Goal: Information Seeking & Learning: Get advice/opinions

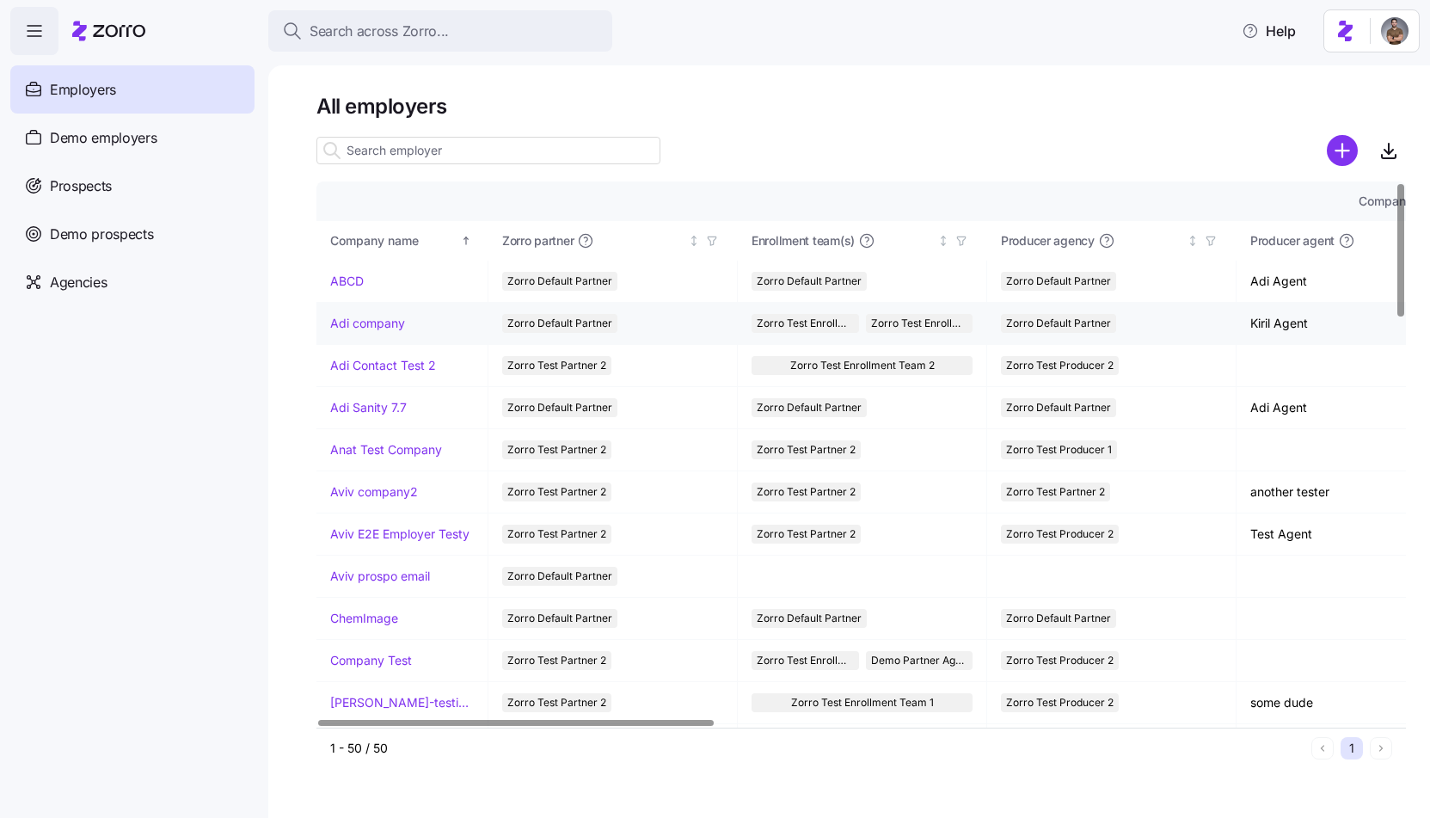
click at [366, 320] on link "Adi company" at bounding box center [367, 323] width 75 height 17
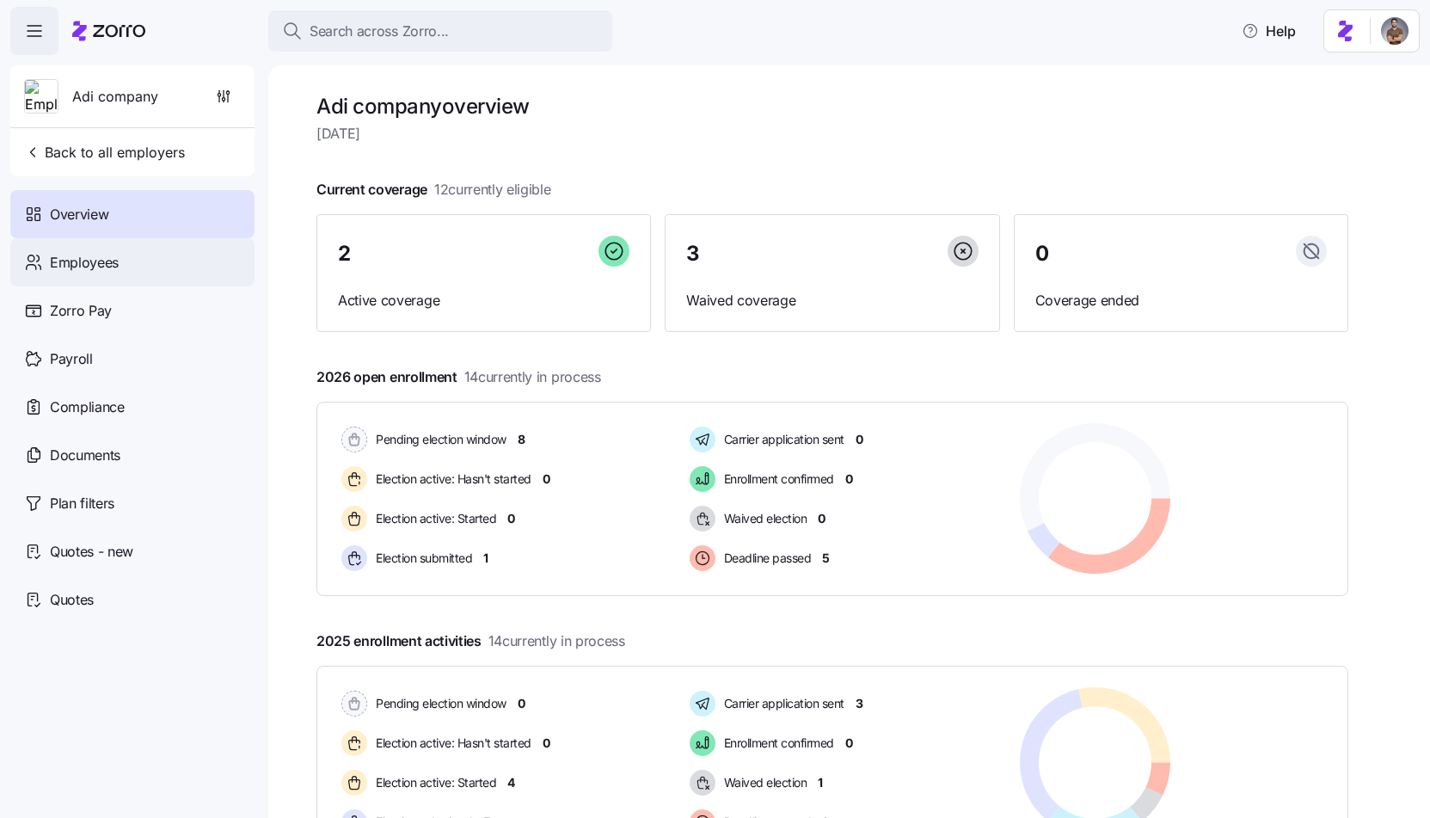
click at [204, 277] on div "Employees" at bounding box center [132, 262] width 244 height 48
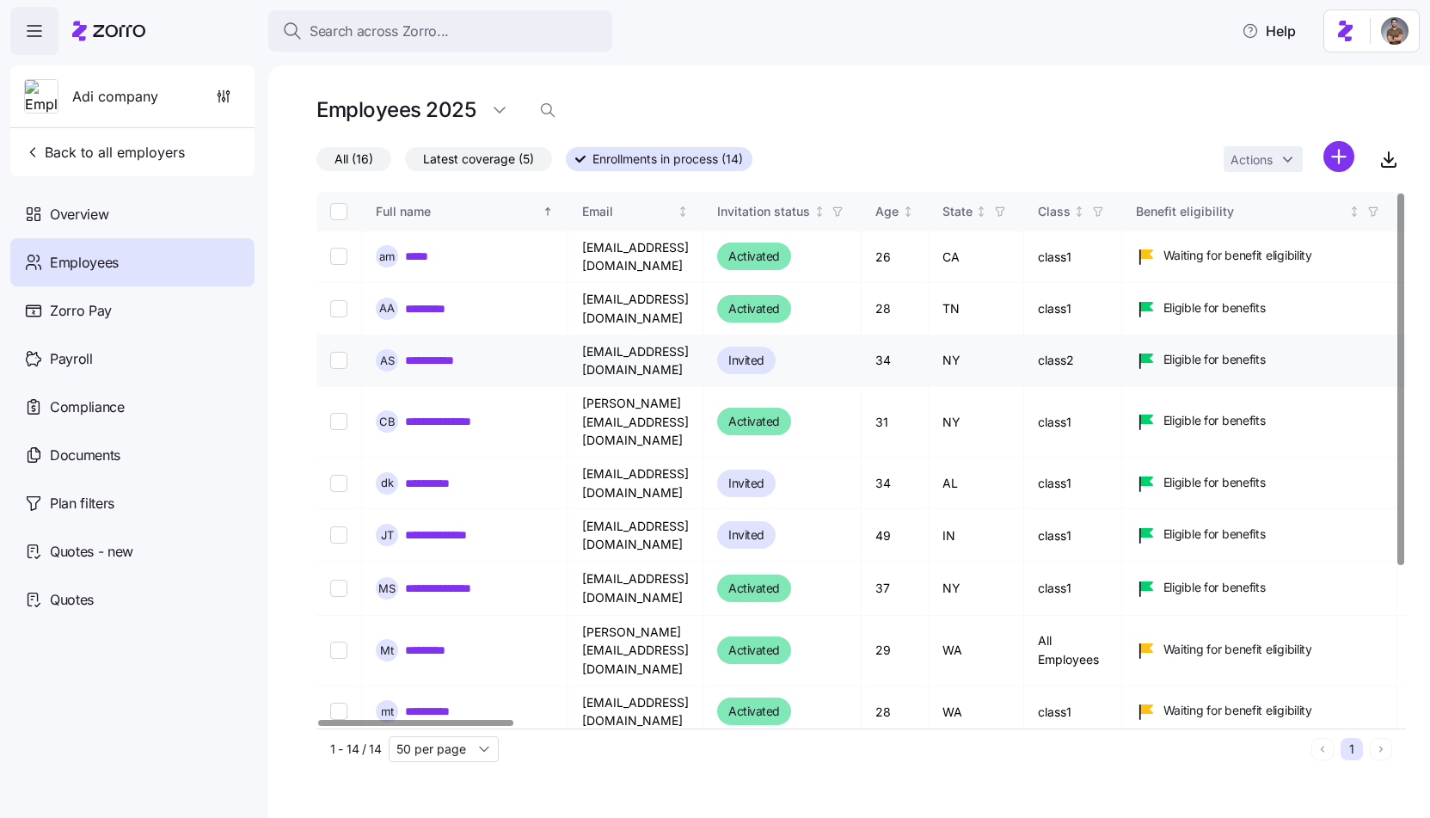
click at [335, 352] on input "Select record 3" at bounding box center [338, 360] width 17 height 17
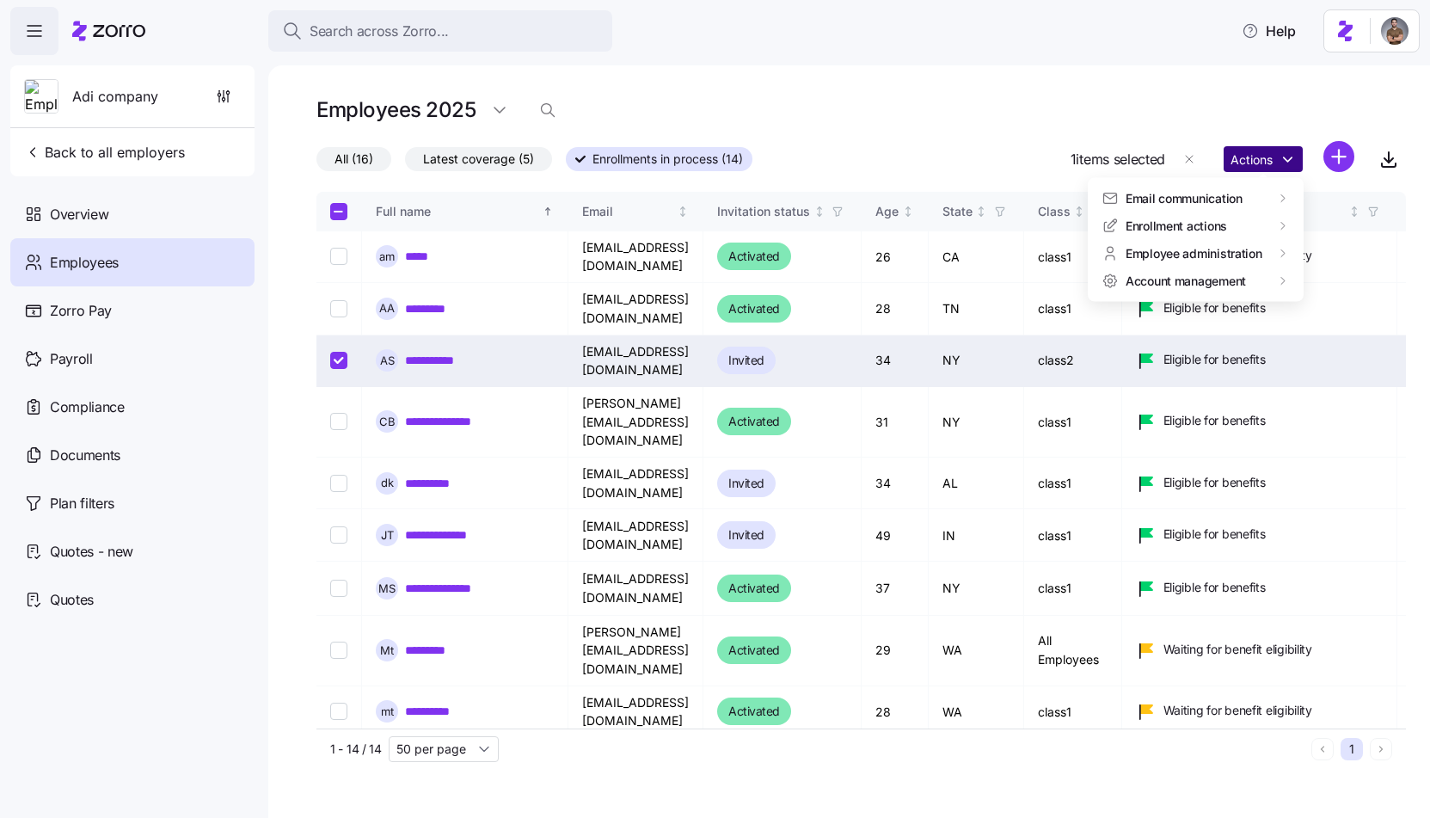
click at [1257, 169] on html "Search across Zorro... Help Adi company Back to all employers Overview Employee…" at bounding box center [715, 404] width 1430 height 808
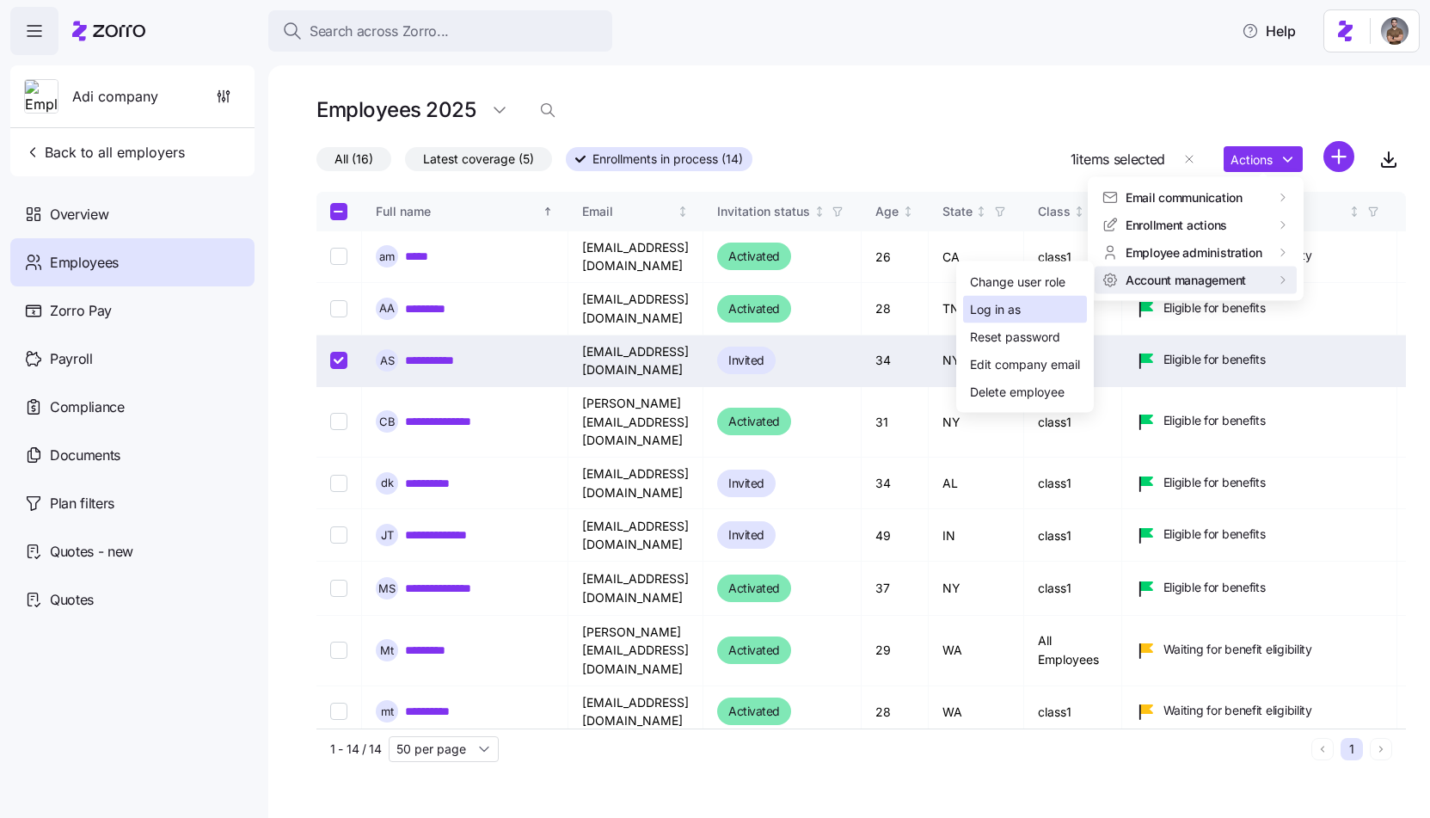
click at [1056, 311] on div "Log in as" at bounding box center [1025, 310] width 124 height 28
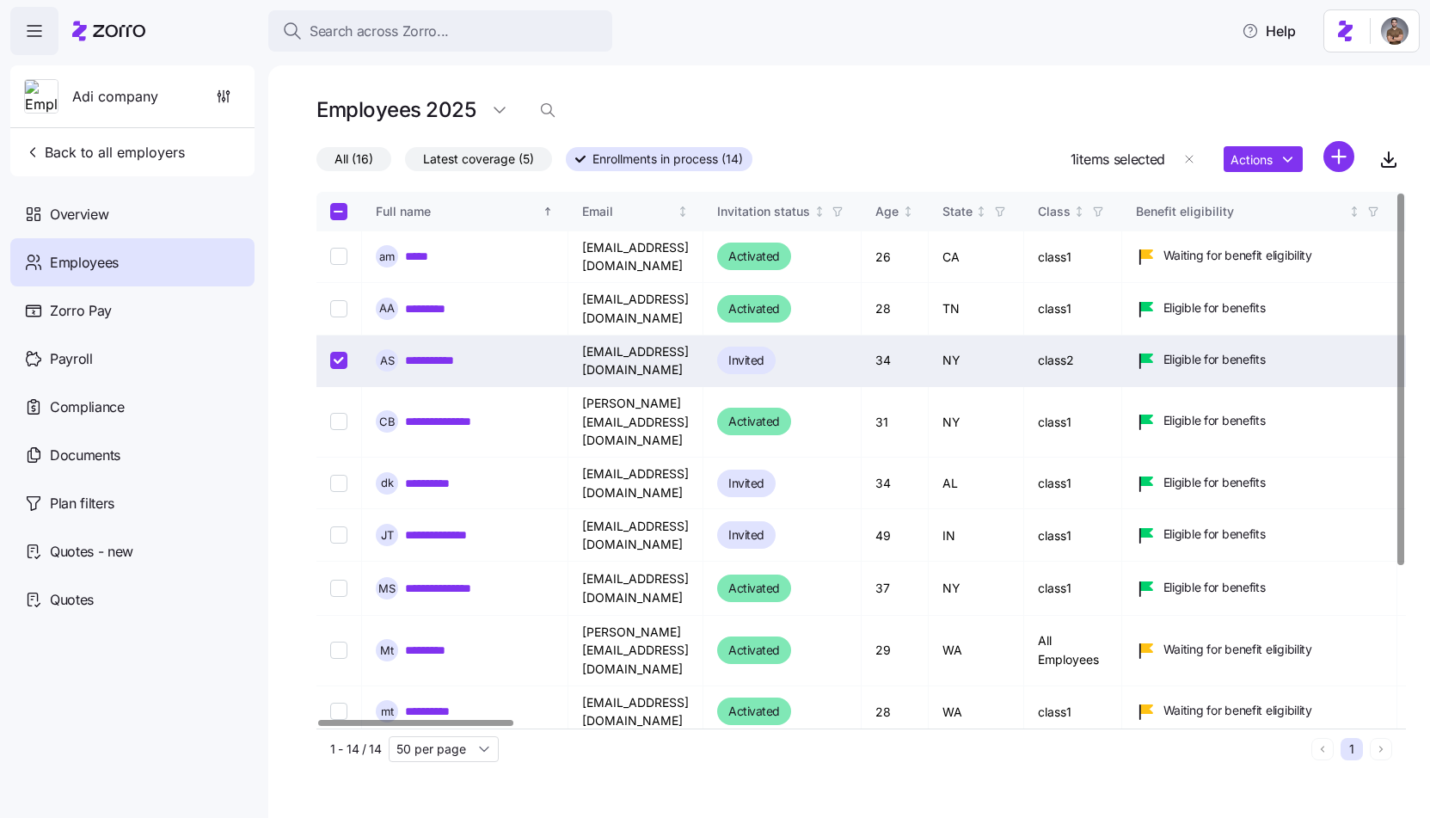
click at [335, 352] on input "Select record 3" at bounding box center [338, 360] width 17 height 17
checkbox input "false"
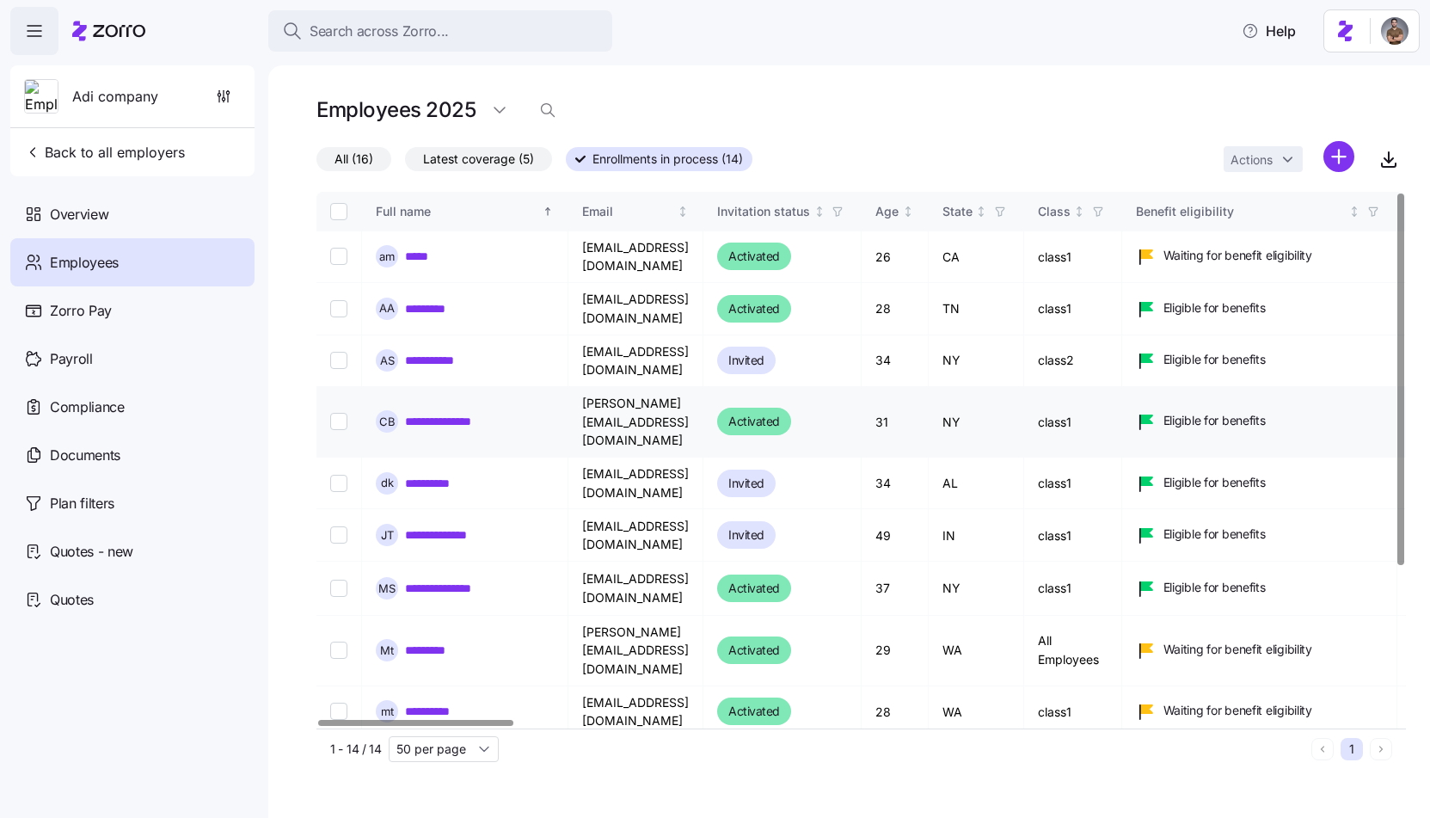
click at [340, 413] on input "Select record 4" at bounding box center [338, 421] width 17 height 17
checkbox input "true"
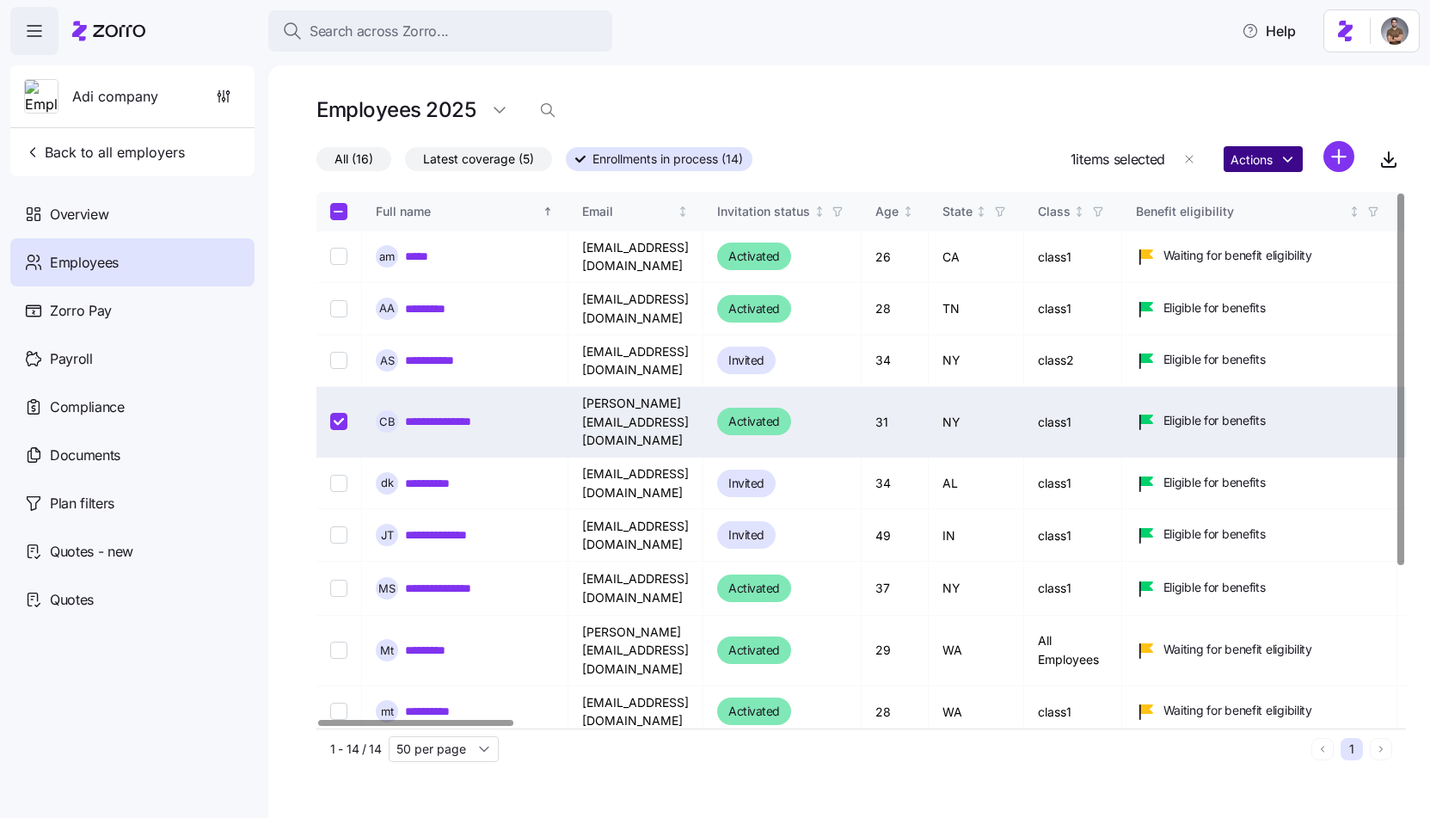
click at [1263, 169] on html "Search across Zorro... Help Adi company Back to all employers Overview Employee…" at bounding box center [715, 404] width 1430 height 808
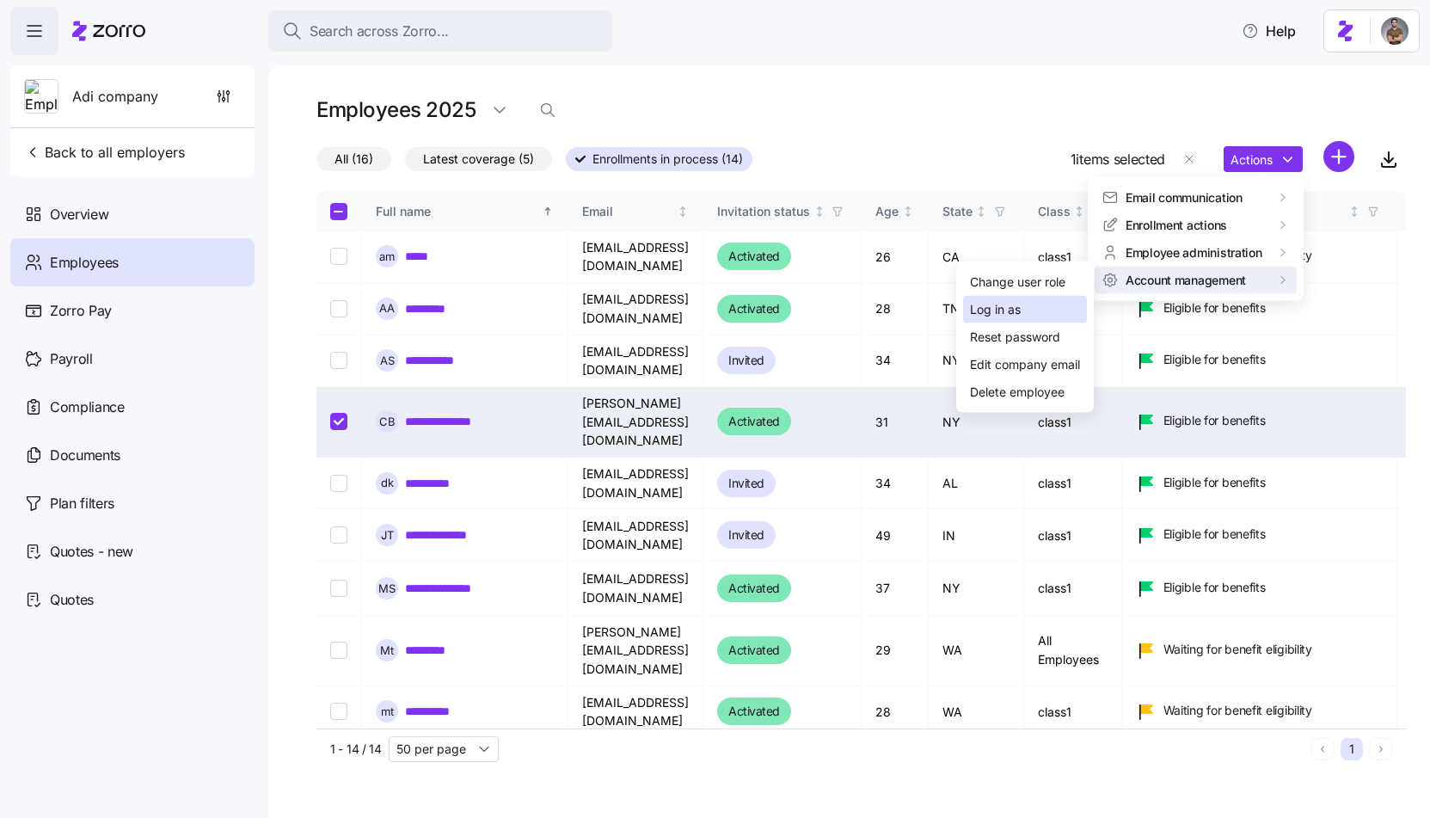
click at [1065, 306] on div "Log in as" at bounding box center [1025, 310] width 124 height 28
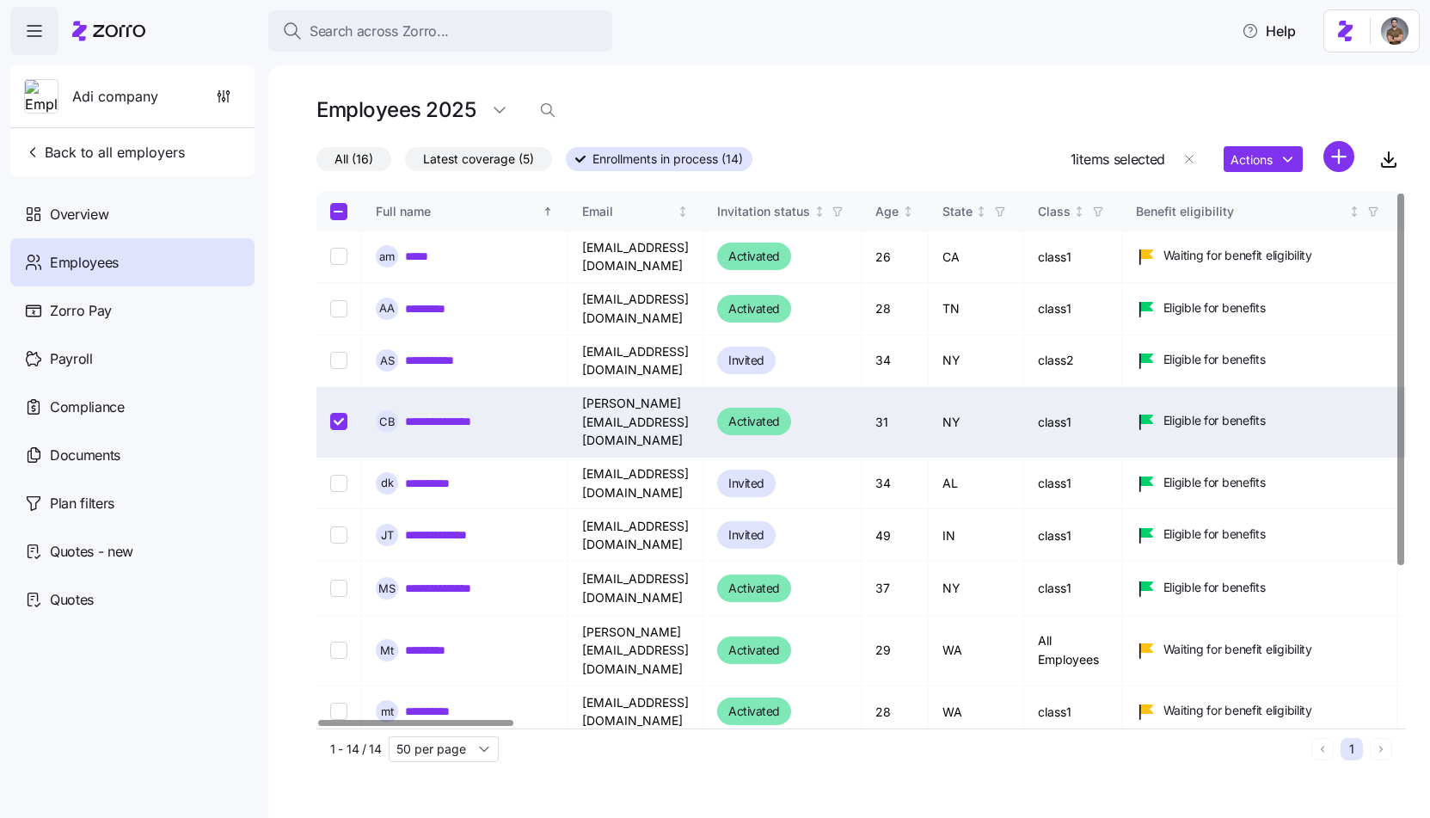
click at [470, 413] on link "**********" at bounding box center [454, 421] width 99 height 17
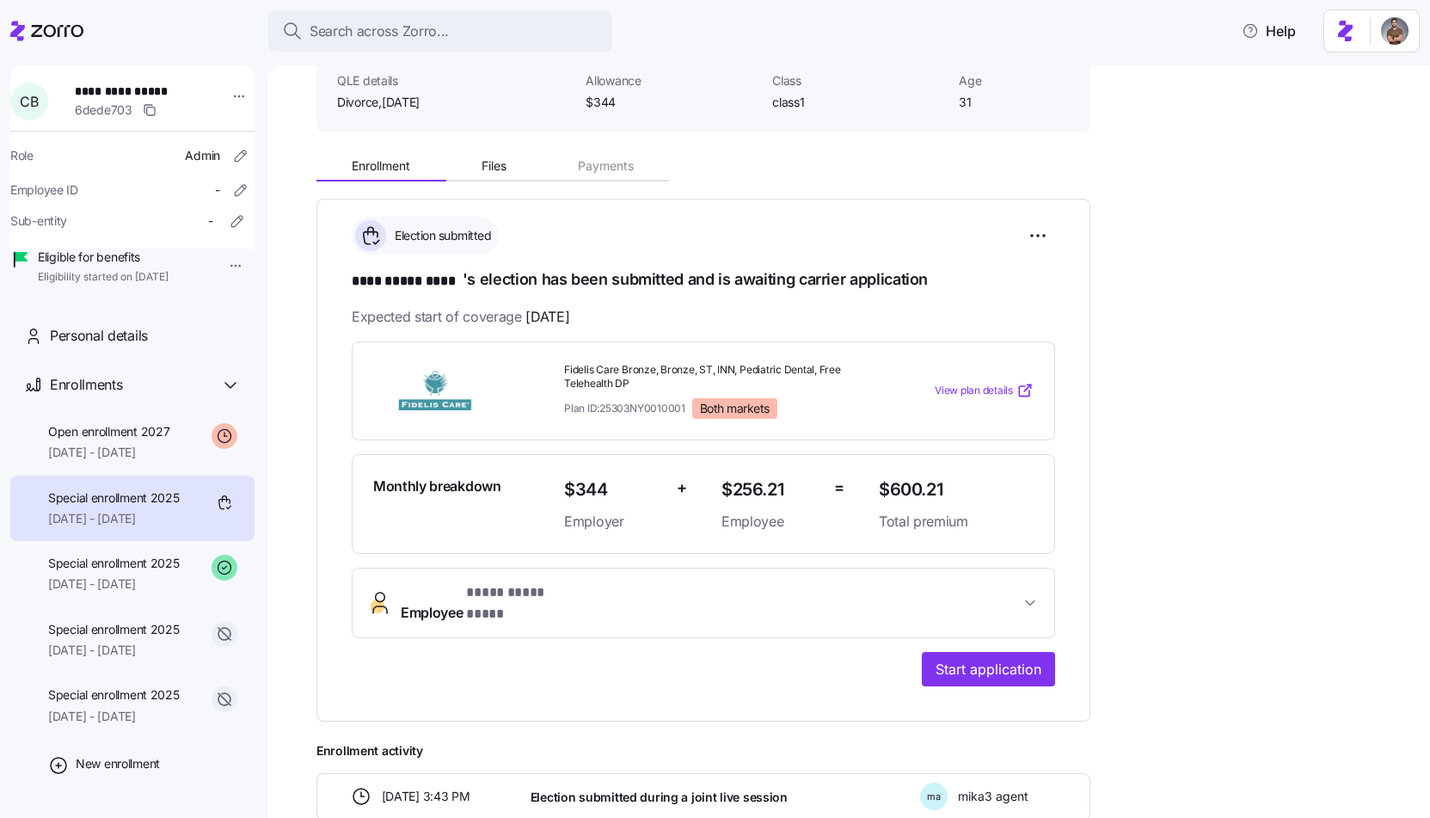
scroll to position [175, 0]
click at [1034, 228] on html "**********" at bounding box center [715, 404] width 1430 height 808
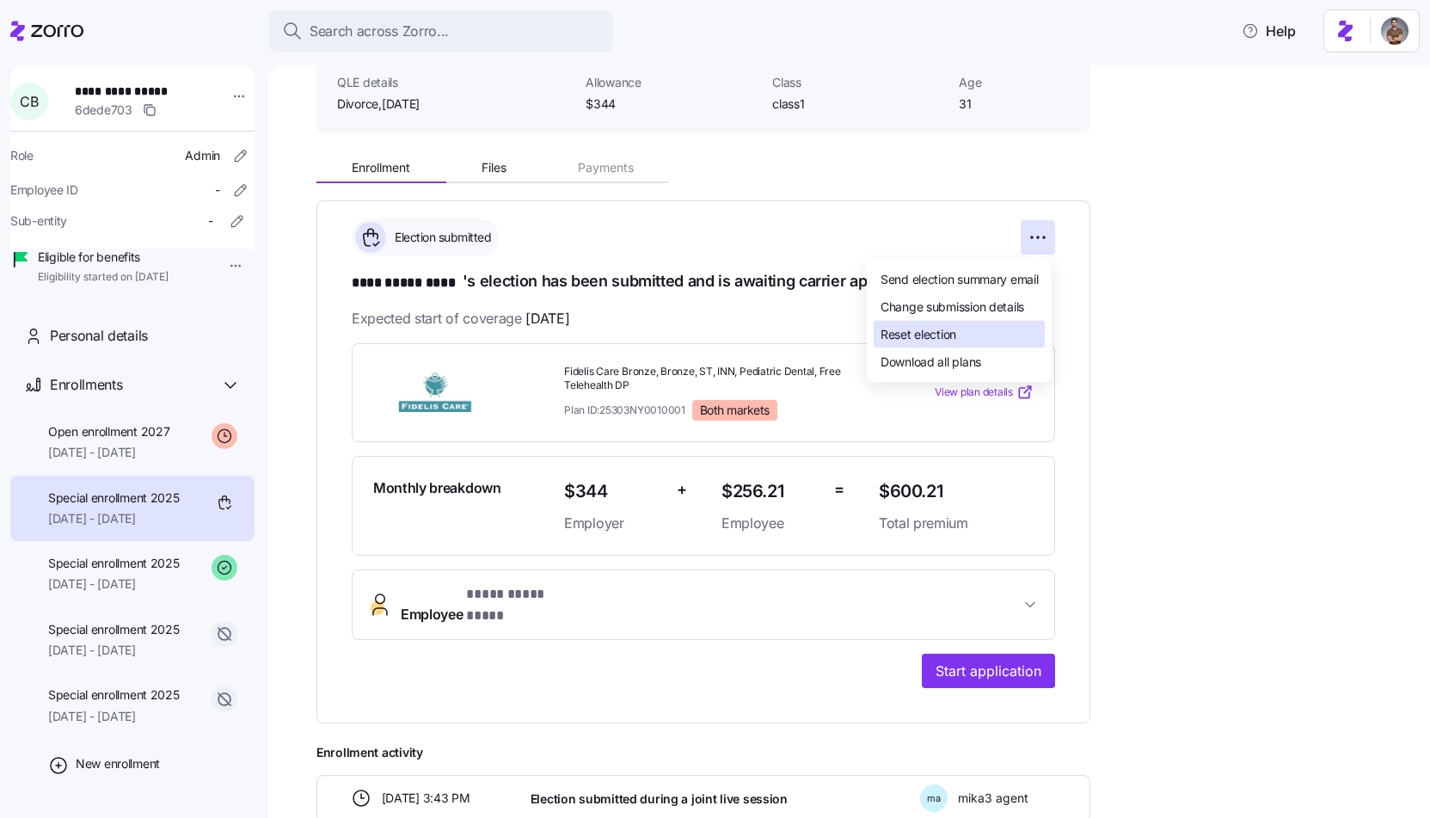
click at [966, 329] on div "Reset election" at bounding box center [959, 335] width 171 height 28
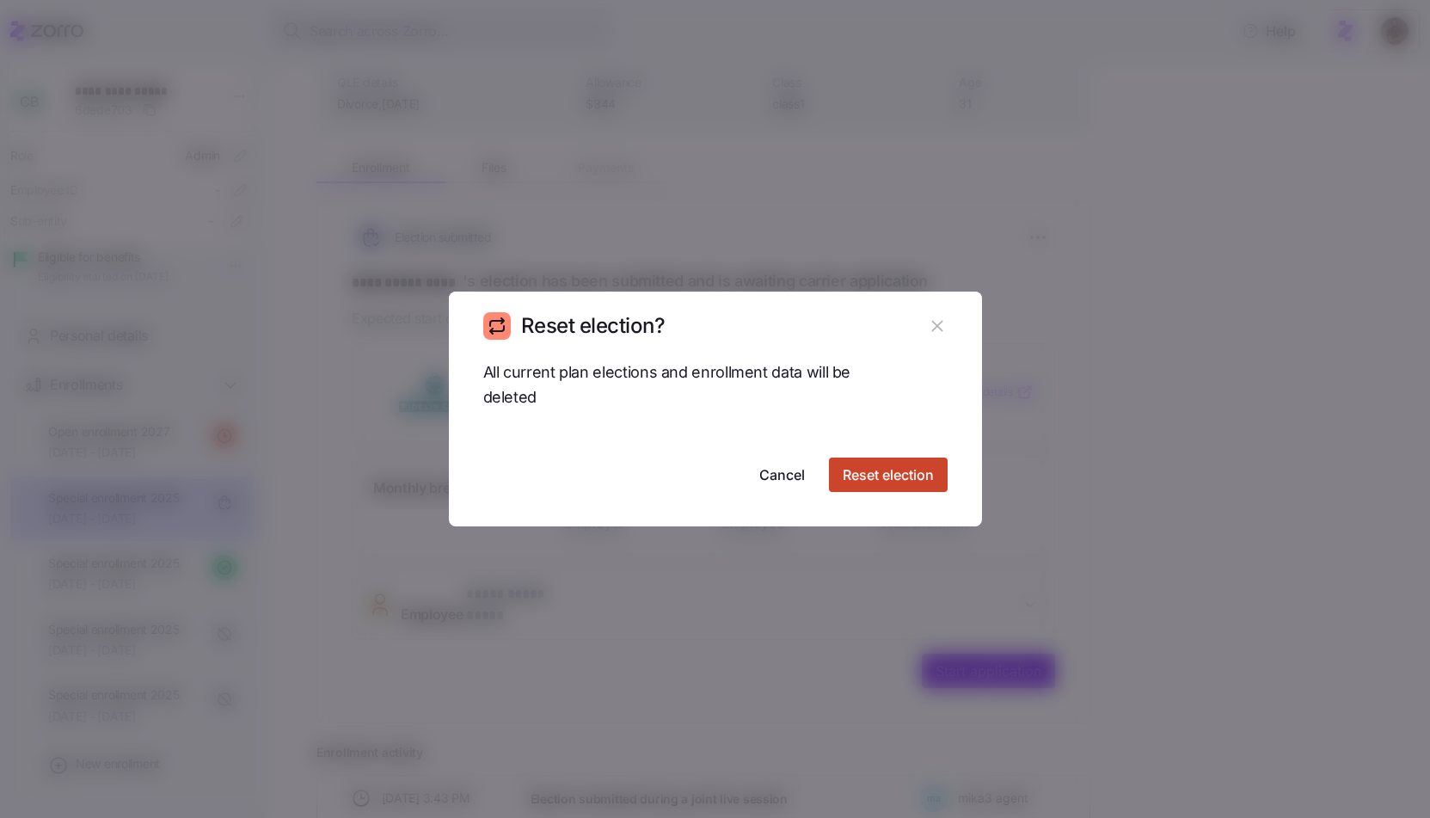
click at [901, 461] on button "Reset election" at bounding box center [888, 475] width 119 height 34
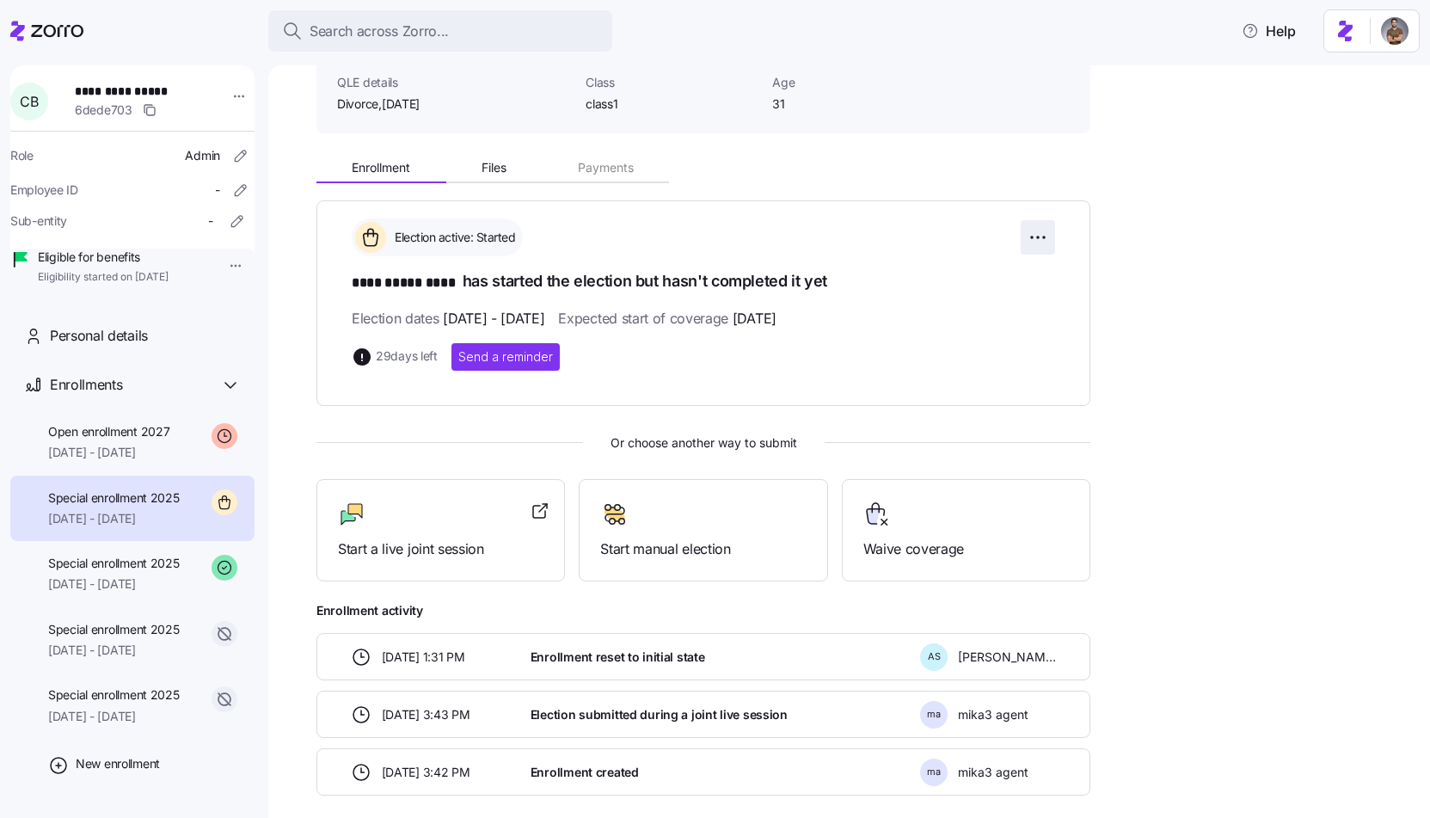
click at [1042, 224] on html "**********" at bounding box center [715, 404] width 1430 height 808
click at [985, 286] on div "Change election window" at bounding box center [944, 280] width 202 height 28
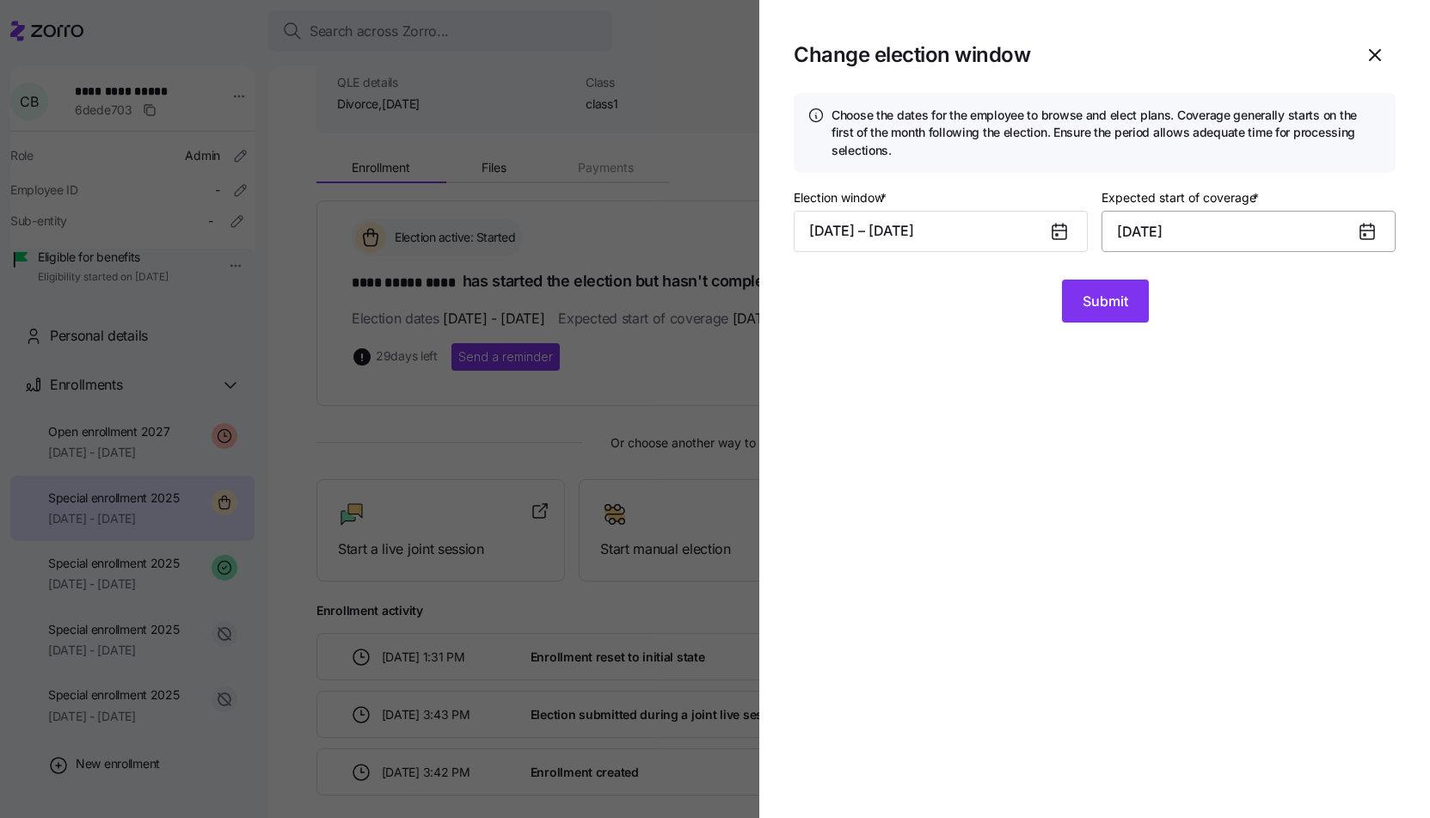
click at [1154, 243] on input "September 1, 2025" at bounding box center [1249, 231] width 294 height 41
click at [1039, 235] on button "08/25/2025 – 10/01/2025" at bounding box center [941, 231] width 294 height 41
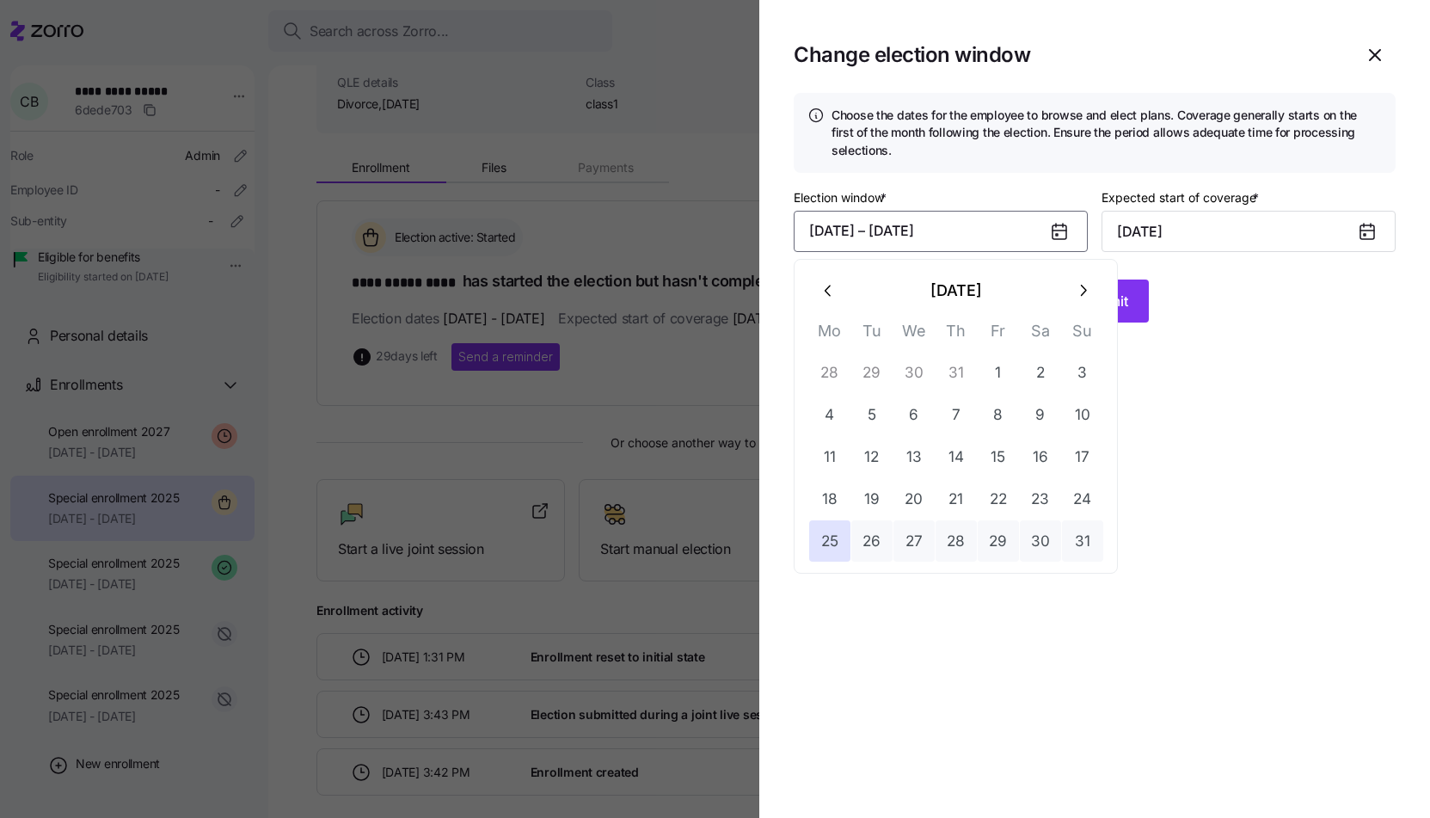
click at [1081, 294] on icon "button" at bounding box center [1084, 291] width 6 height 11
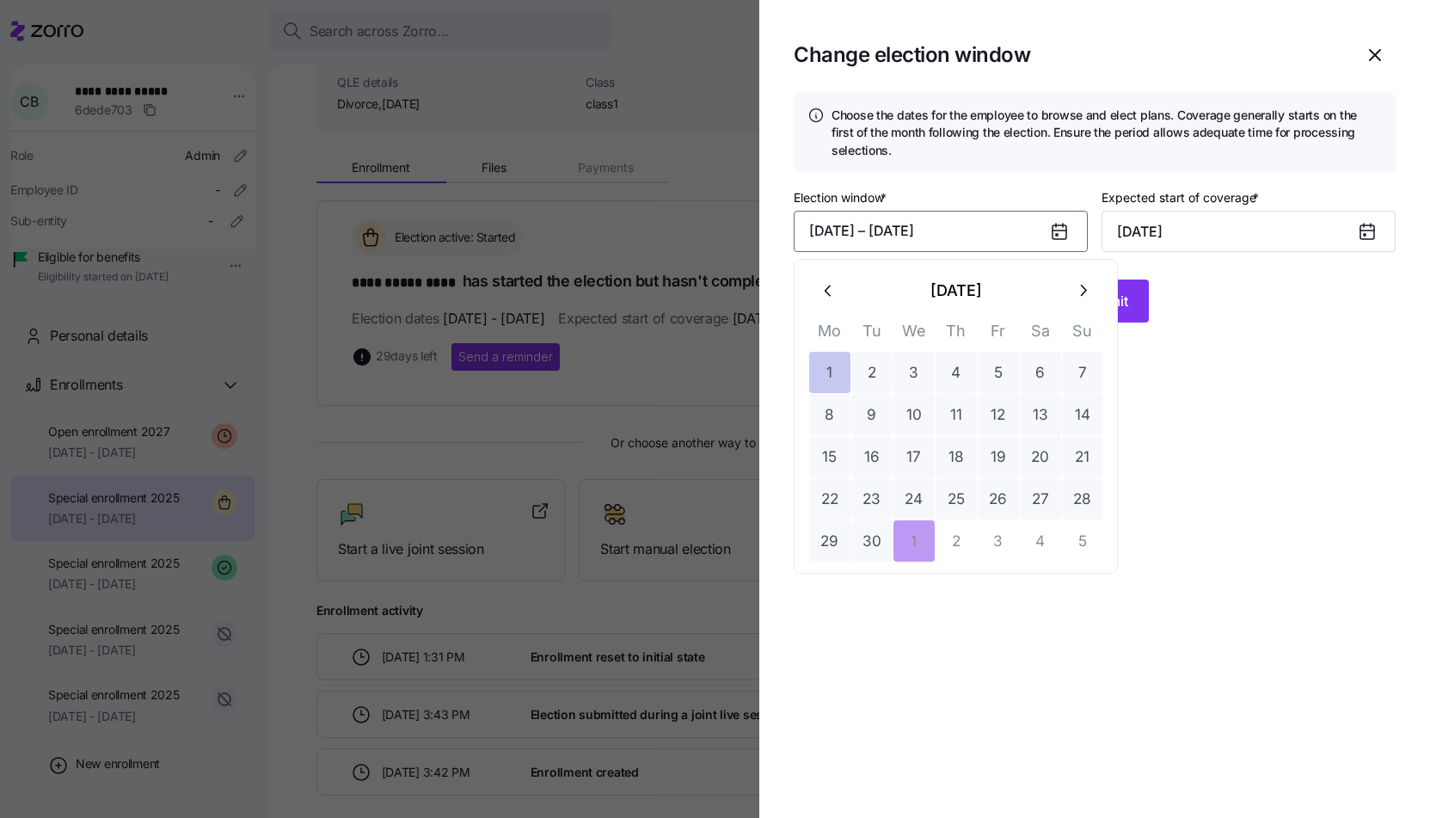
click at [821, 362] on button "1" at bounding box center [829, 372] width 41 height 41
click at [852, 461] on button "16" at bounding box center [872, 456] width 41 height 41
type input "October 1, 2025"
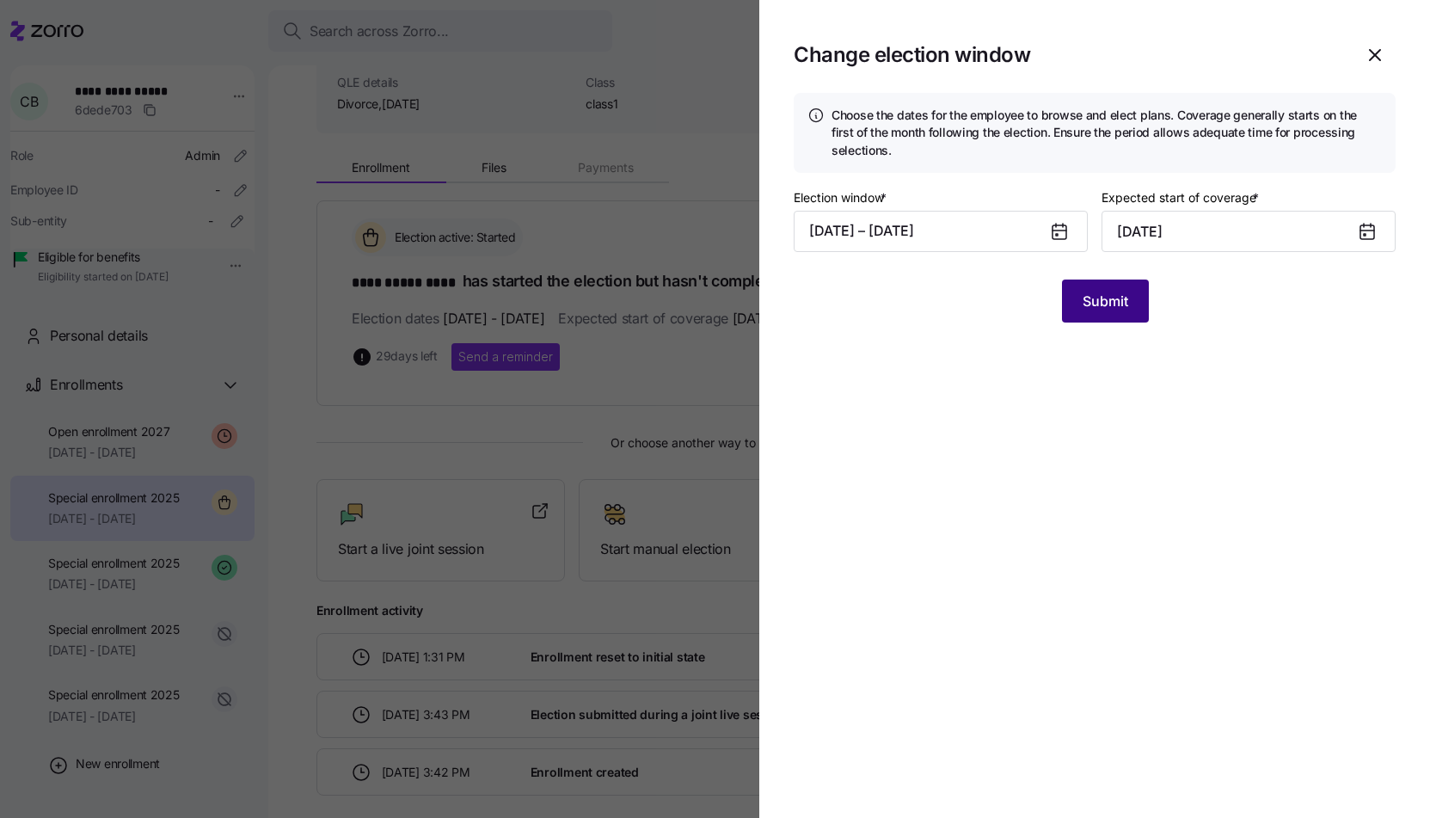
click at [1120, 300] on span "Submit" at bounding box center [1106, 301] width 46 height 21
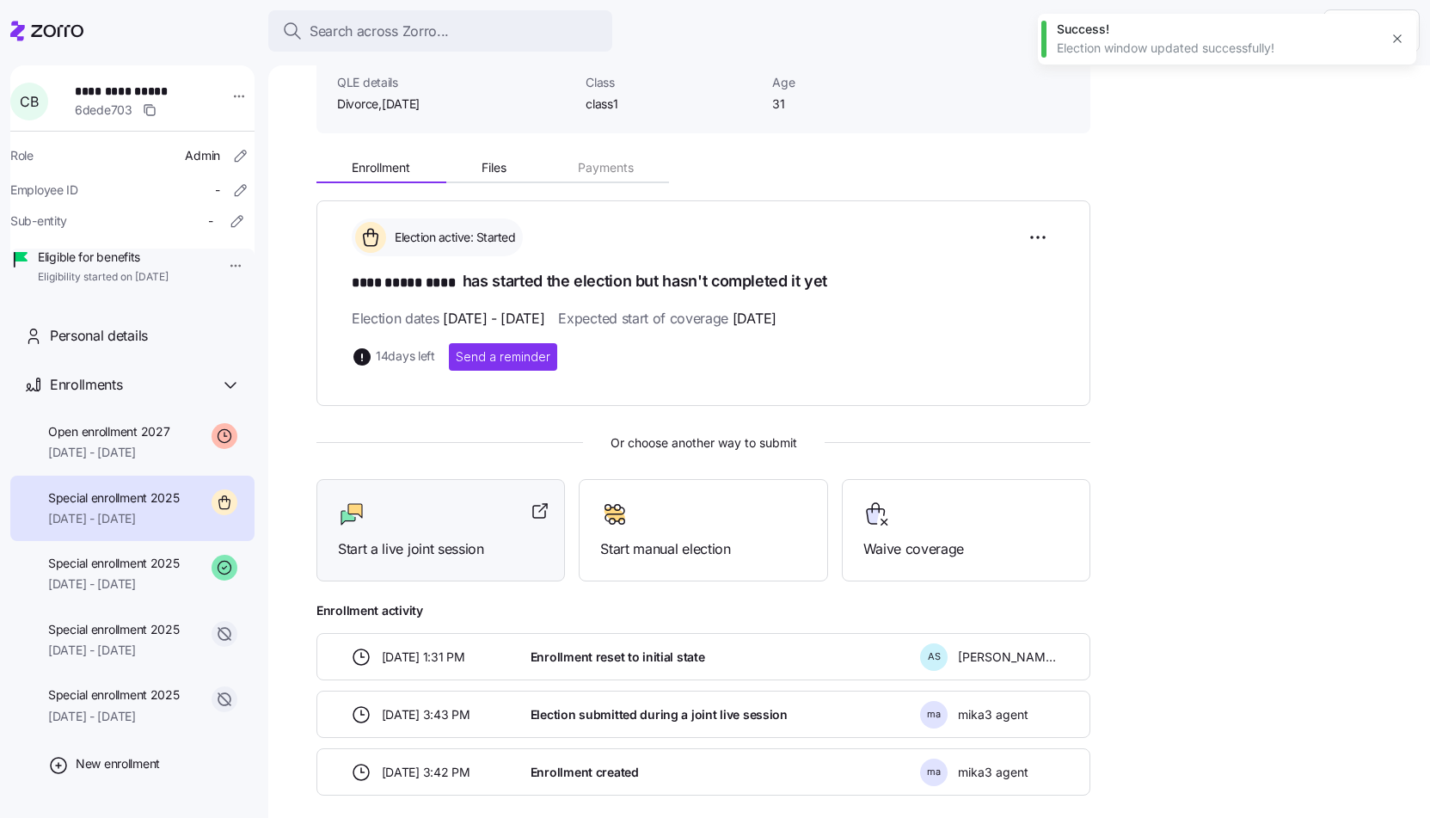
click at [465, 538] on span "Start a live joint session" at bounding box center [441, 549] width 206 height 22
click at [77, 38] on icon at bounding box center [46, 31] width 73 height 21
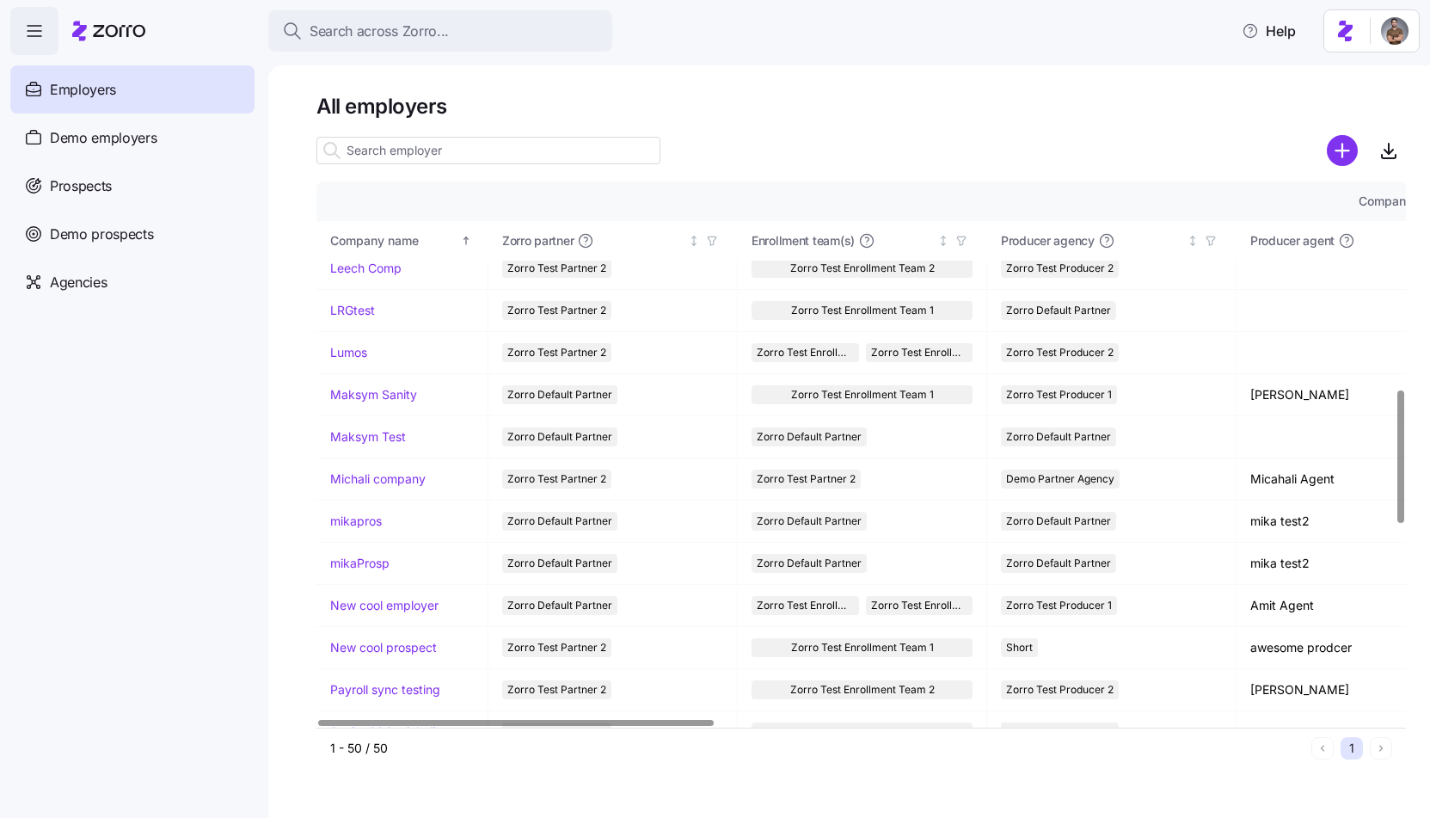
scroll to position [992, 0]
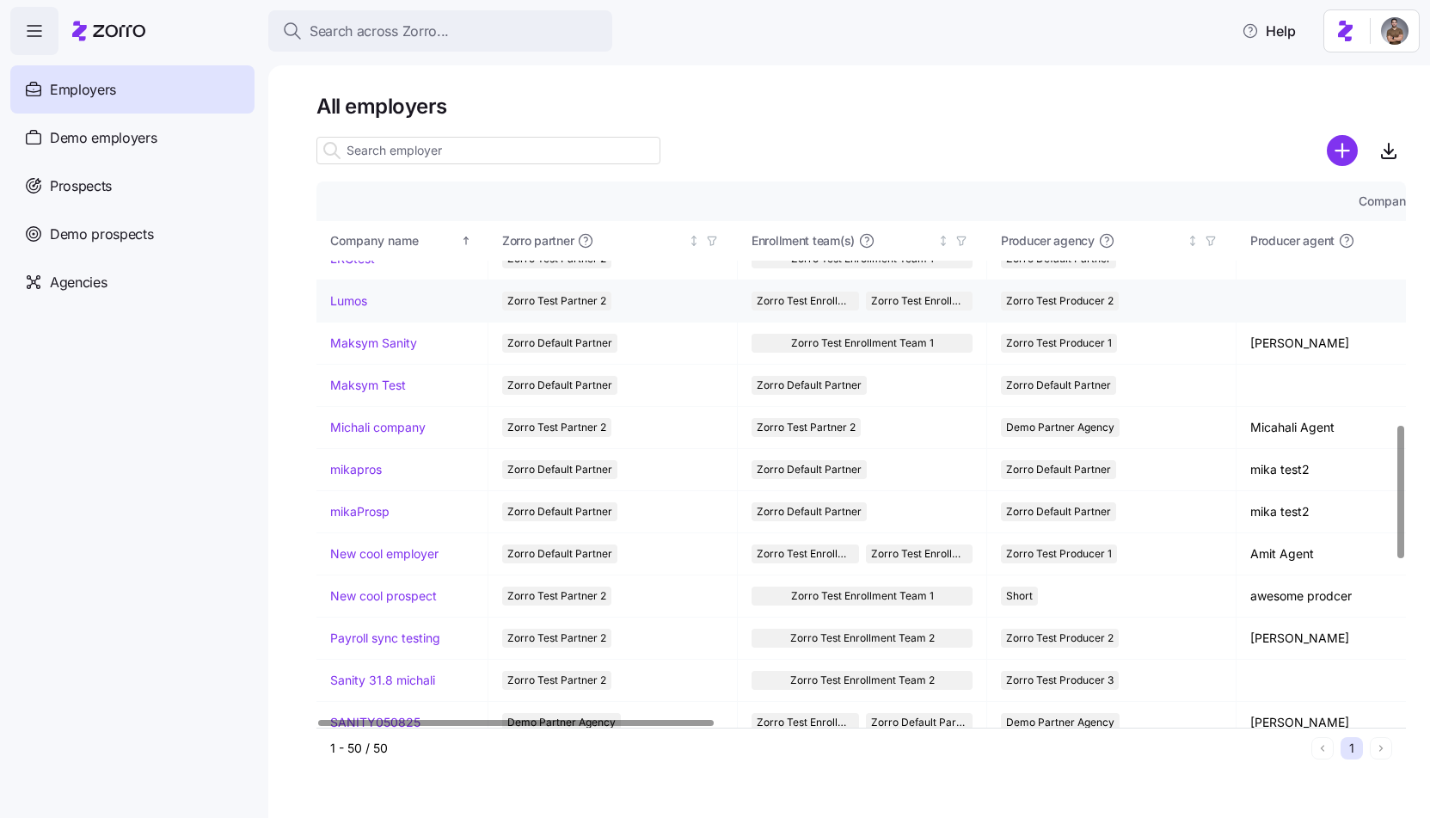
click at [353, 303] on link "Lumos" at bounding box center [348, 300] width 37 height 17
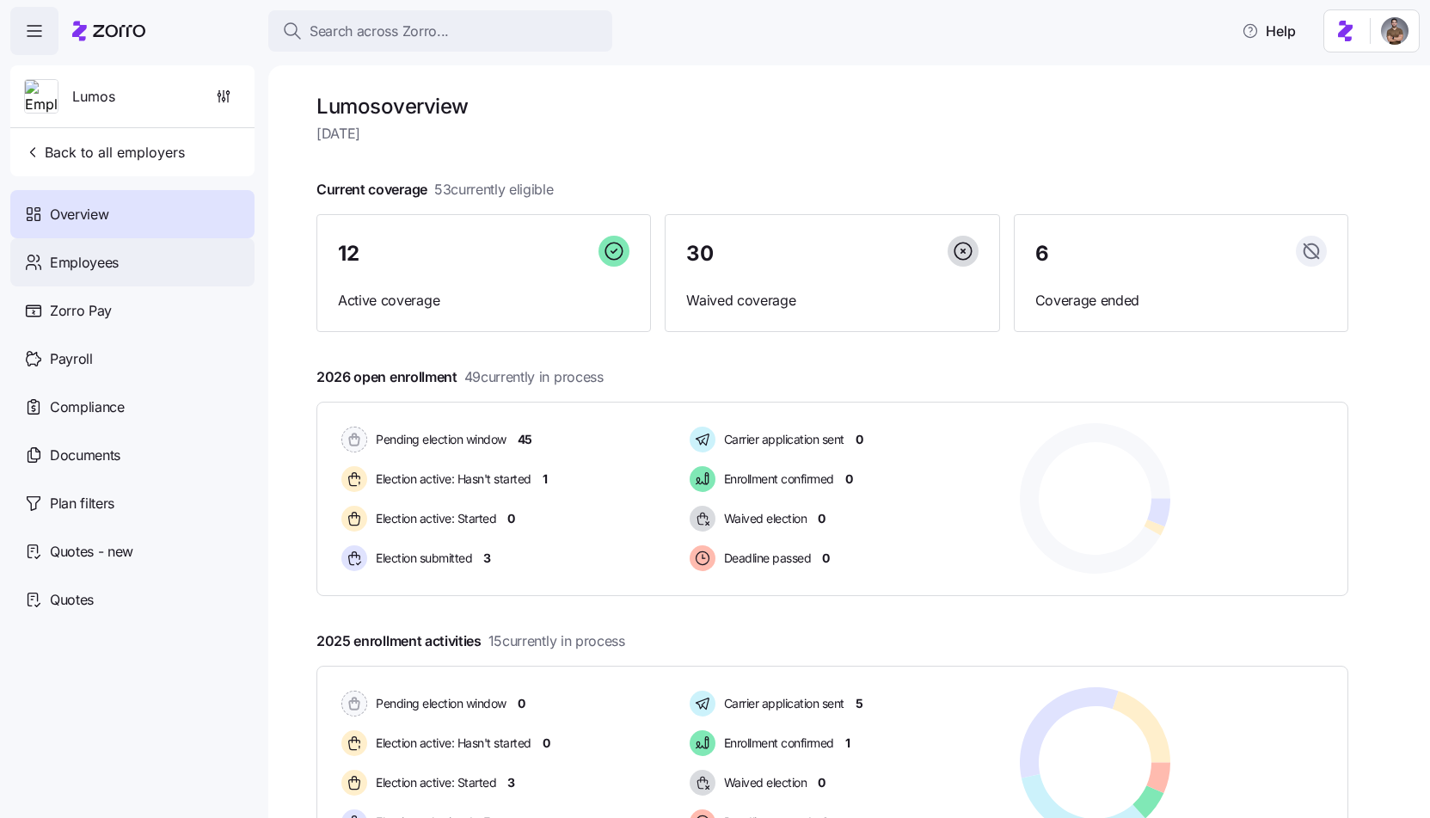
click at [181, 252] on div "Employees" at bounding box center [132, 262] width 244 height 48
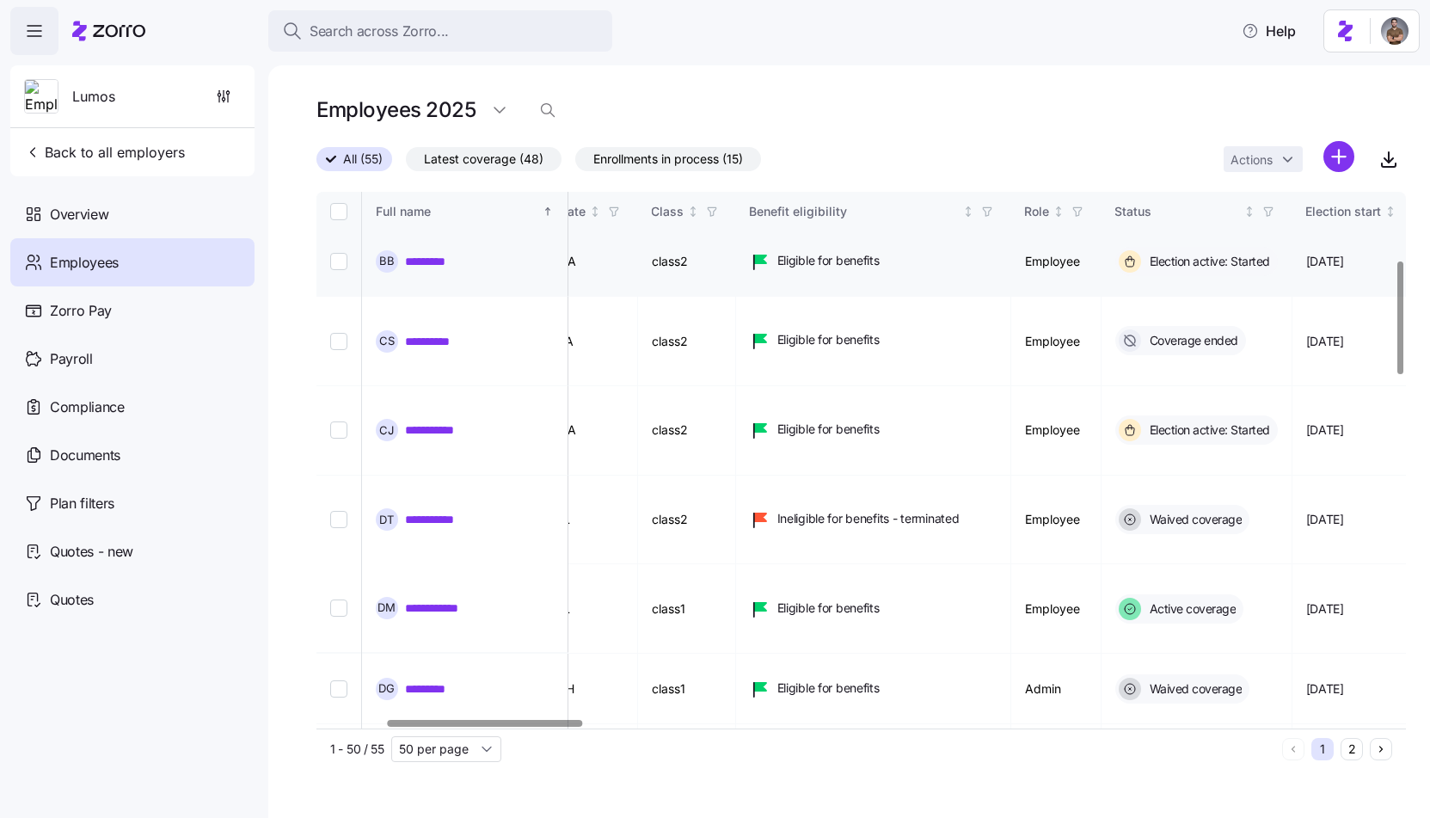
scroll to position [326, 386]
click at [449, 759] on link "**********" at bounding box center [435, 767] width 61 height 17
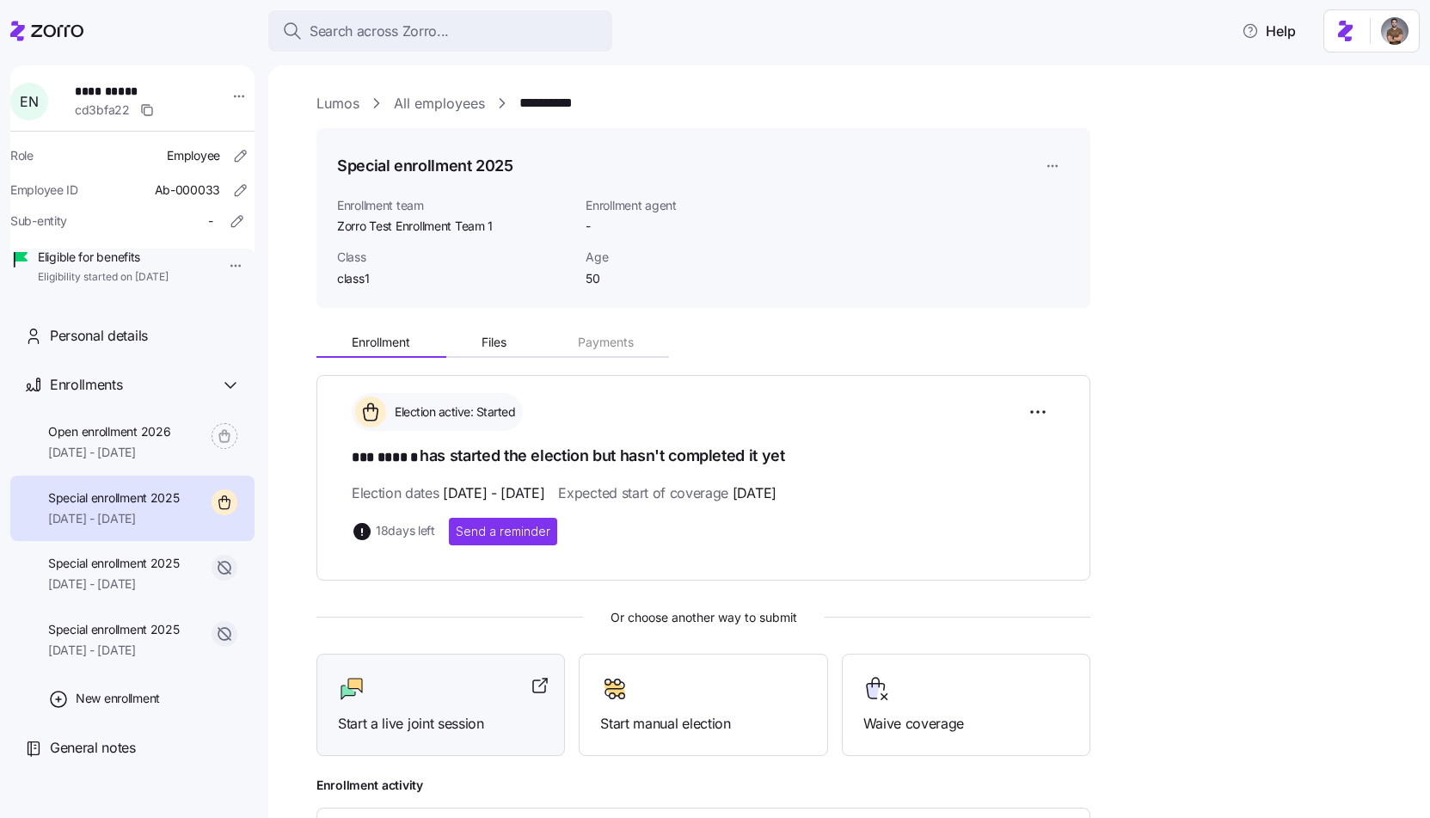
click at [438, 743] on div "Start a live joint session" at bounding box center [441, 705] width 249 height 102
click at [419, 110] on link "All employees" at bounding box center [439, 104] width 91 height 22
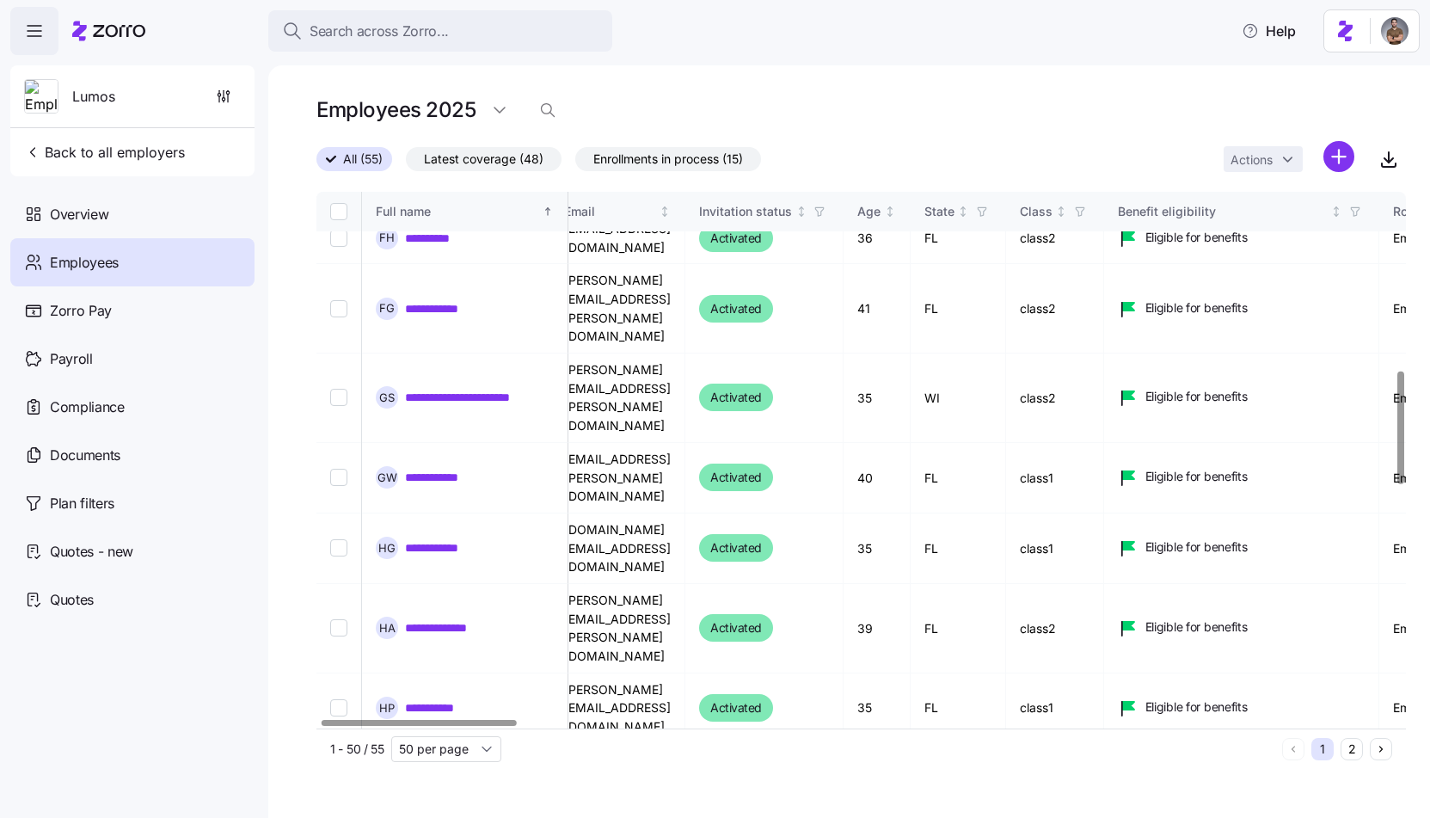
scroll to position [1055, 18]
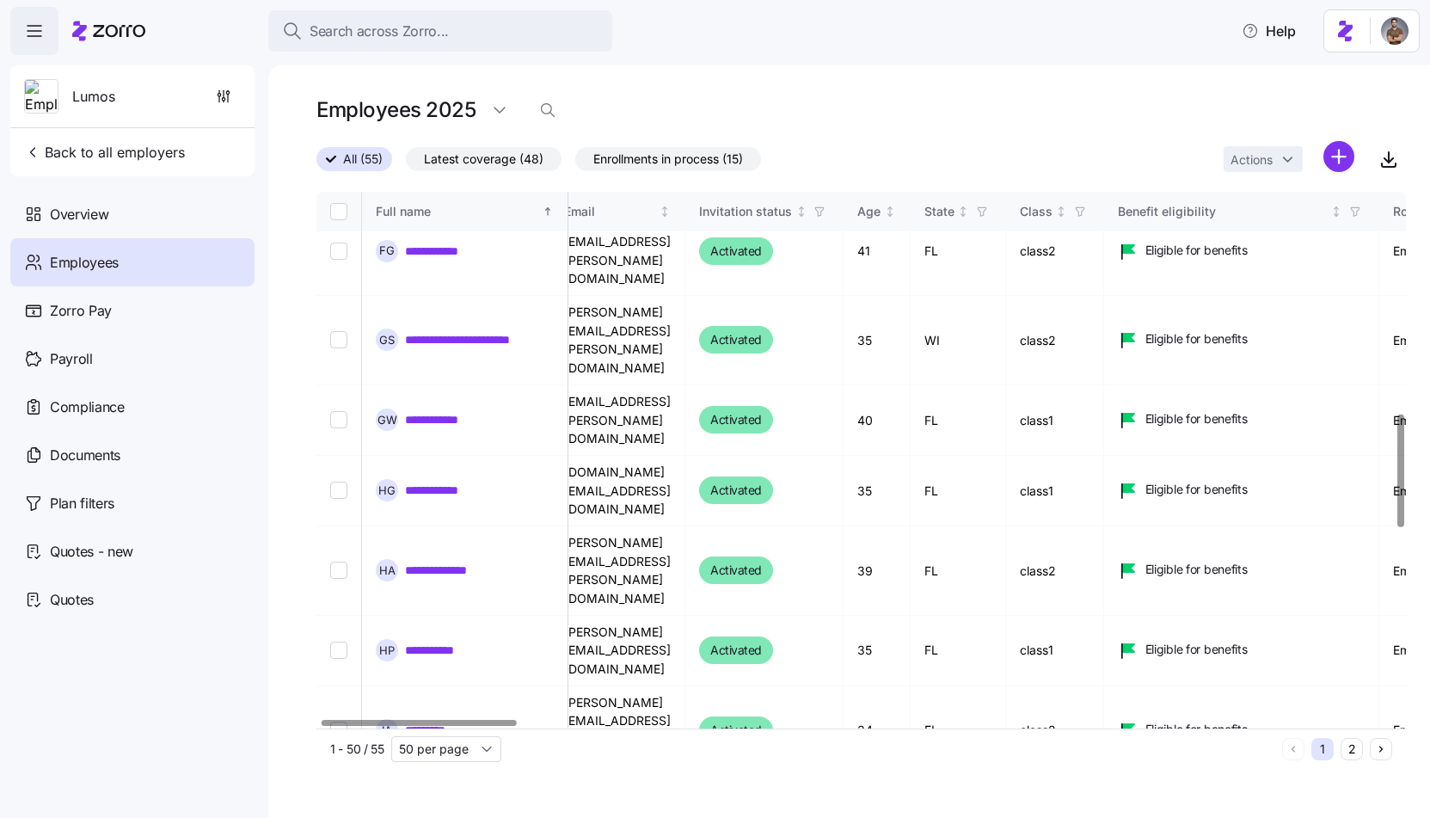
checkbox input "true"
click at [1273, 155] on html "Search across Zorro... Help Lumos Back to all employers Overview Employees Zorr…" at bounding box center [715, 404] width 1430 height 808
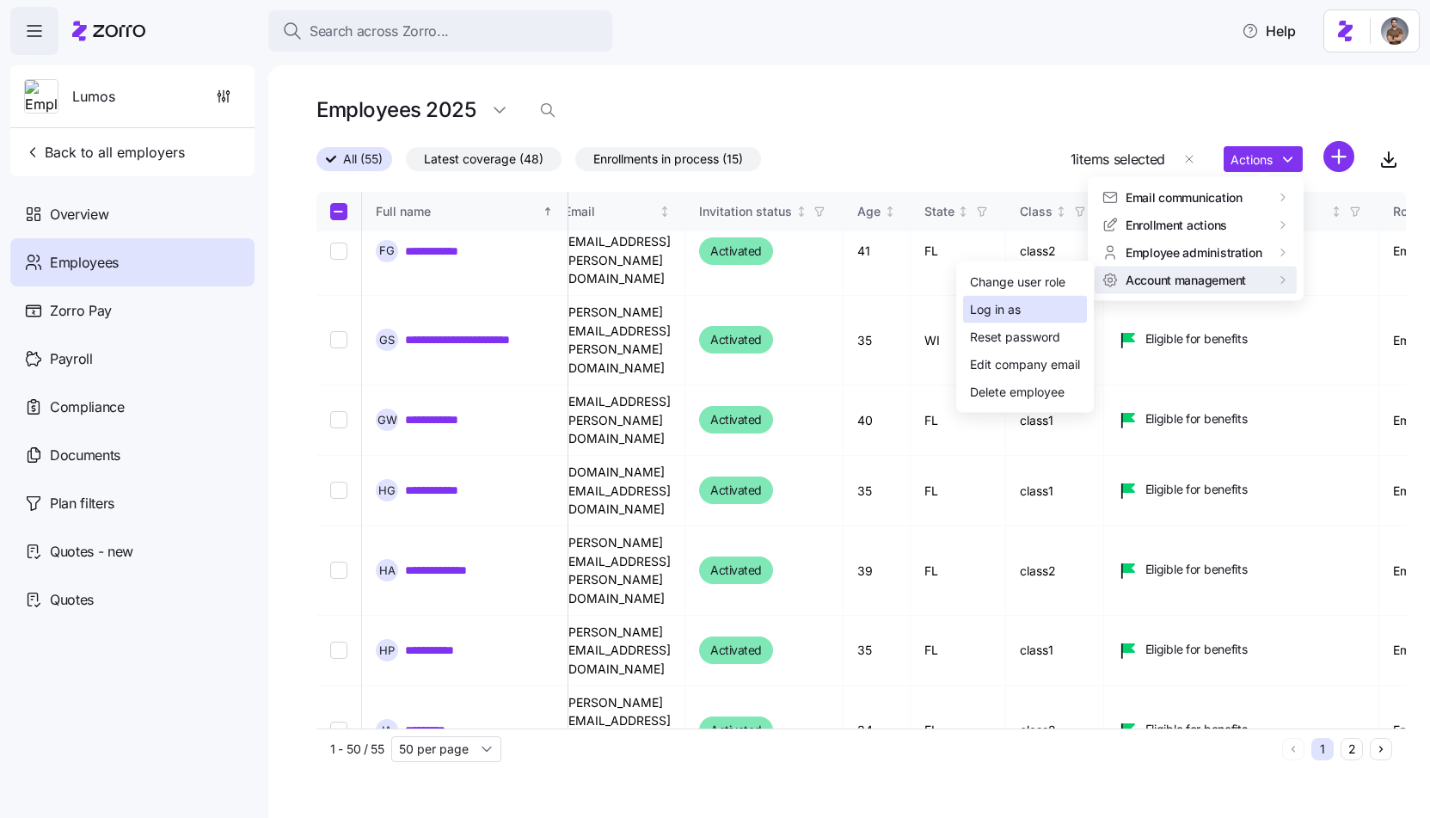
click at [1073, 315] on div "Log in as" at bounding box center [1025, 310] width 124 height 28
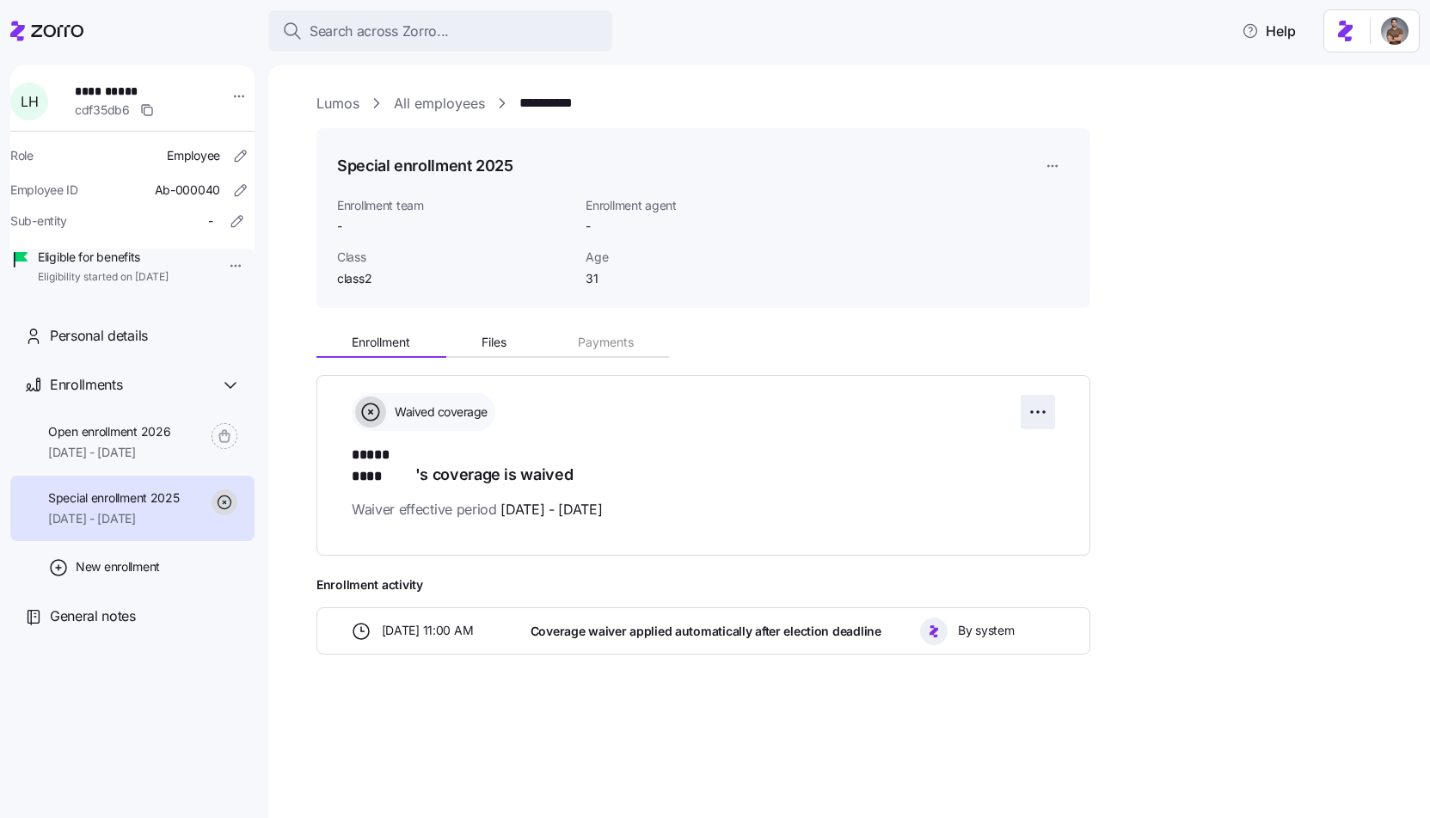
click at [1045, 414] on html "**********" at bounding box center [715, 404] width 1430 height 808
click at [969, 504] on div "Reset election" at bounding box center [955, 509] width 182 height 28
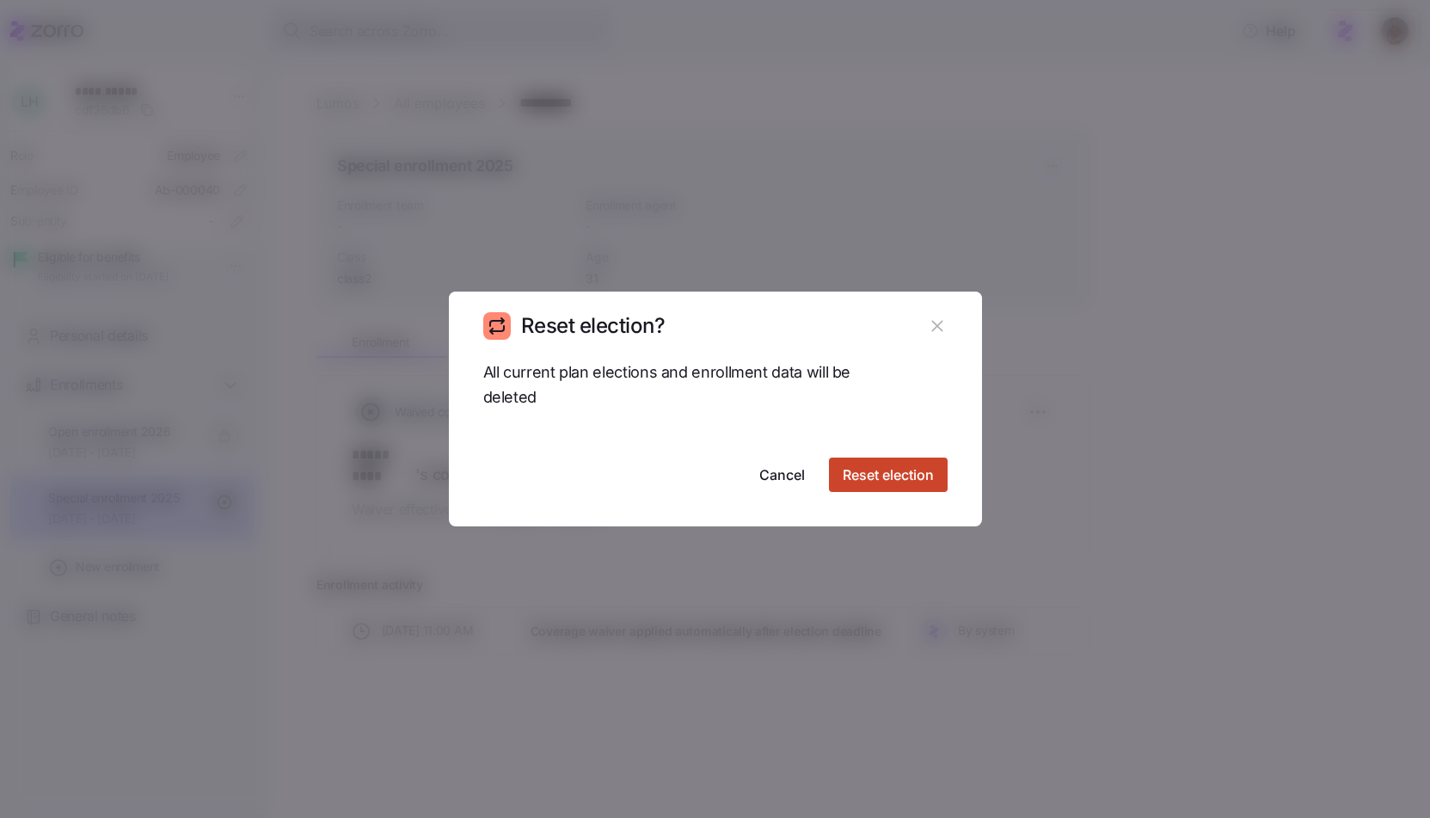
click at [937, 473] on button "Reset election" at bounding box center [888, 475] width 119 height 34
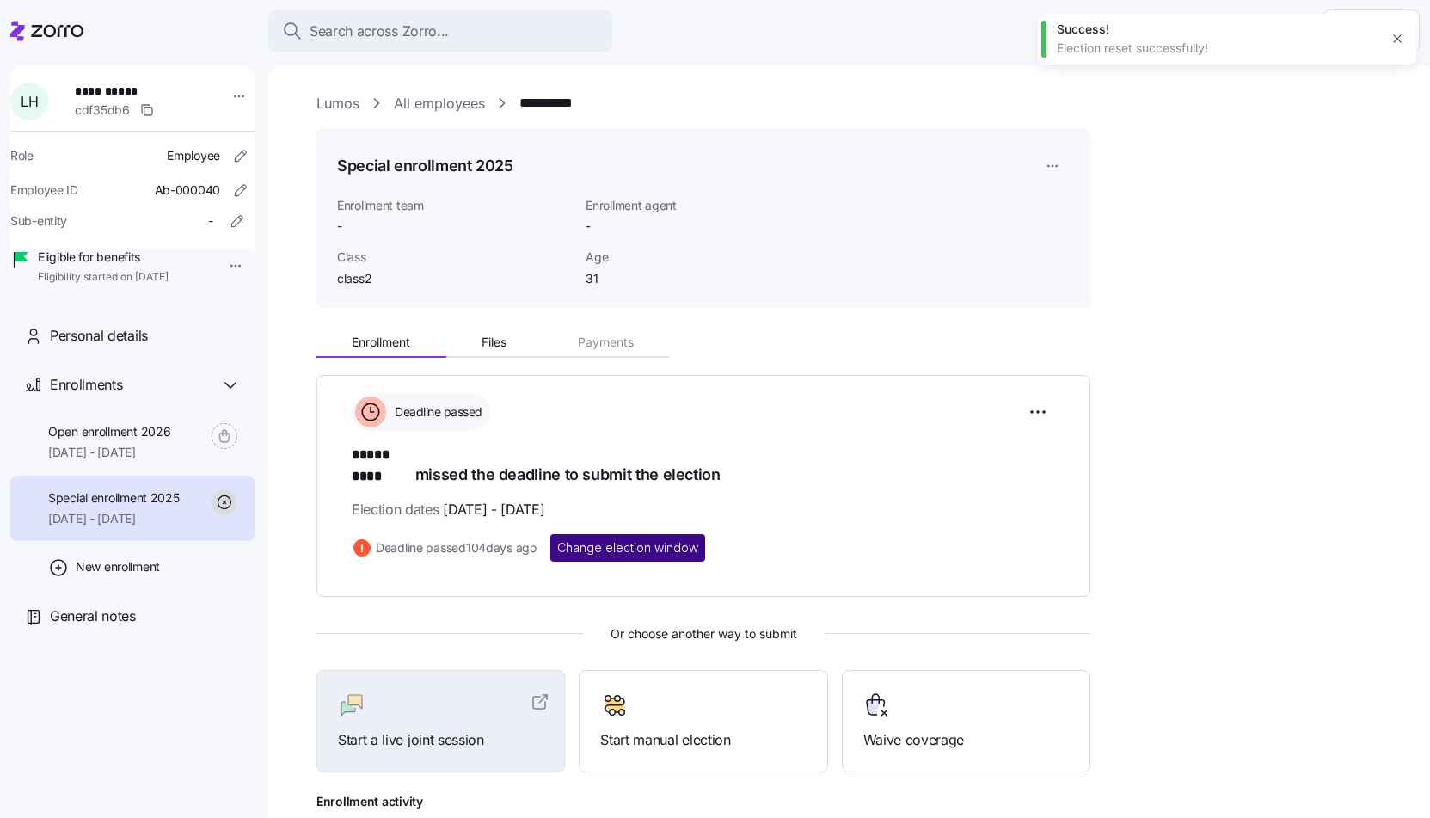
click at [658, 534] on button "Change election window" at bounding box center [627, 548] width 155 height 28
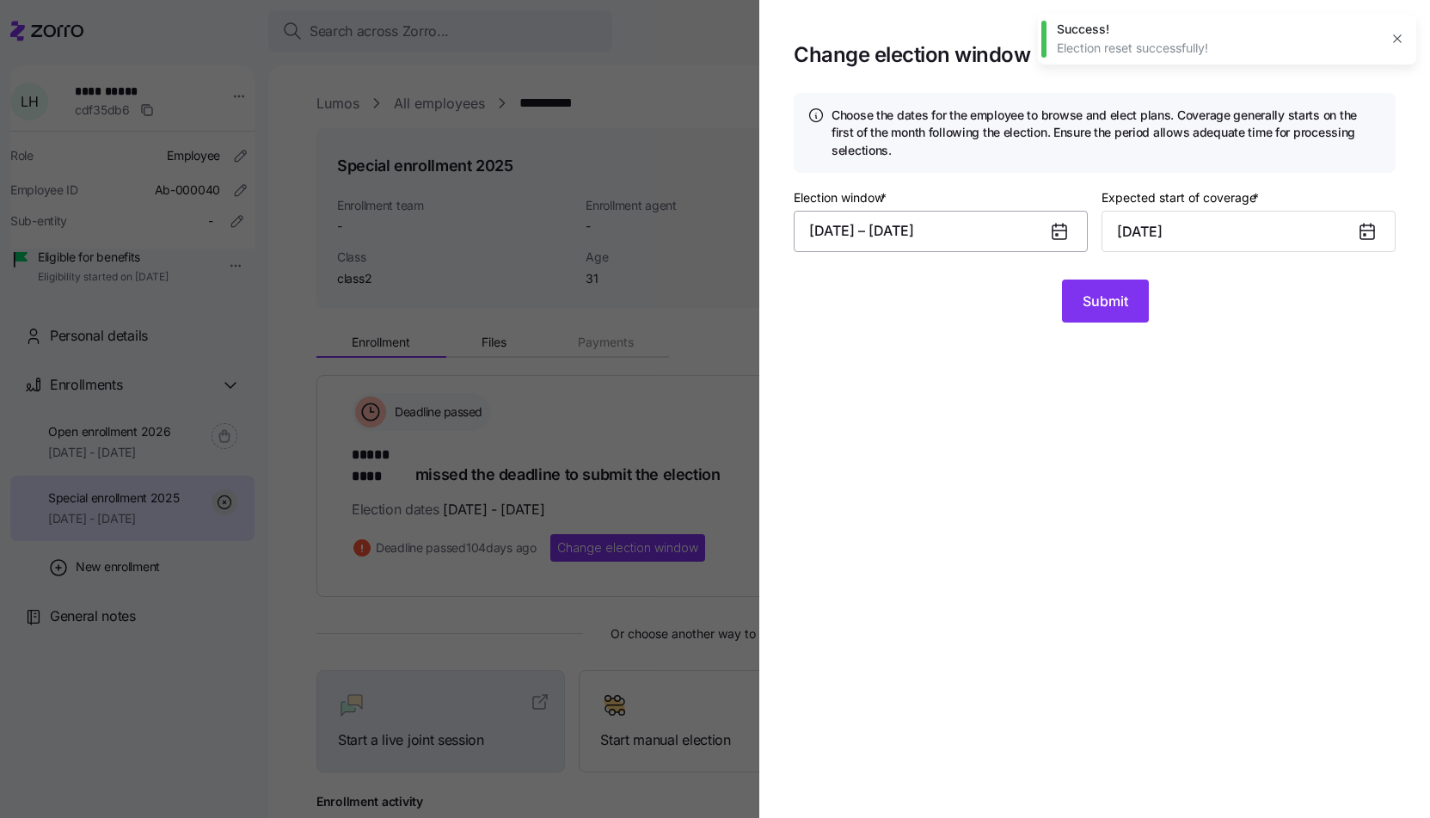
click at [1018, 230] on button "05/08/2025 – 05/20/2025" at bounding box center [941, 231] width 294 height 41
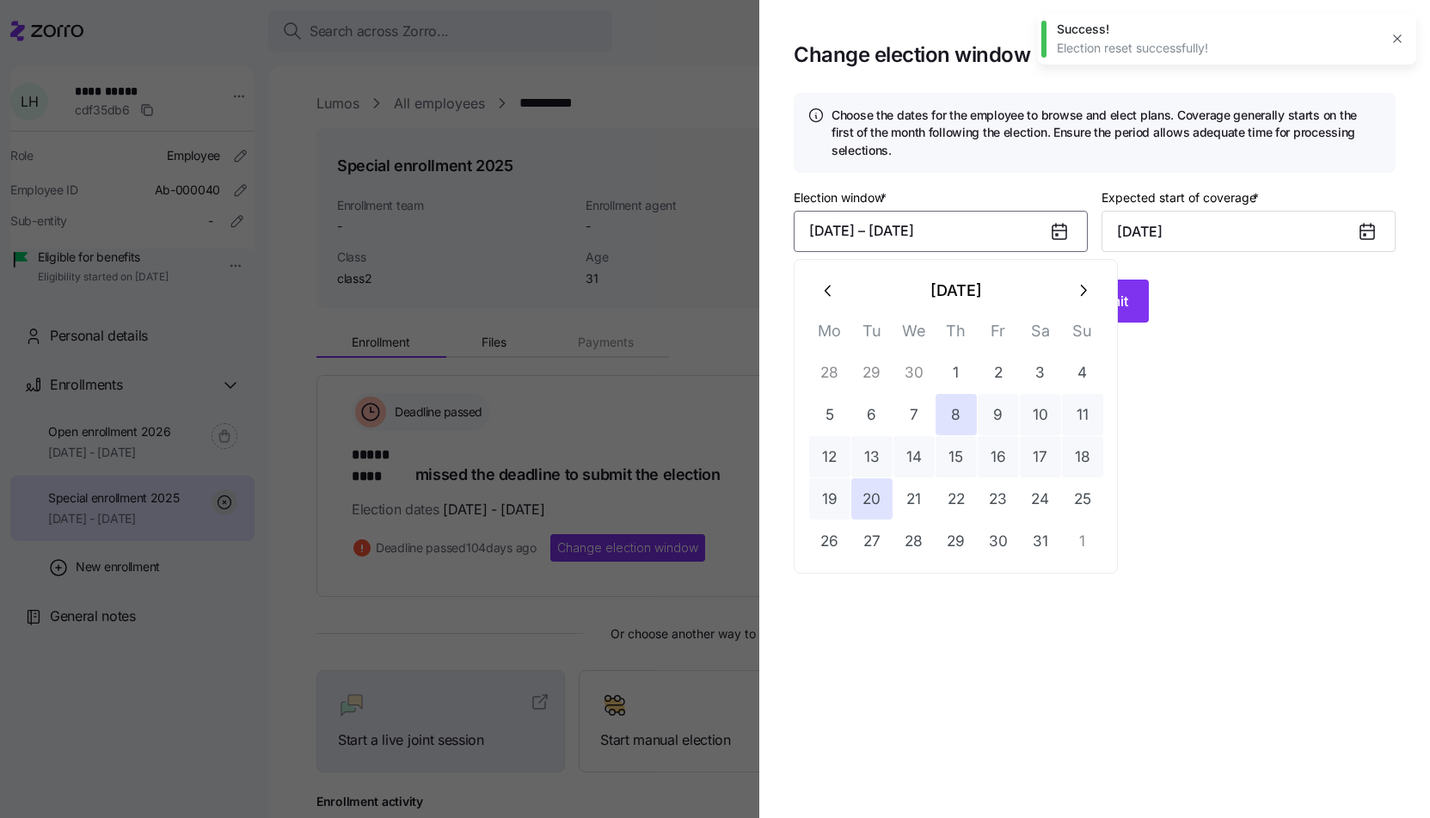
click at [1079, 286] on icon "button" at bounding box center [1082, 290] width 19 height 19
click at [823, 366] on button "1" at bounding box center [829, 372] width 41 height 41
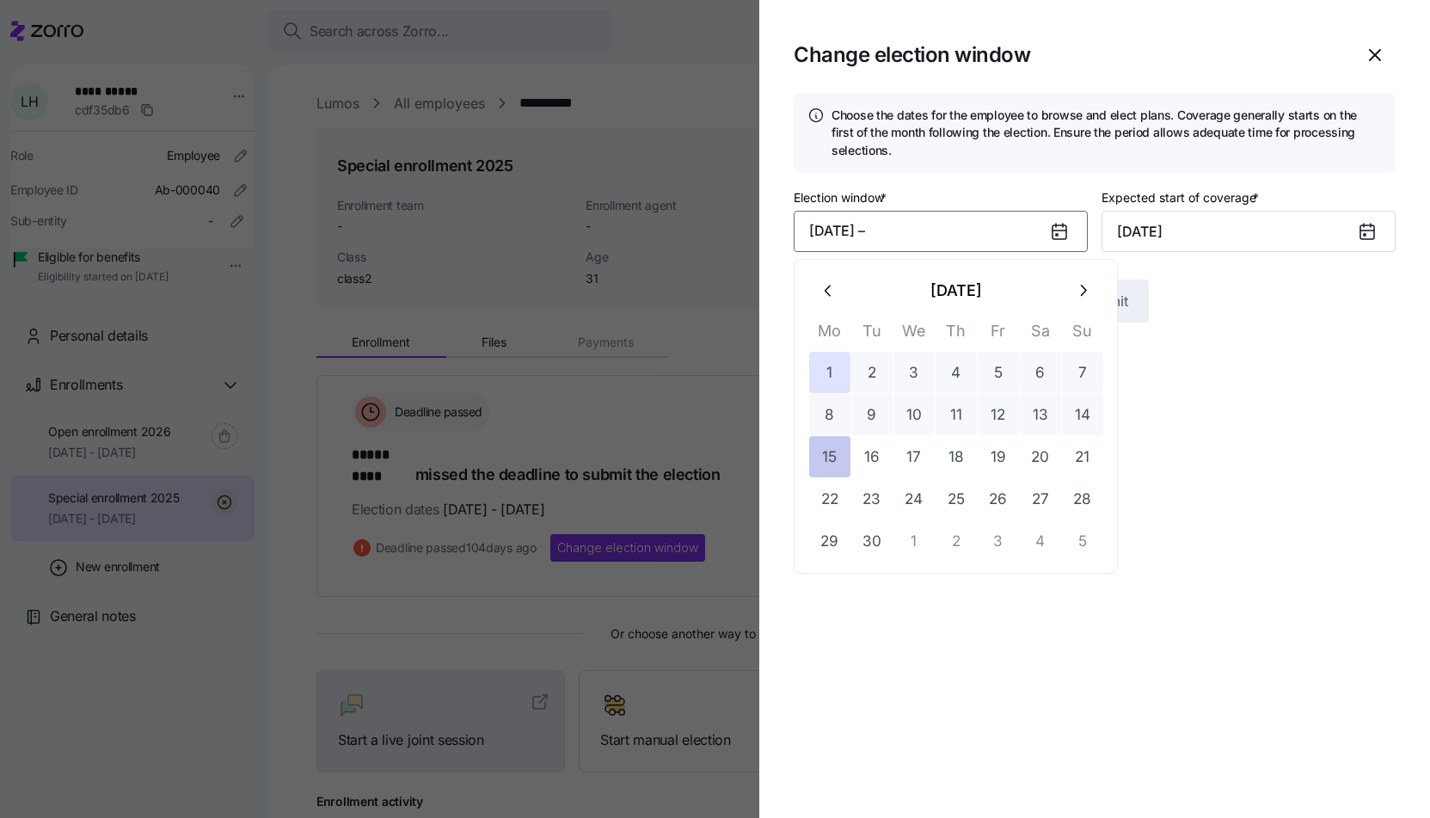
click at [823, 451] on button "15" at bounding box center [829, 456] width 41 height 41
type input "October 1, 2025"
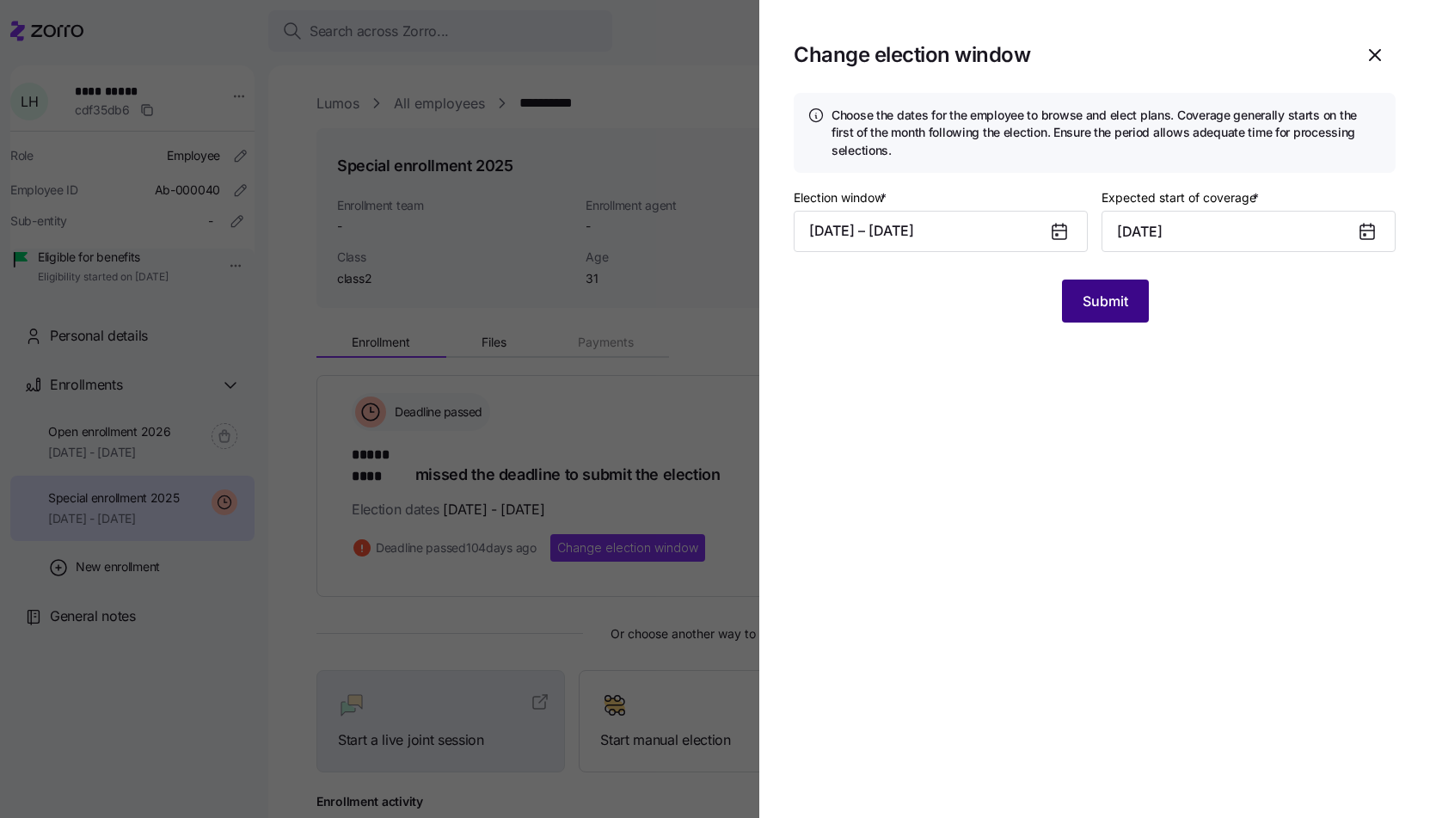
click at [1105, 318] on button "Submit" at bounding box center [1105, 301] width 87 height 43
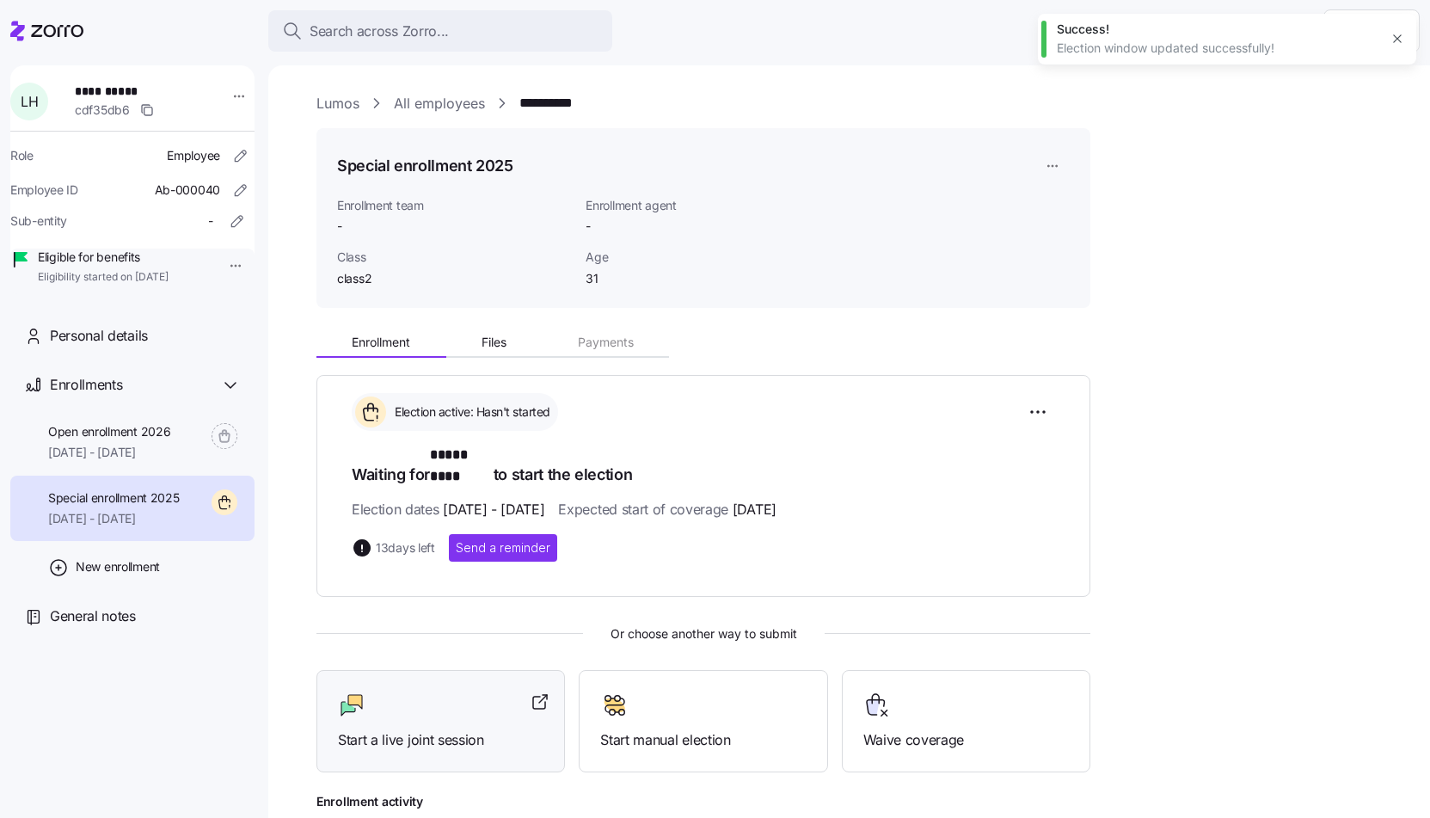
click at [499, 670] on div "Start a live joint session" at bounding box center [441, 721] width 249 height 102
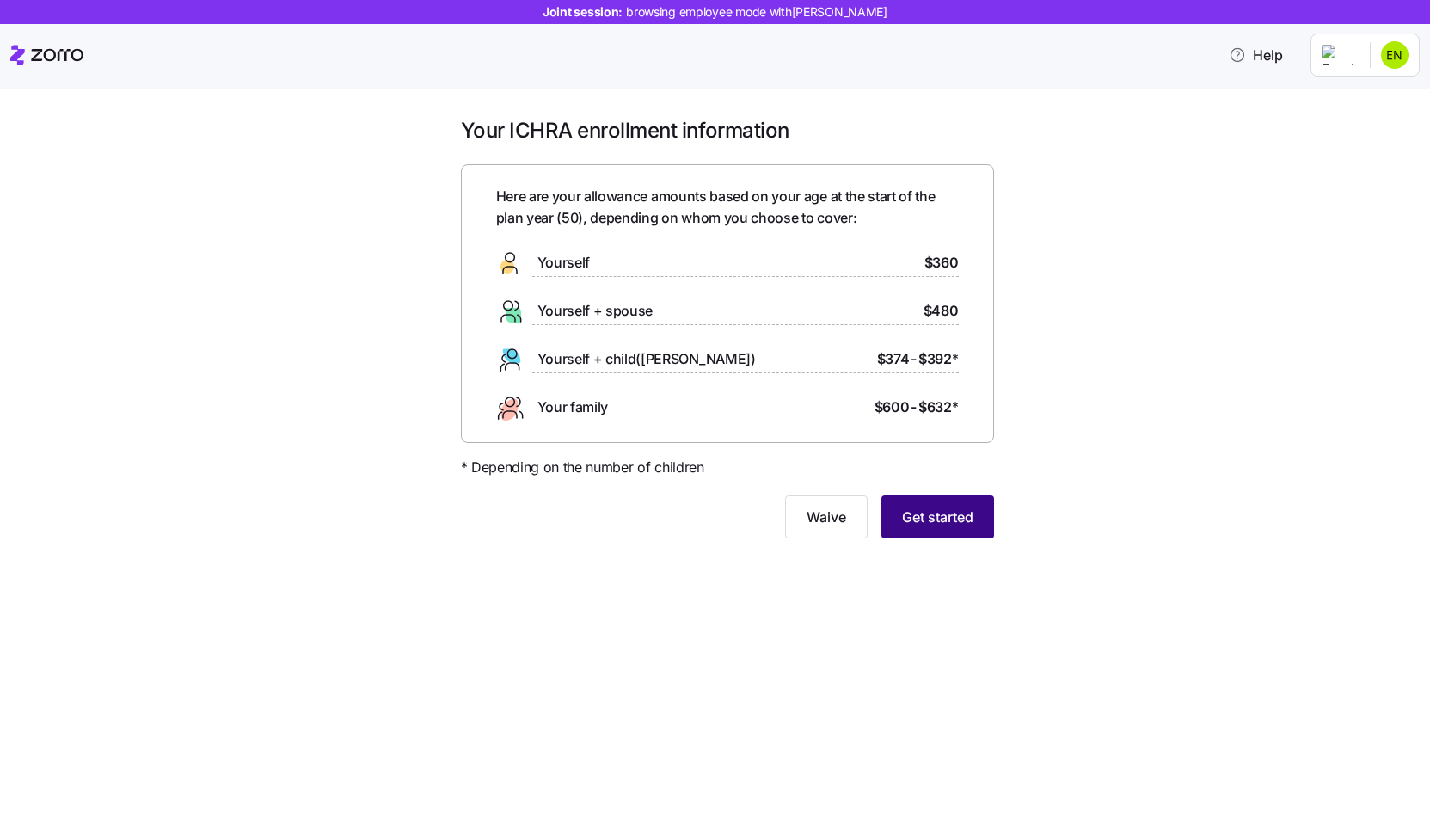
click at [974, 510] on button "Get started" at bounding box center [938, 516] width 113 height 43
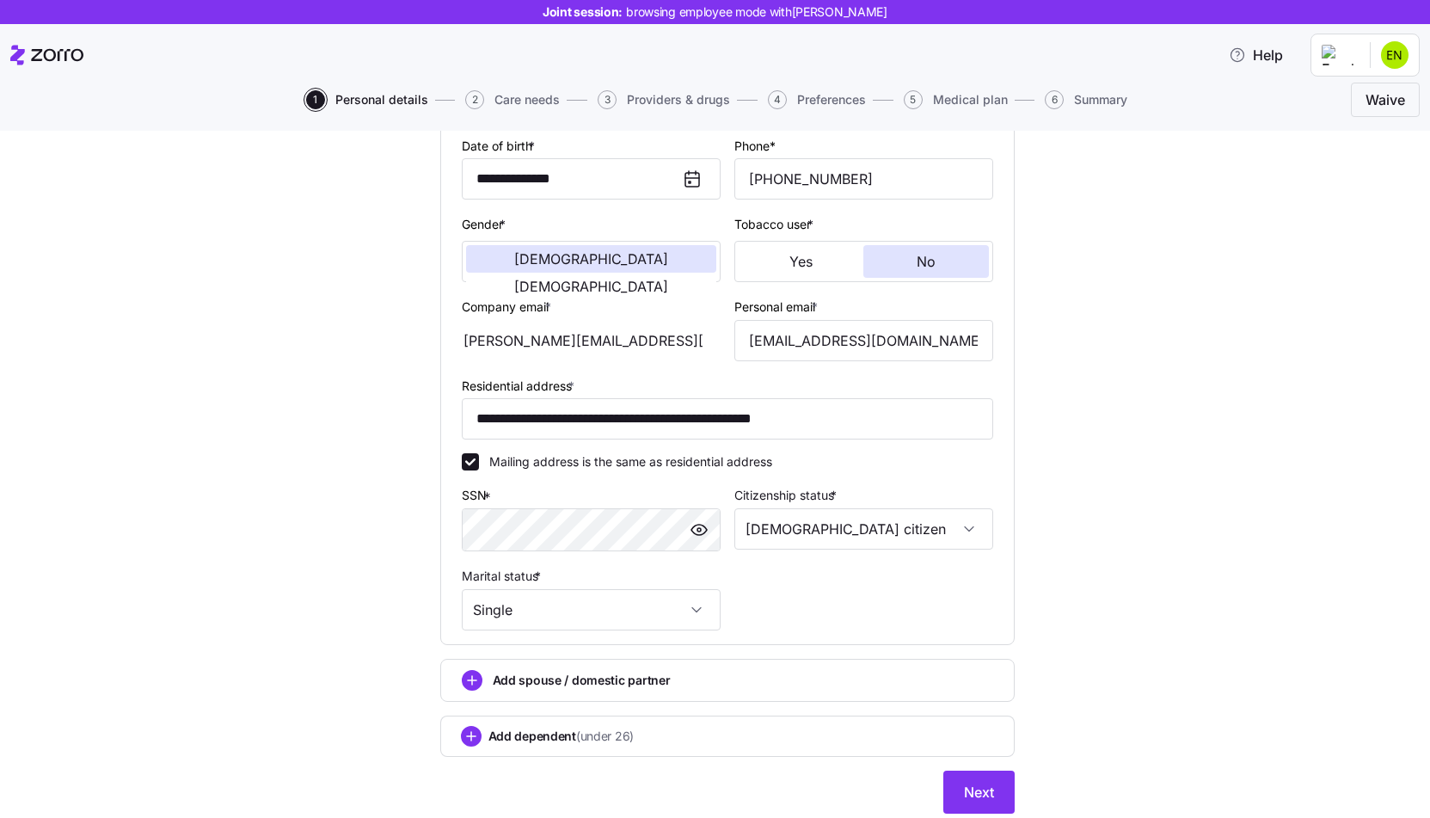
scroll to position [316, 0]
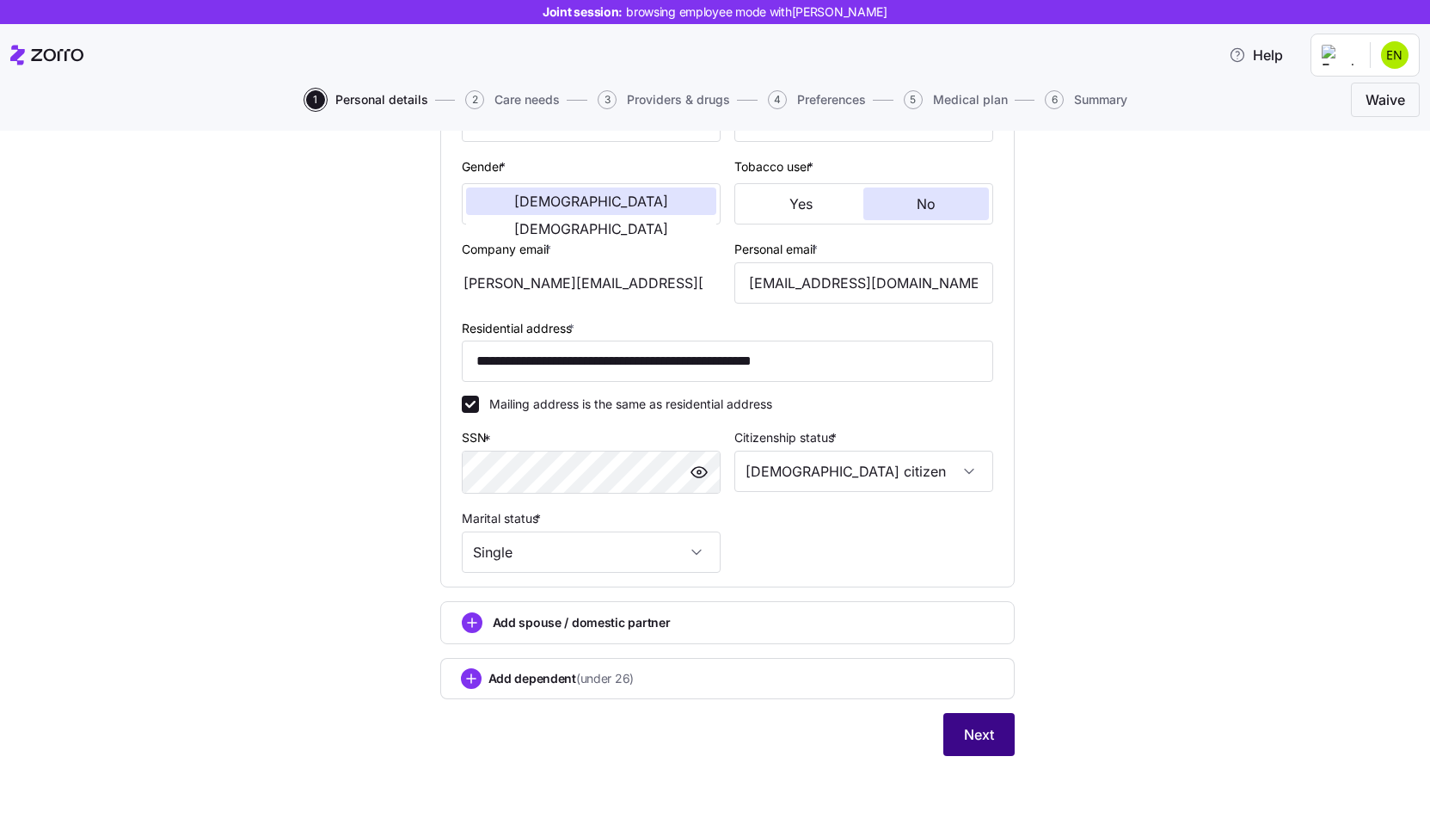
click at [999, 742] on button "Next" at bounding box center [979, 734] width 71 height 43
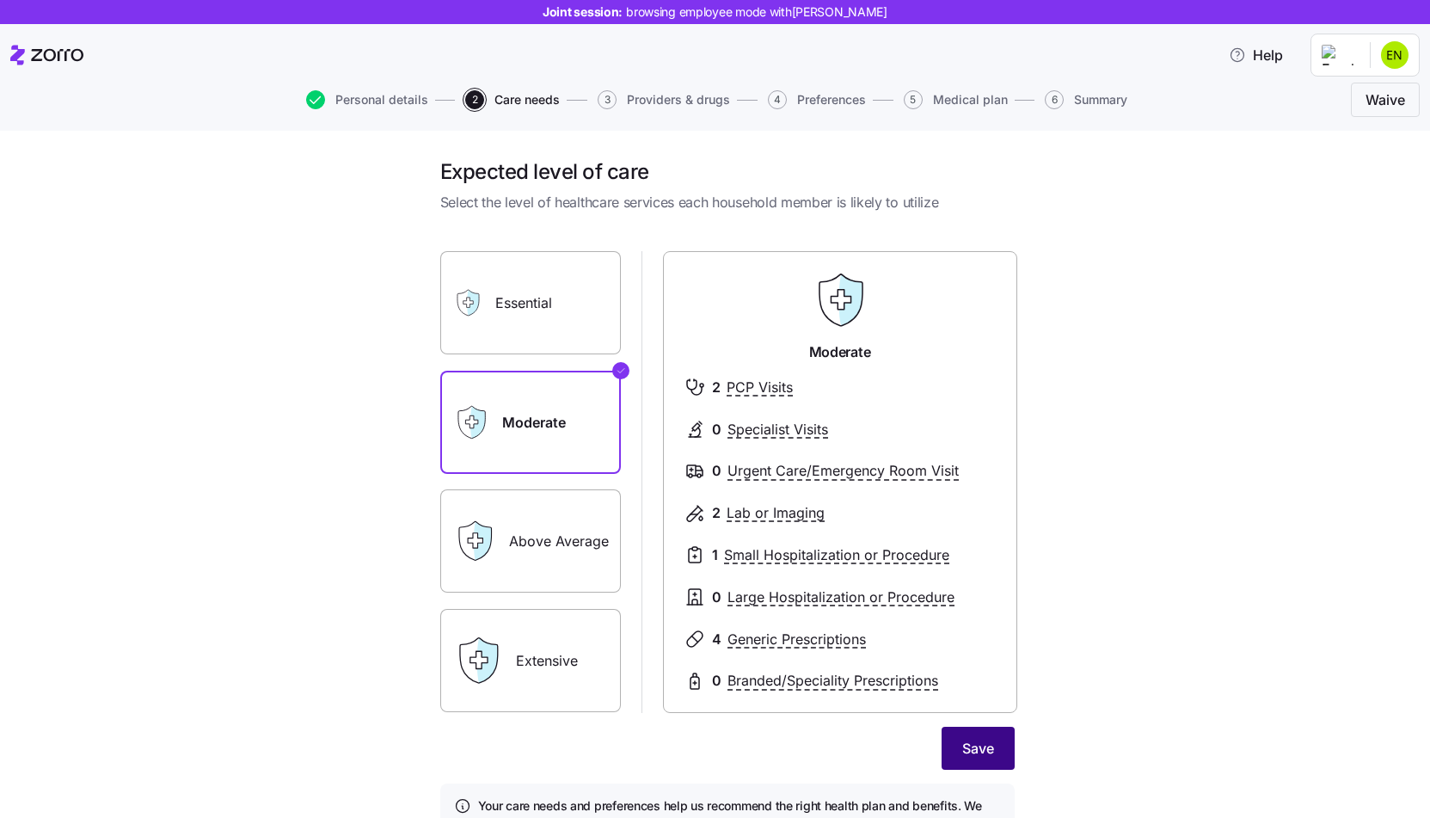
click at [975, 730] on button "Save" at bounding box center [978, 748] width 73 height 43
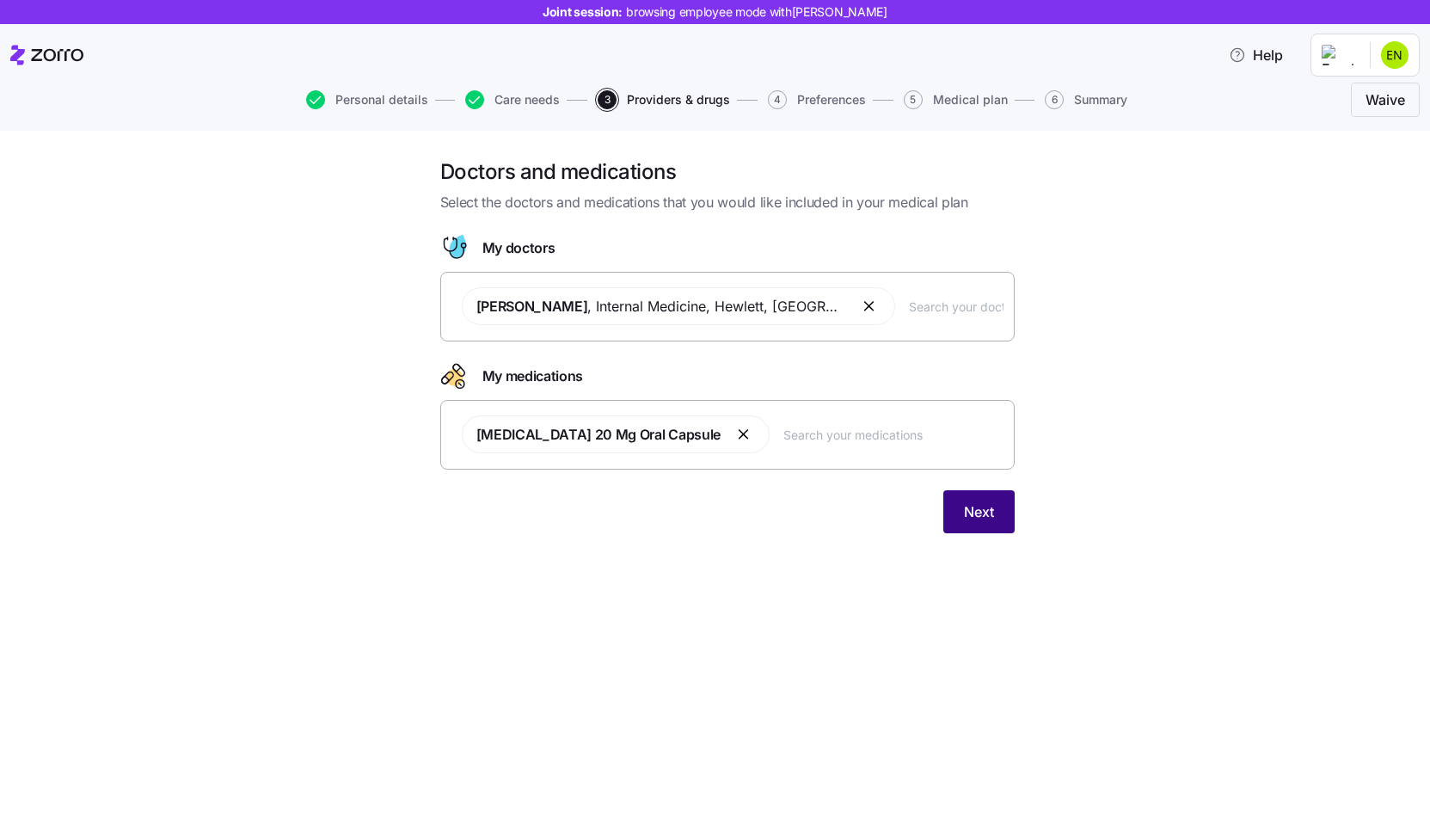
click at [975, 497] on button "Next" at bounding box center [979, 511] width 71 height 43
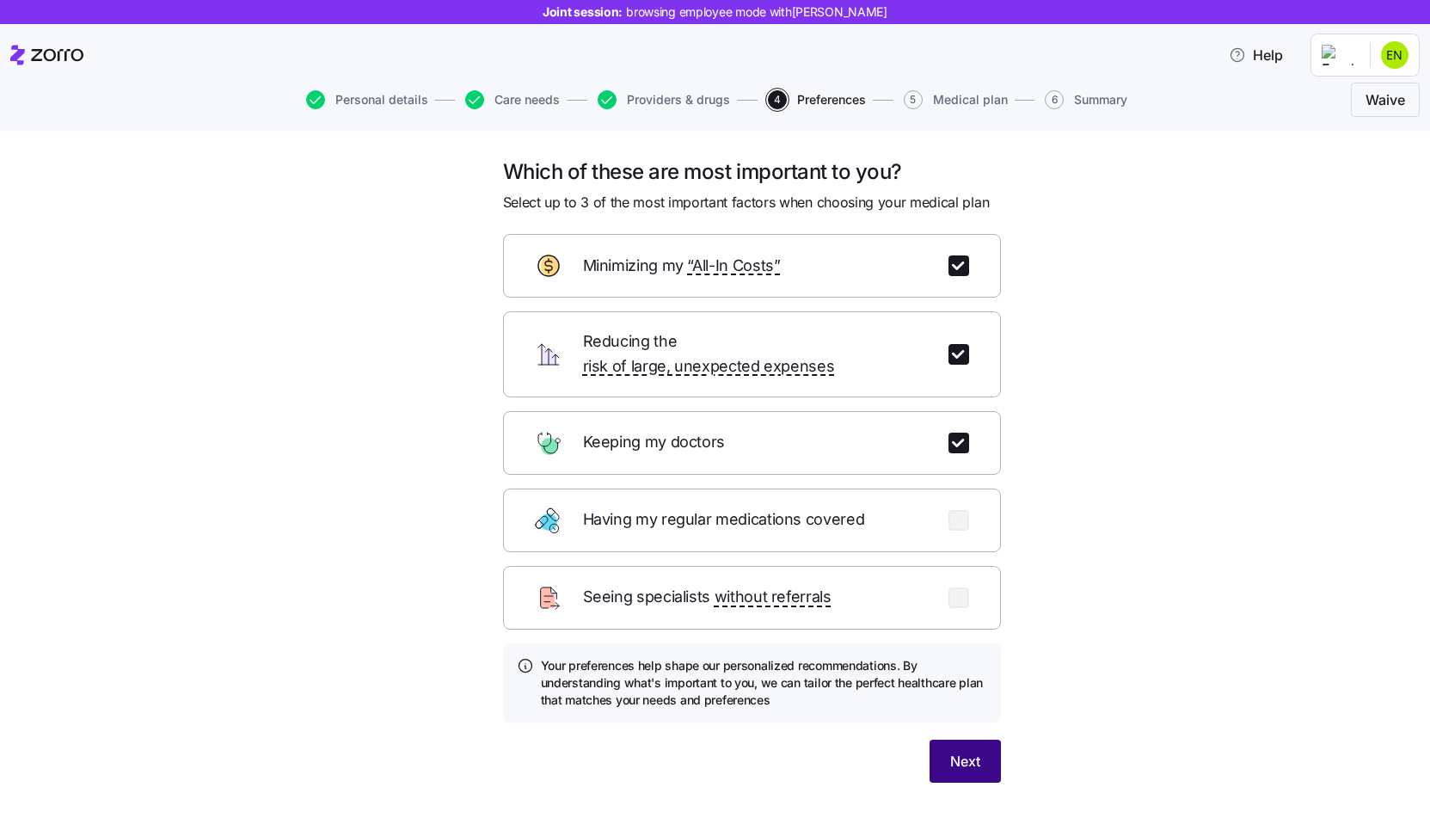
click at [991, 747] on button "Next" at bounding box center [965, 761] width 71 height 43
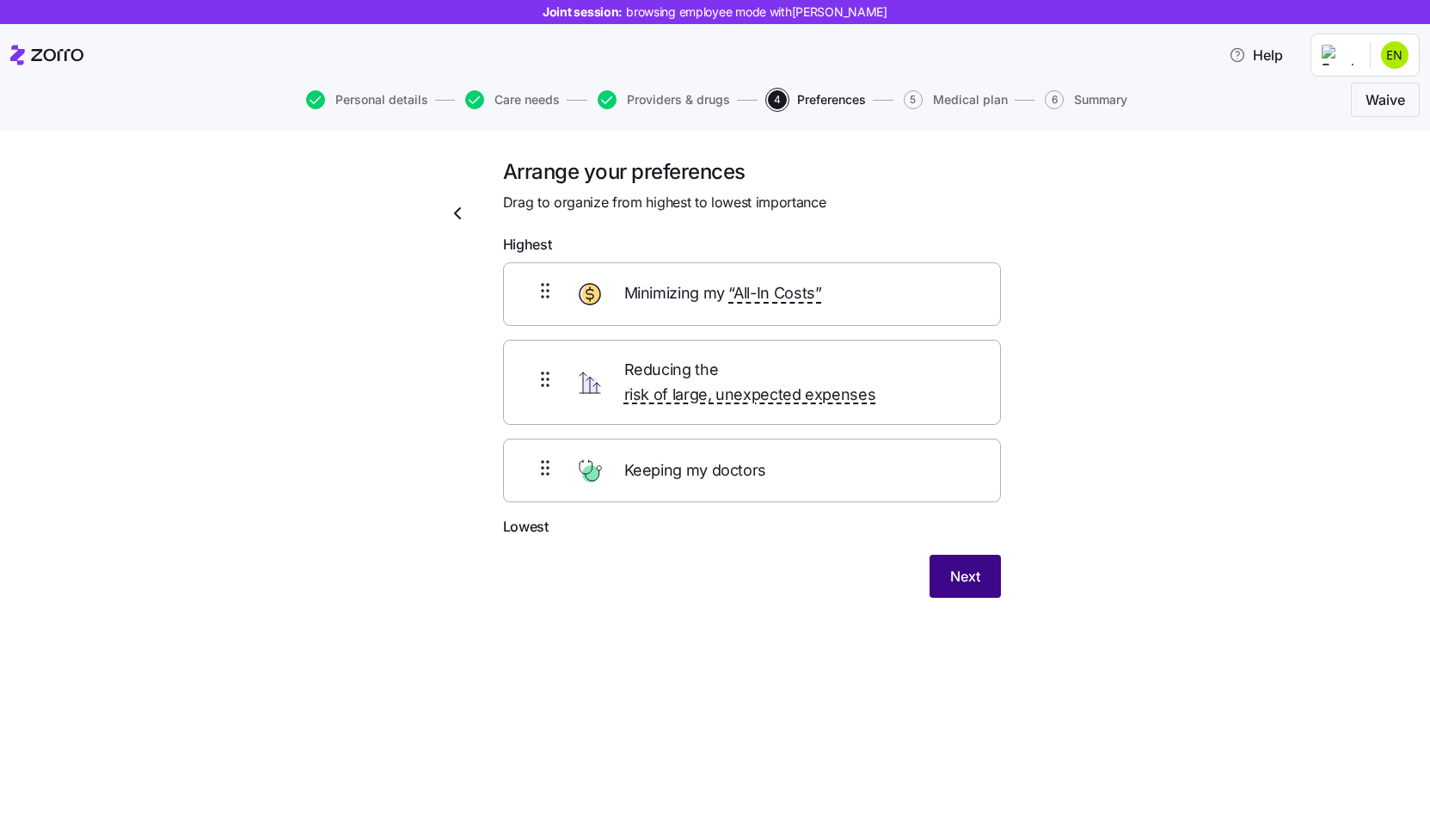
click at [972, 566] on span "Next" at bounding box center [965, 576] width 30 height 21
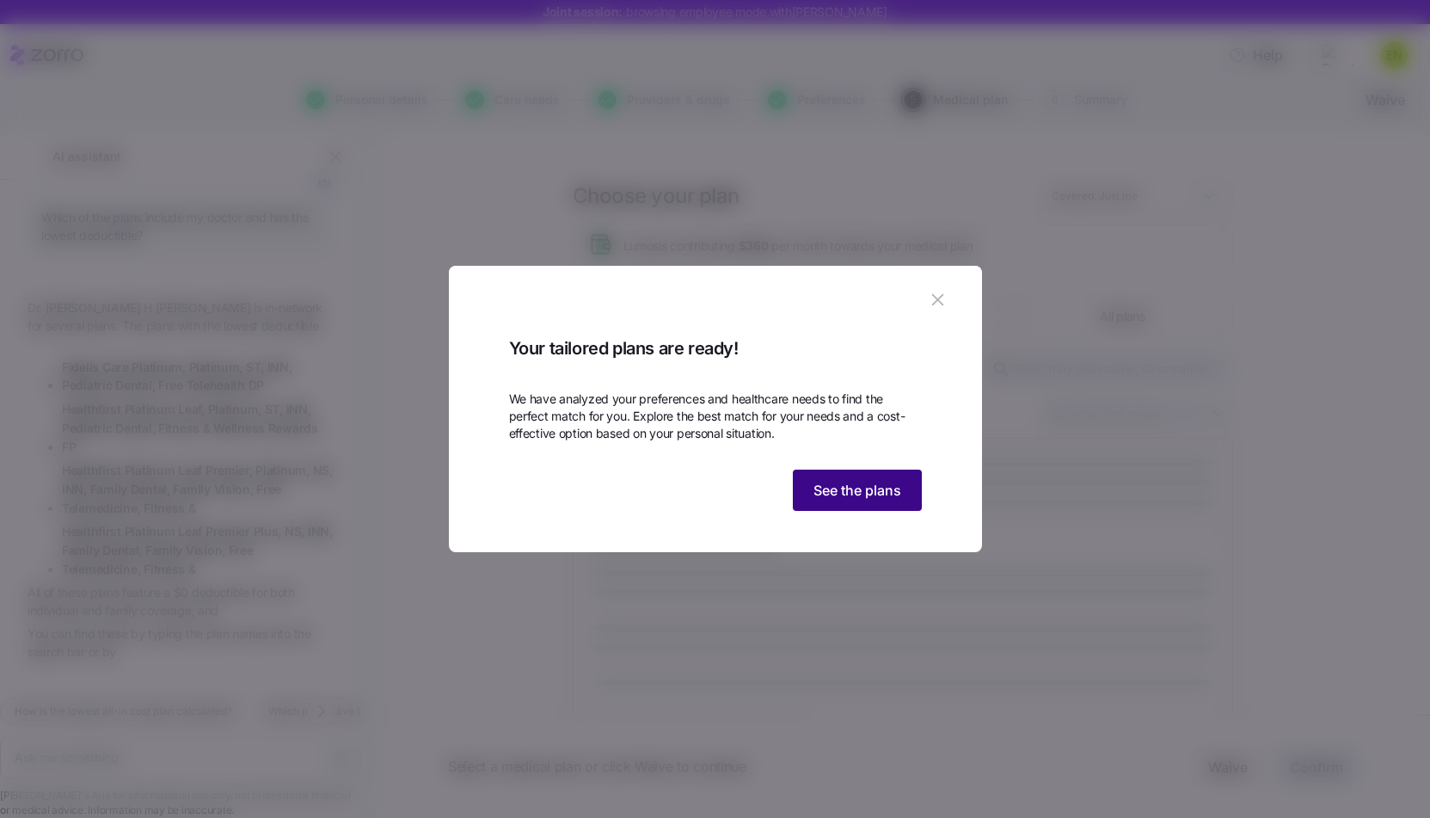
scroll to position [821, 0]
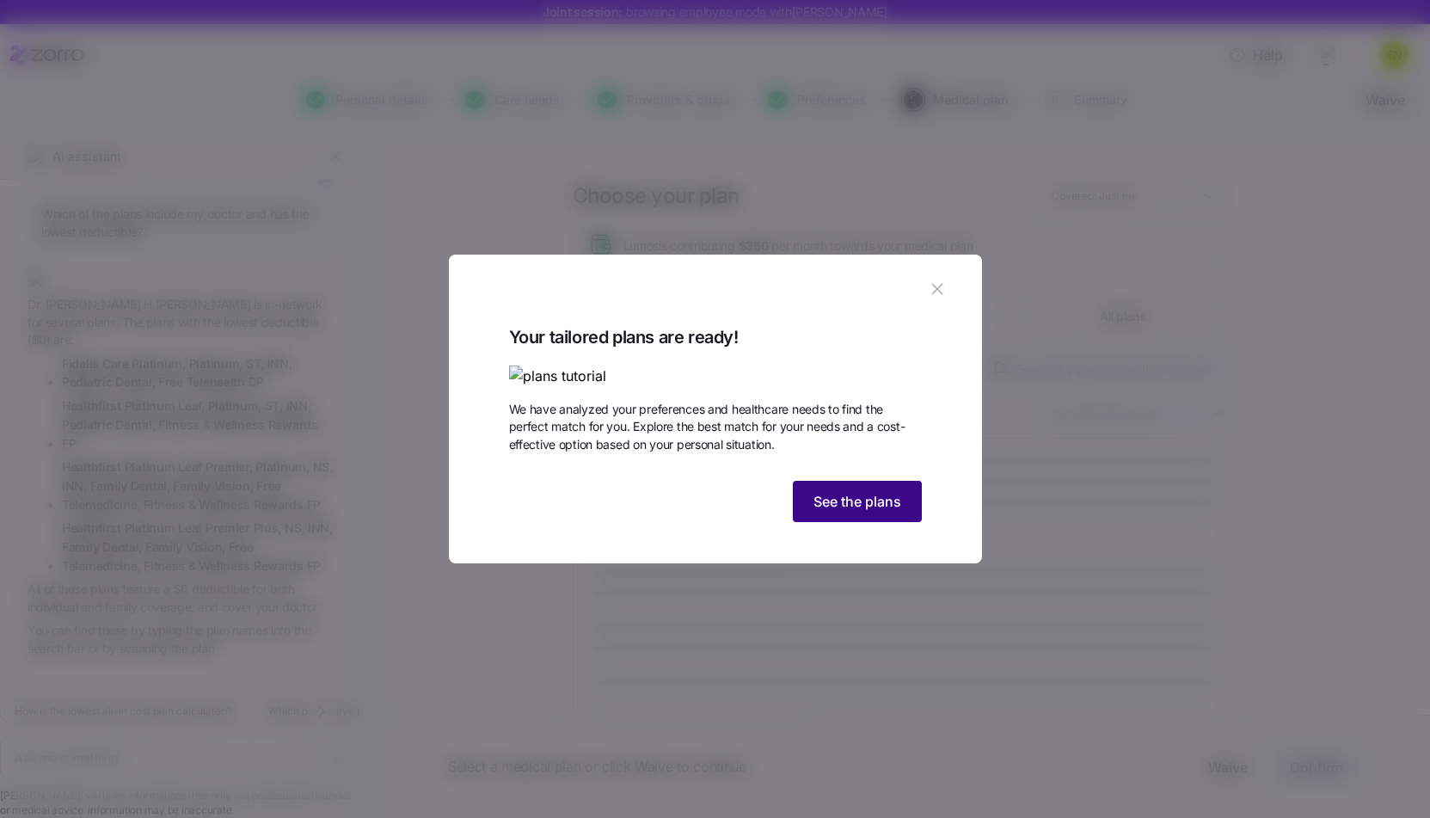
click at [868, 522] on button "See the plans" at bounding box center [857, 501] width 129 height 41
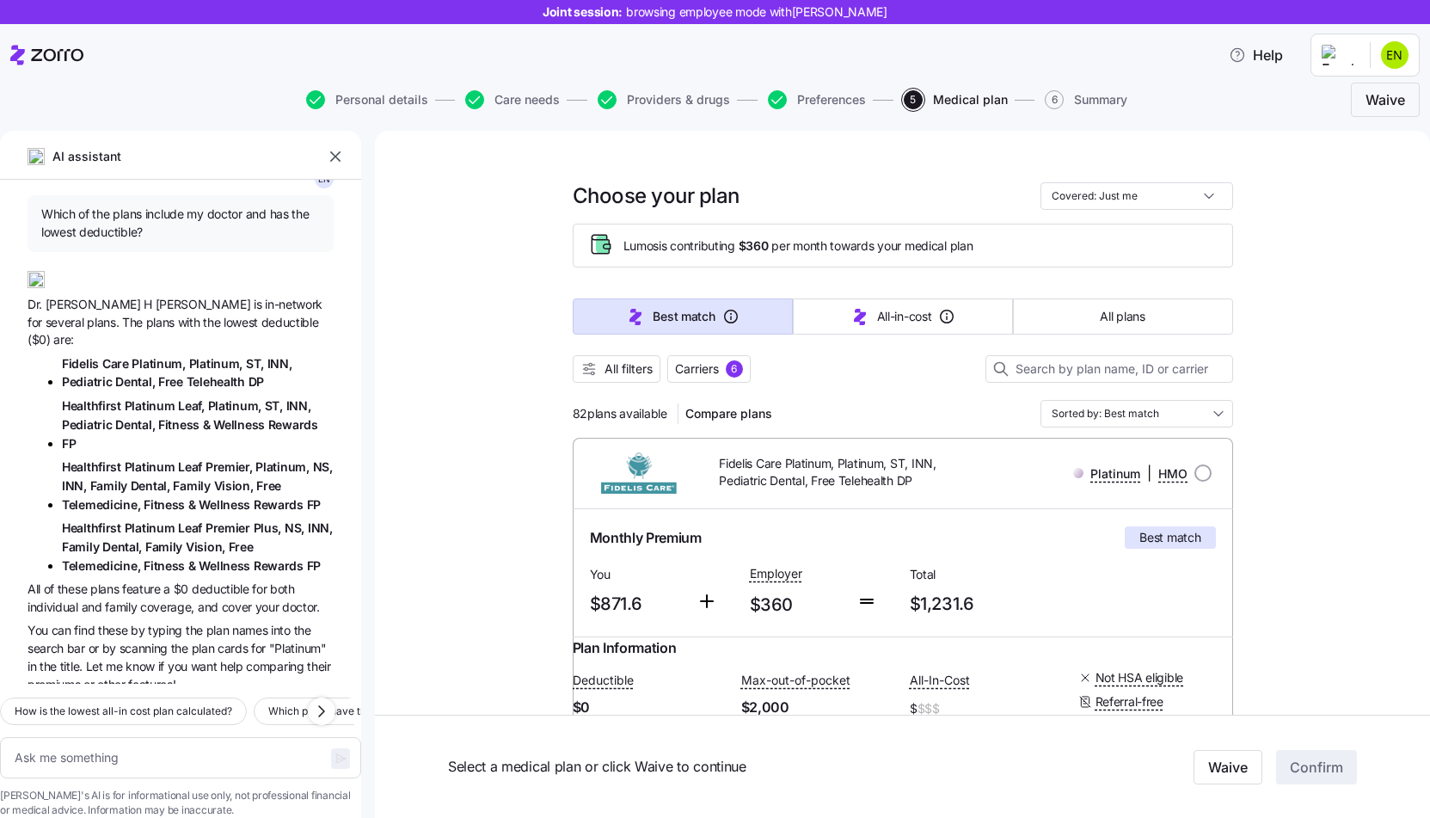
click at [336, 160] on icon "button" at bounding box center [335, 156] width 17 height 17
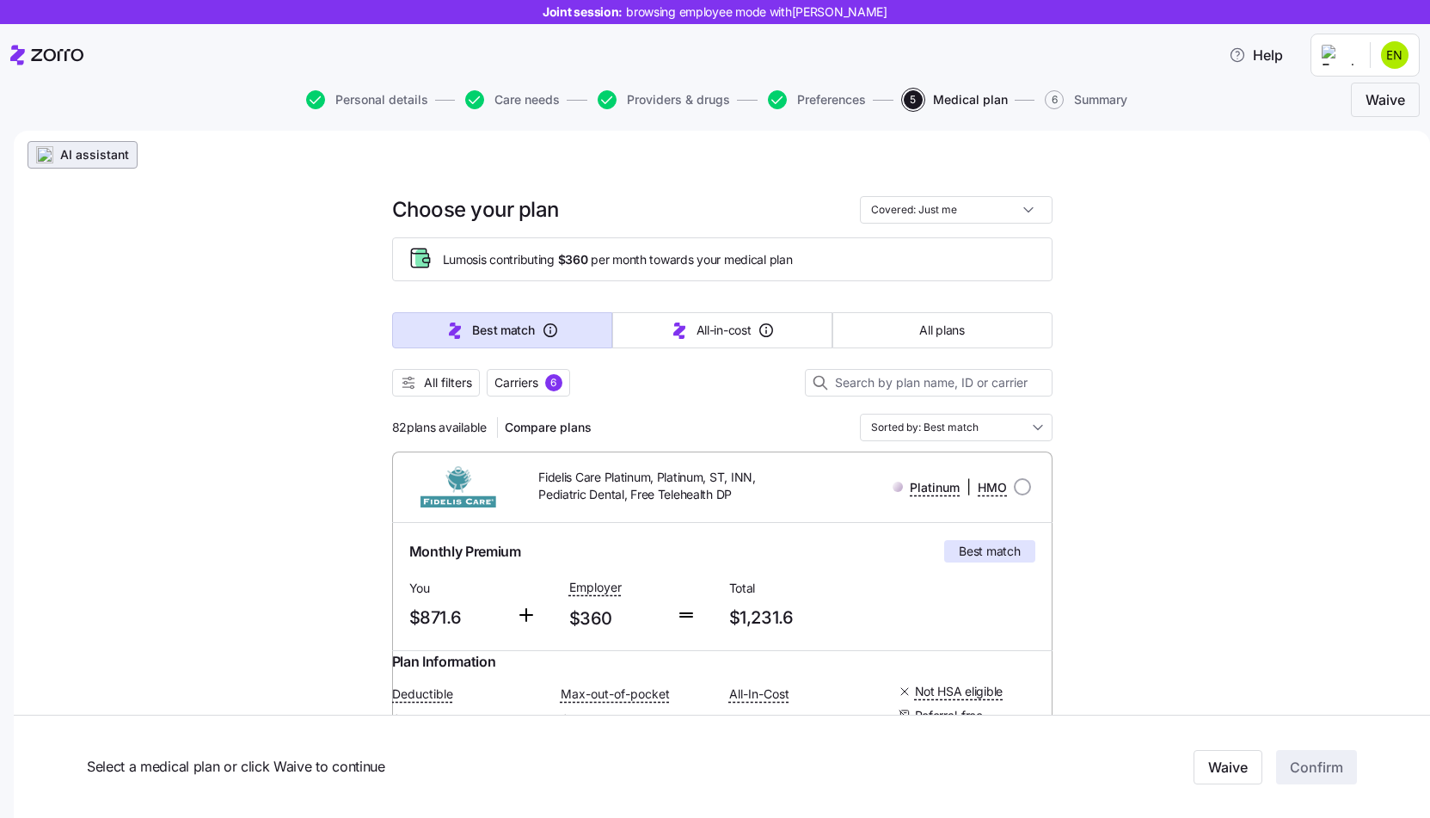
click at [125, 153] on span "AI assistant" at bounding box center [94, 154] width 69 height 17
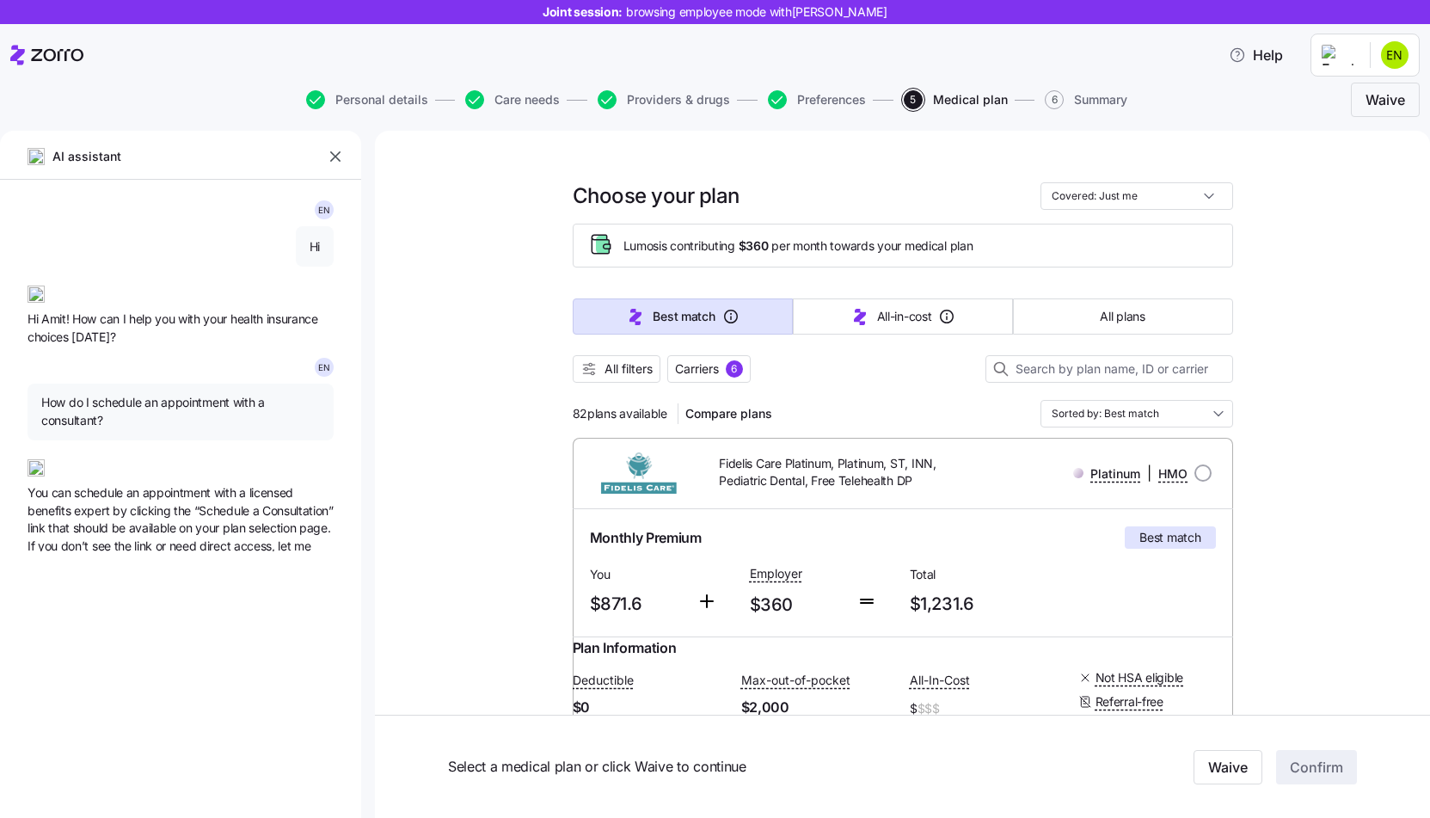
type textarea "x"
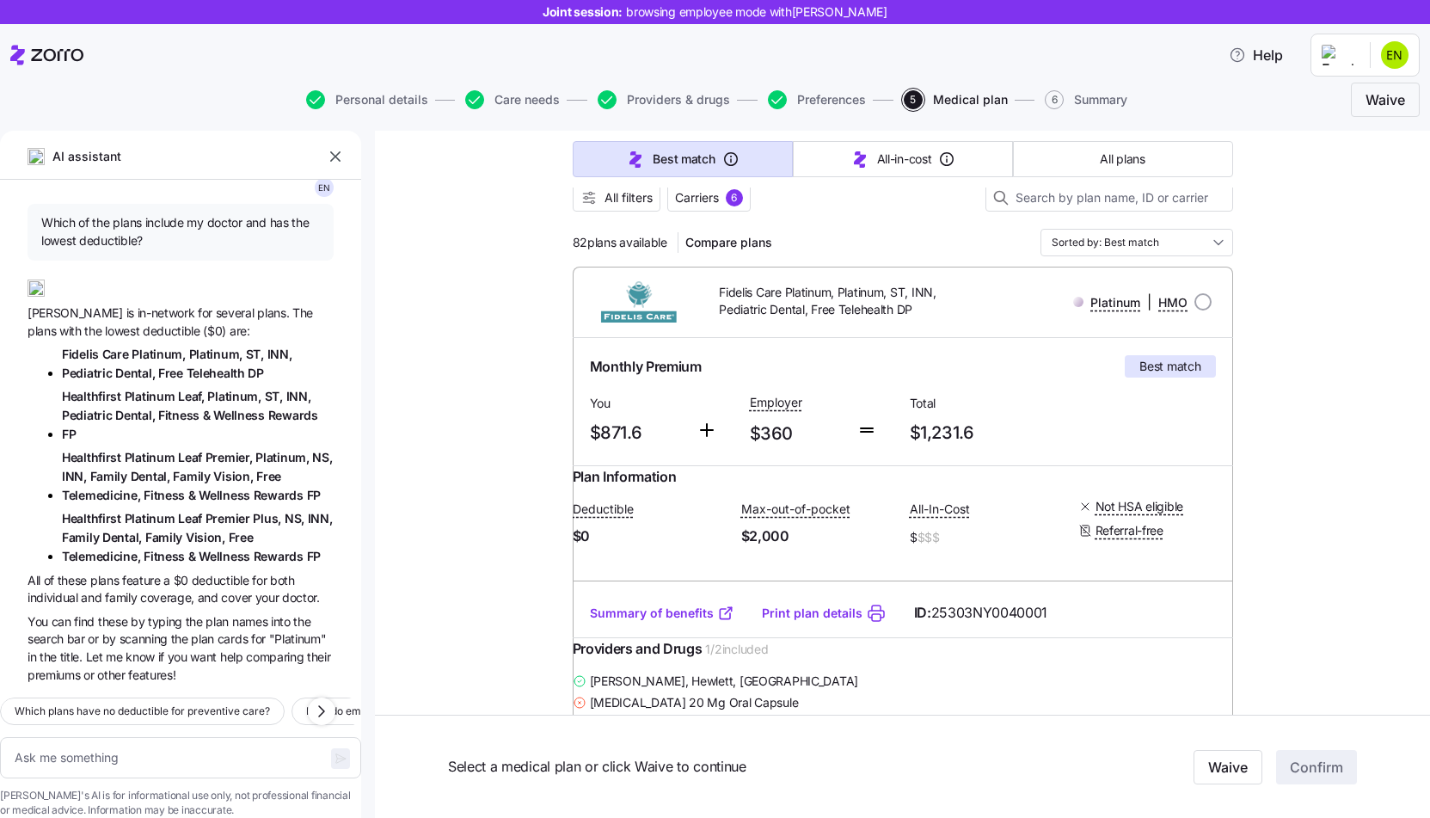
scroll to position [287, 0]
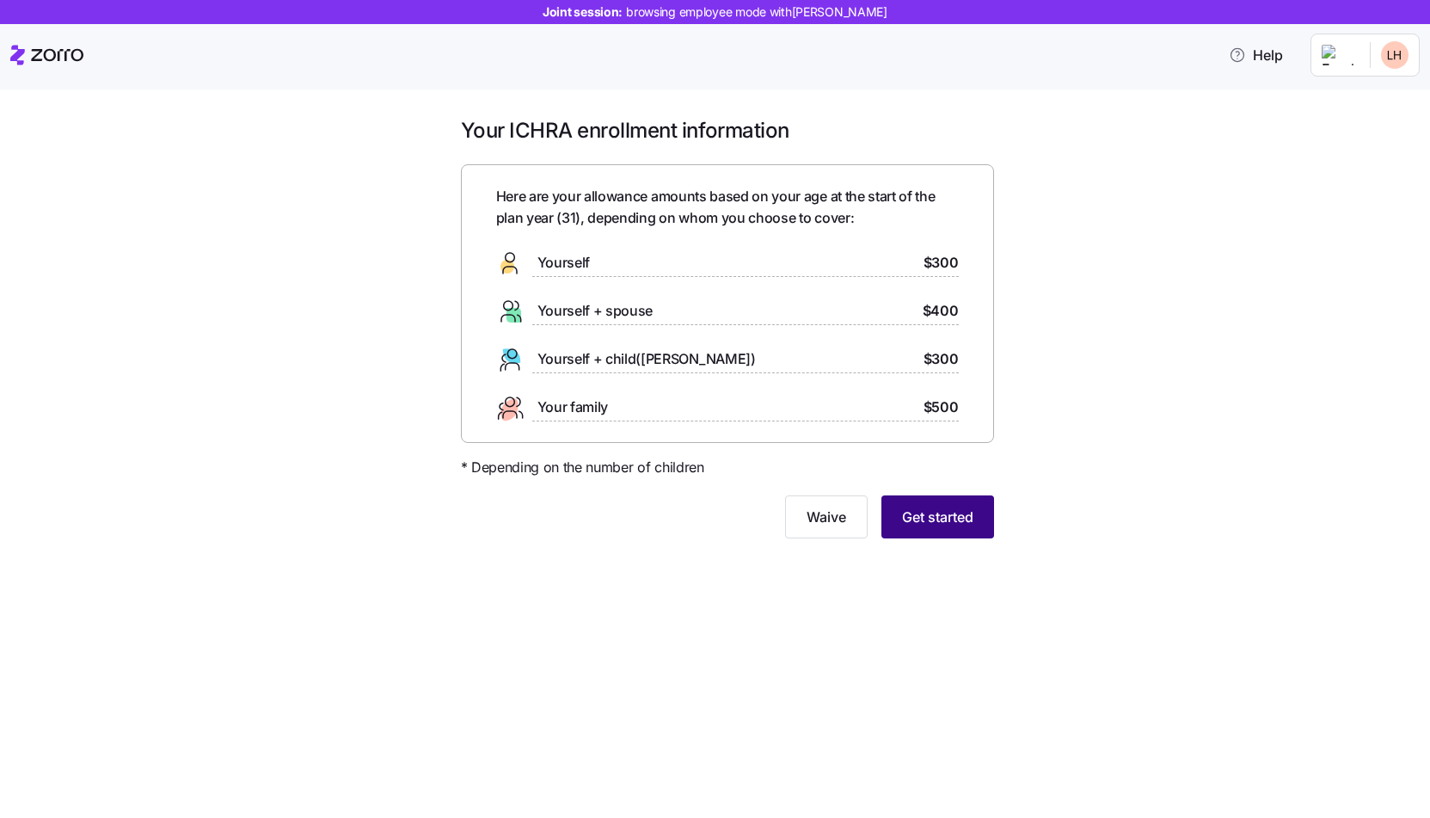
click at [963, 531] on button "Get started" at bounding box center [938, 516] width 113 height 43
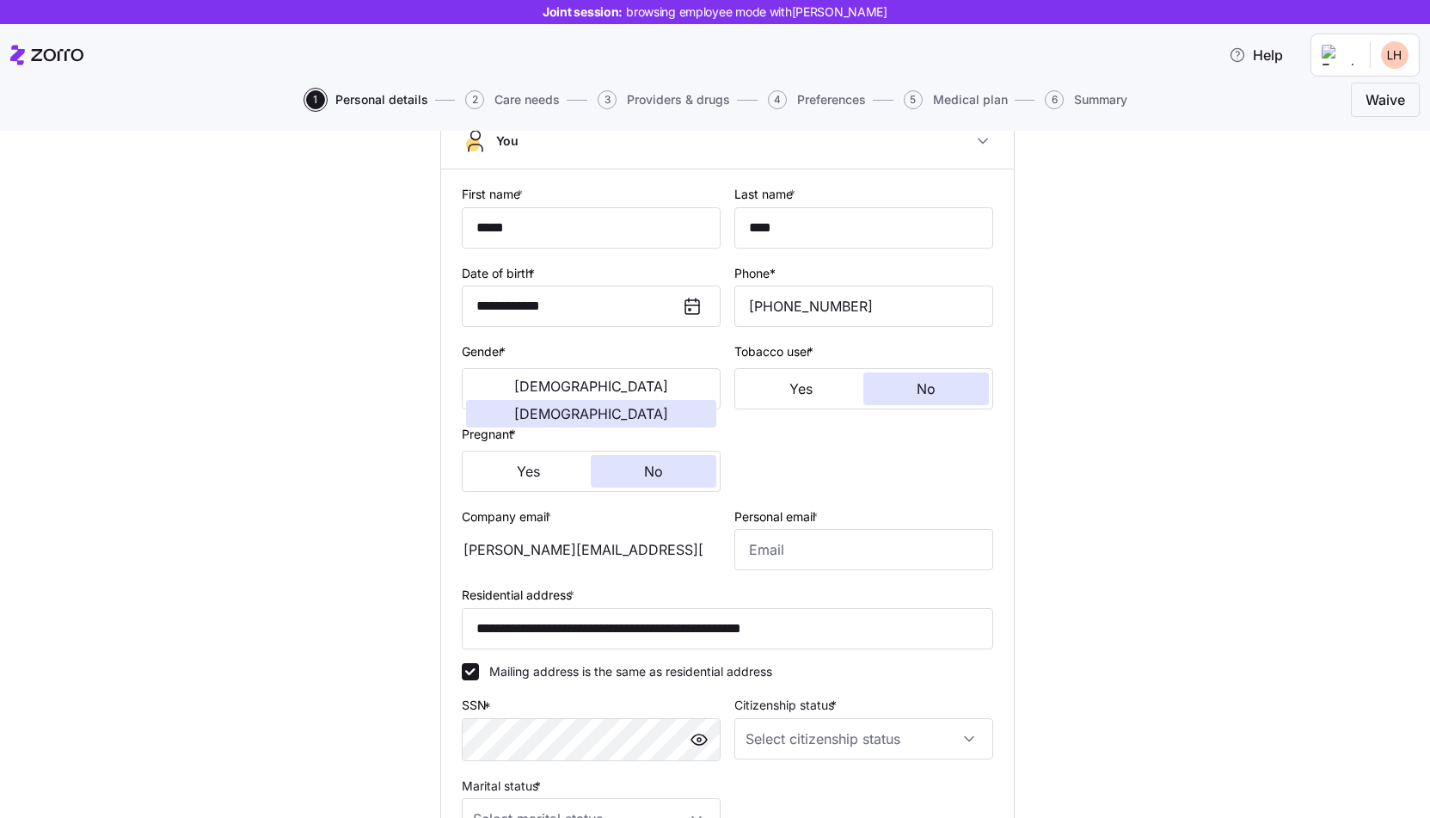
scroll to position [221, 0]
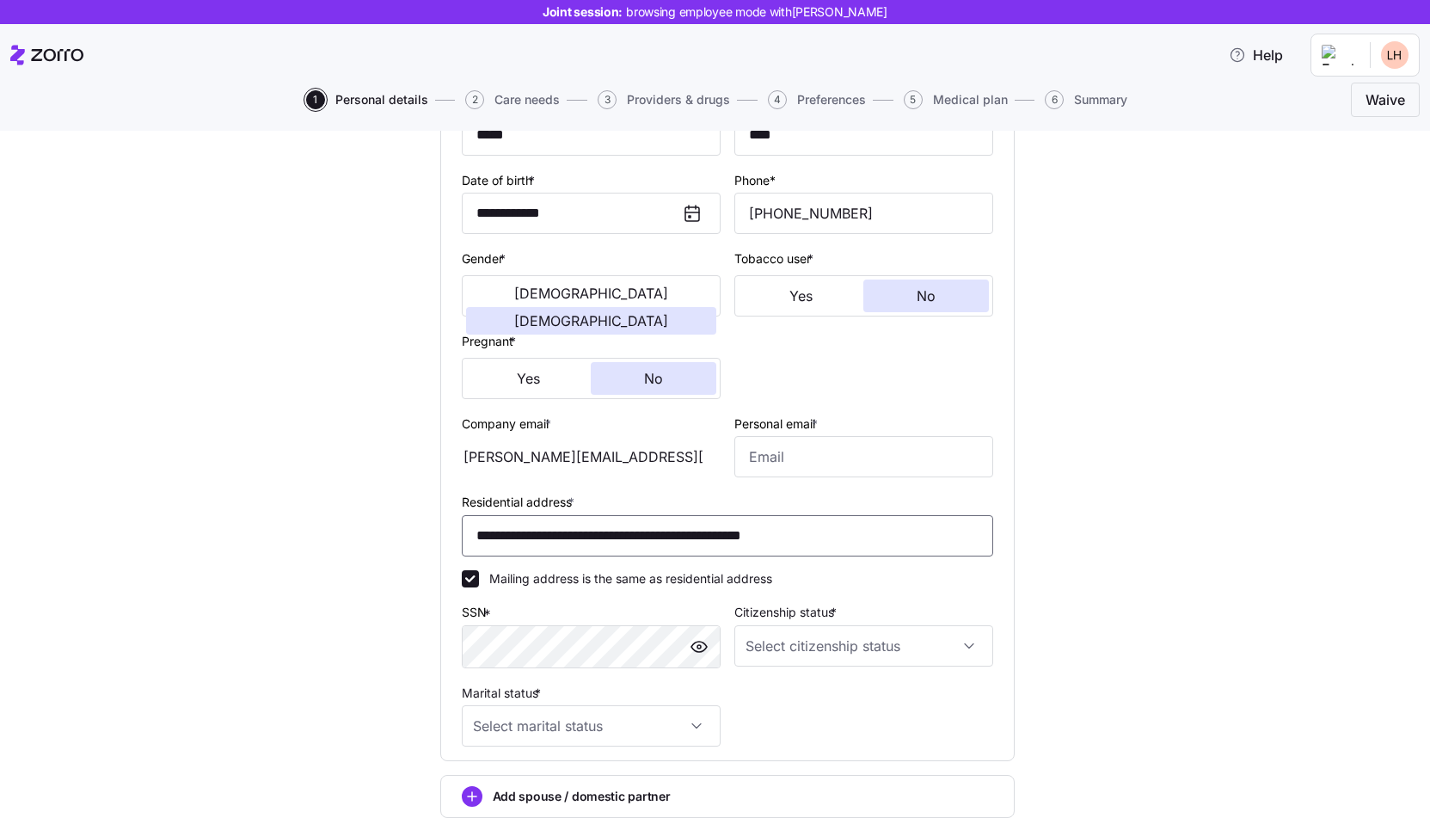
click at [759, 535] on input "**********" at bounding box center [728, 535] width 532 height 41
type input "**********"
click at [839, 453] on input "Personal email *" at bounding box center [864, 456] width 259 height 41
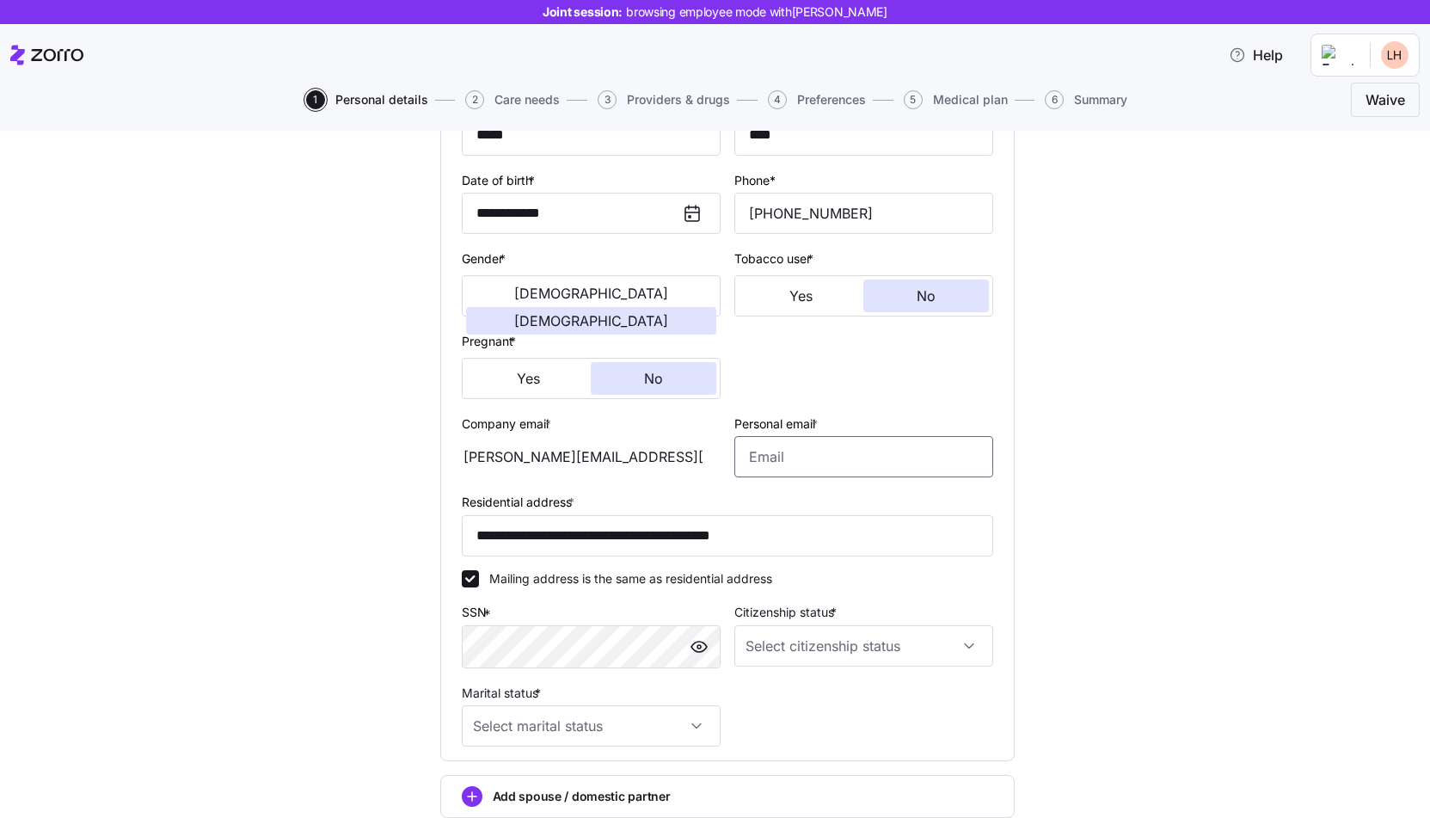
type input "[EMAIL_ADDRESS][DOMAIN_NAME]"
click at [792, 658] on input "Citizenship status *" at bounding box center [864, 645] width 259 height 41
click at [798, 685] on div "[DEMOGRAPHIC_DATA] citizen" at bounding box center [863, 701] width 245 height 36
type input "[DEMOGRAPHIC_DATA] citizen"
click at [672, 723] on input "Marital status *" at bounding box center [591, 725] width 259 height 41
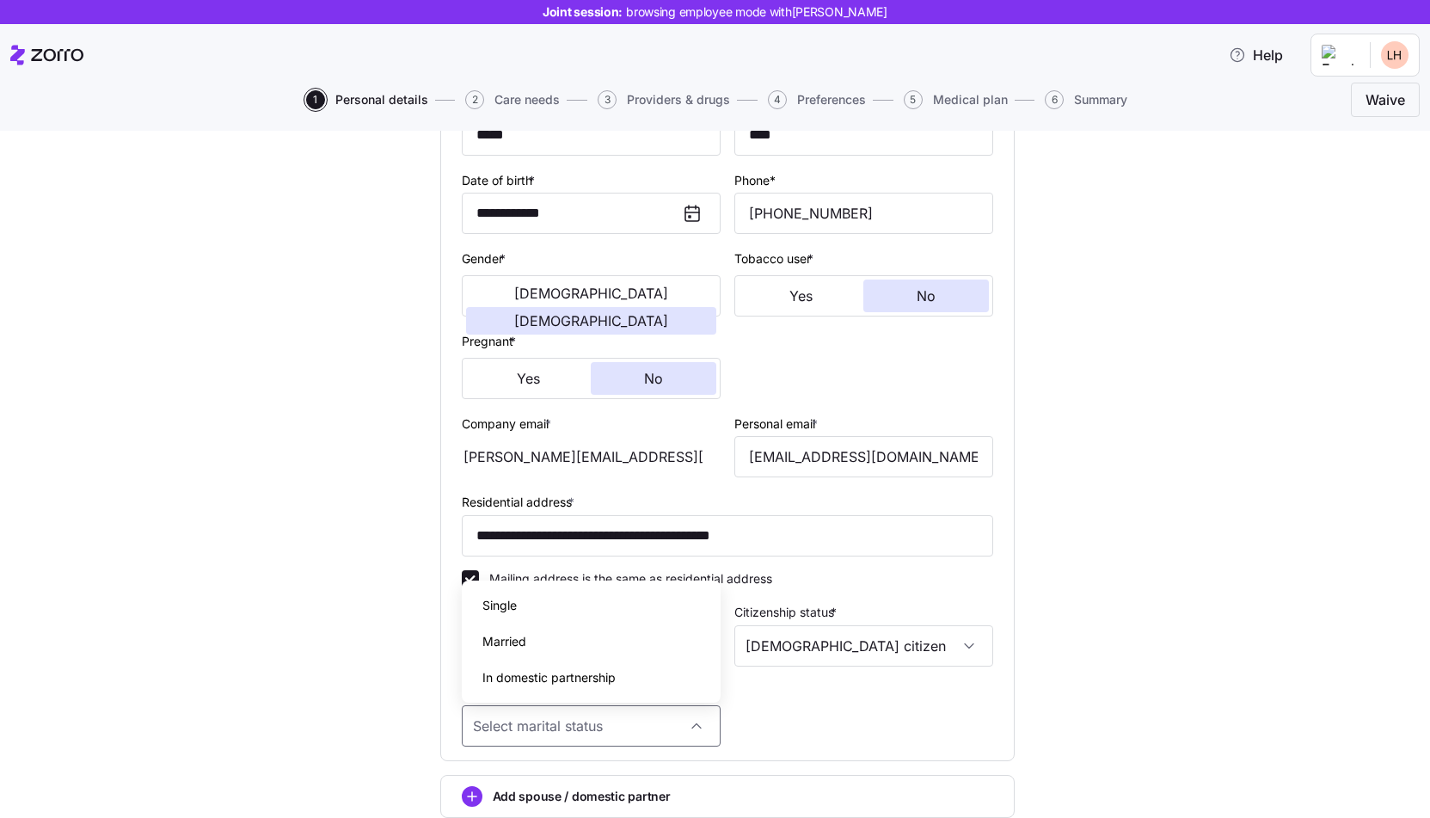
click at [520, 607] on div "Single" at bounding box center [591, 605] width 245 height 36
type input "Single"
click at [292, 398] on div "**********" at bounding box center [727, 443] width 1358 height 1013
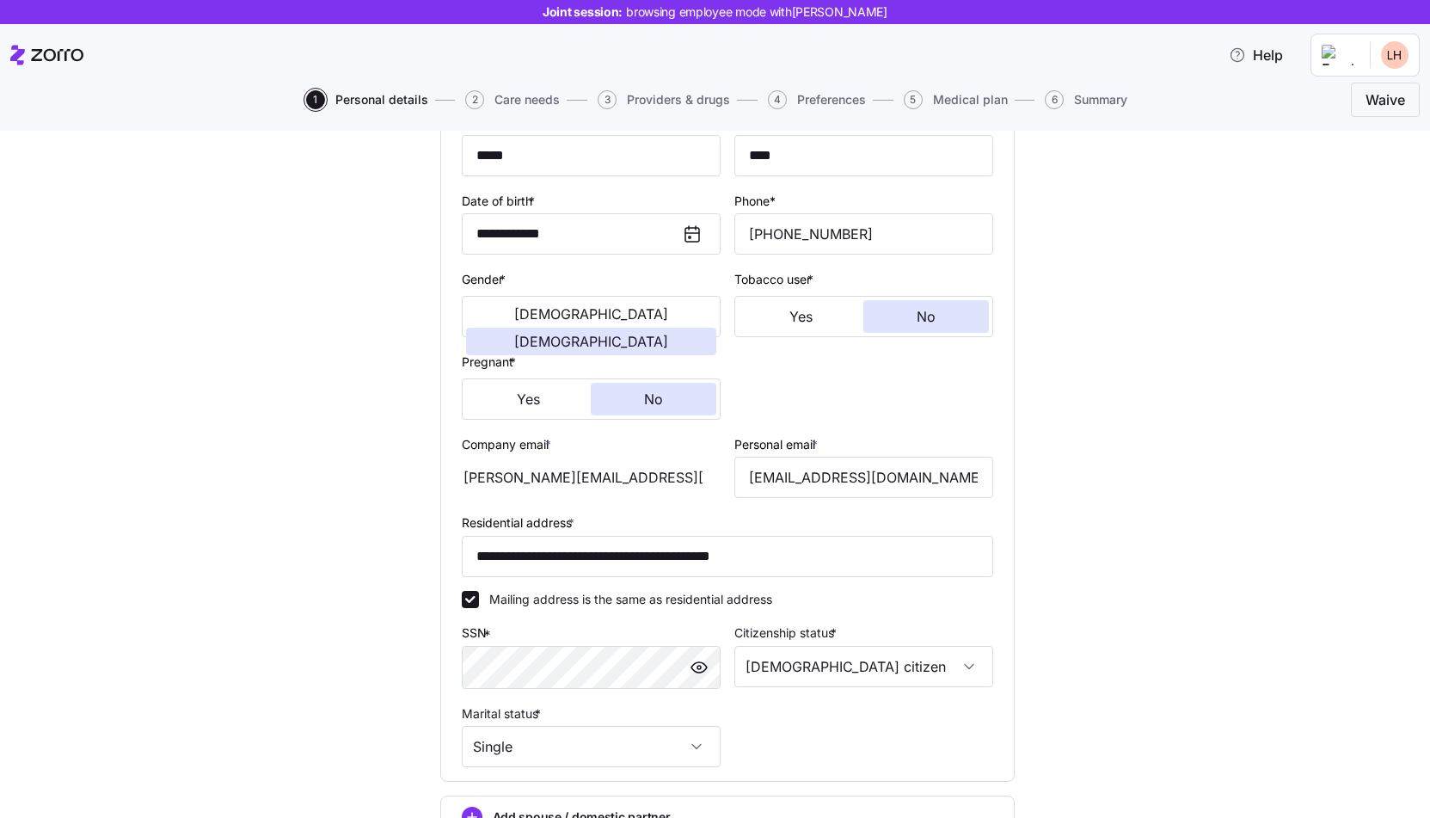
scroll to position [311, 0]
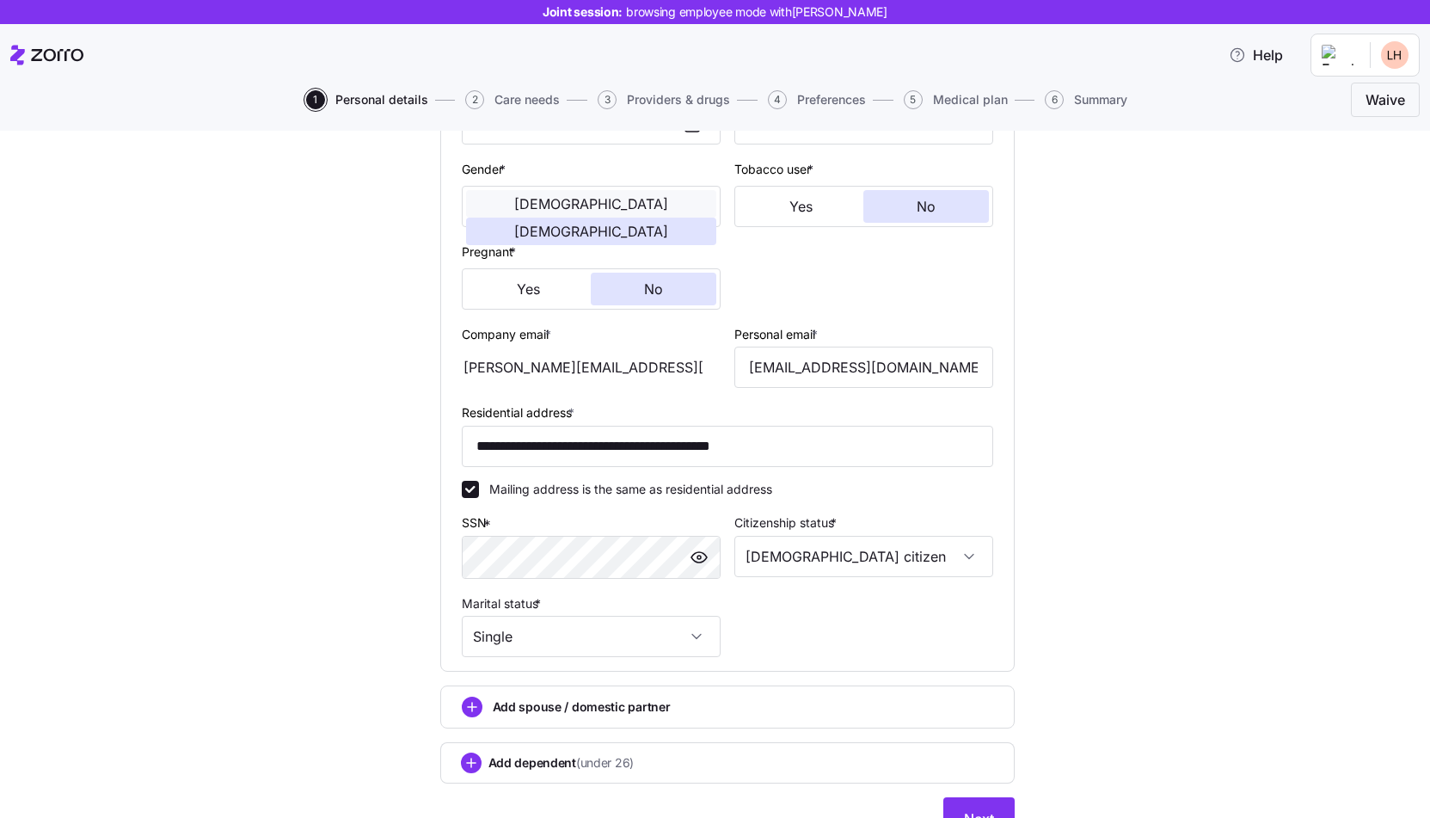
click at [538, 218] on button "[DEMOGRAPHIC_DATA]" at bounding box center [591, 204] width 250 height 28
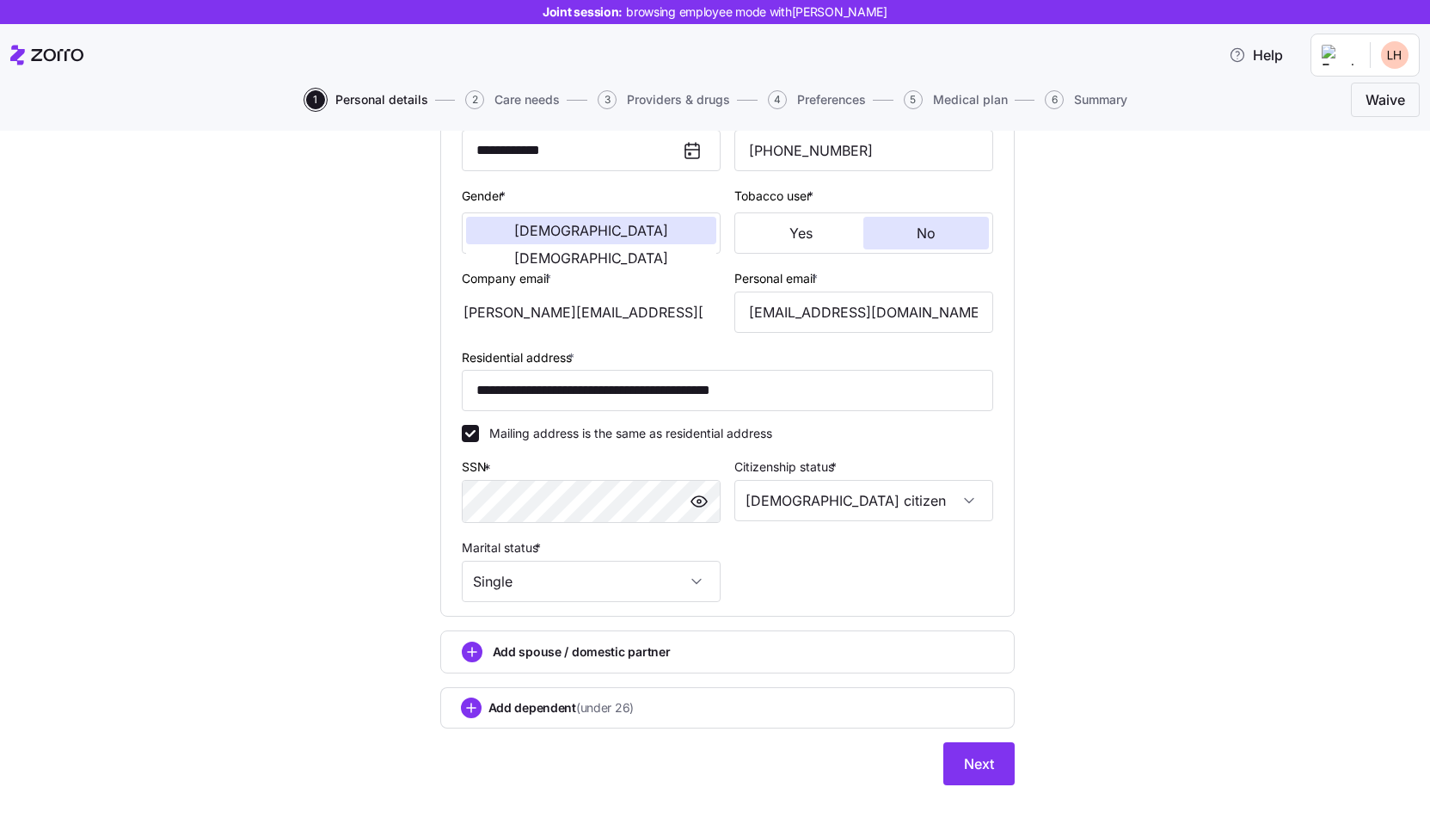
scroll to position [316, 0]
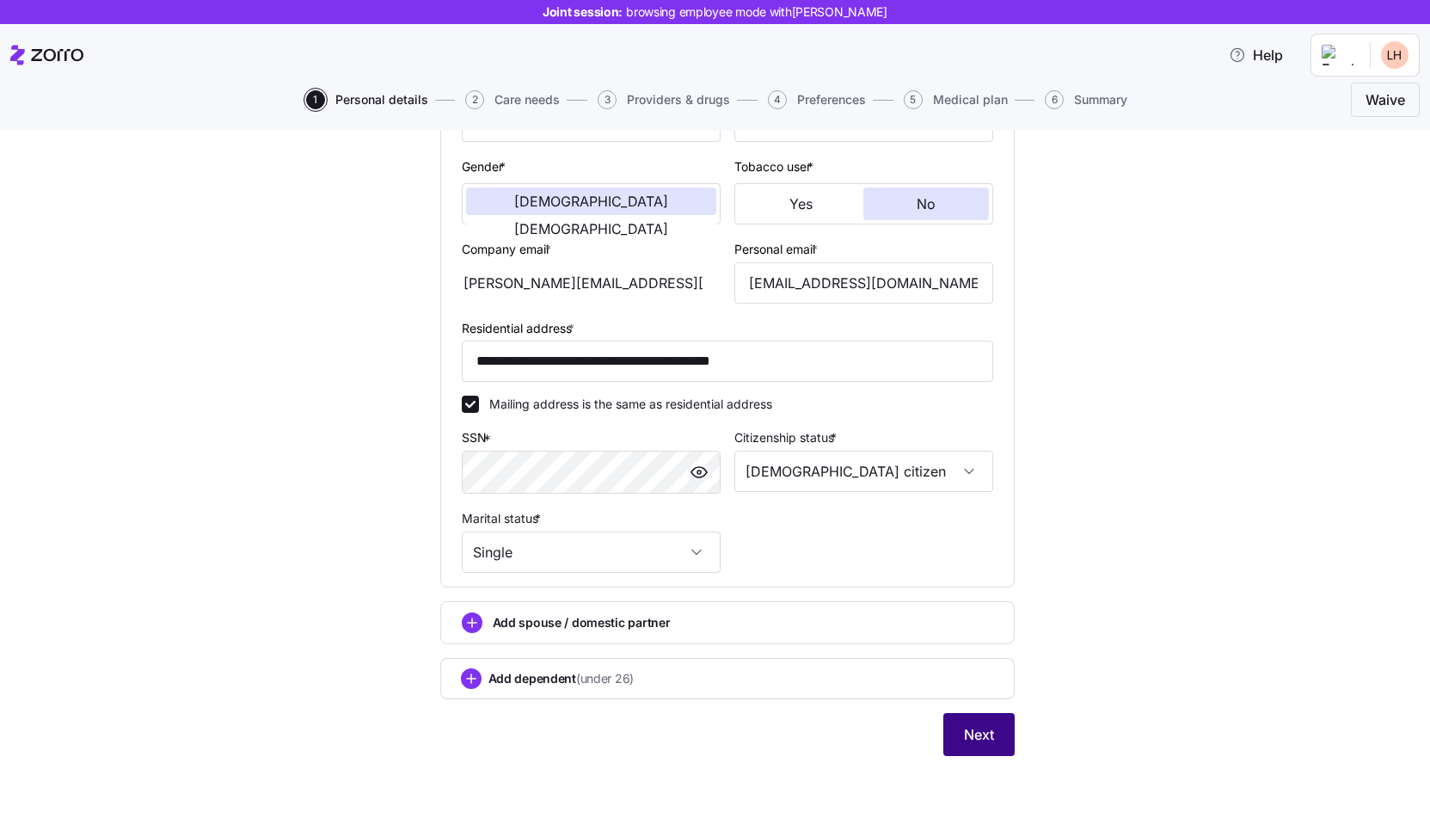
click at [962, 725] on button "Next" at bounding box center [979, 734] width 71 height 43
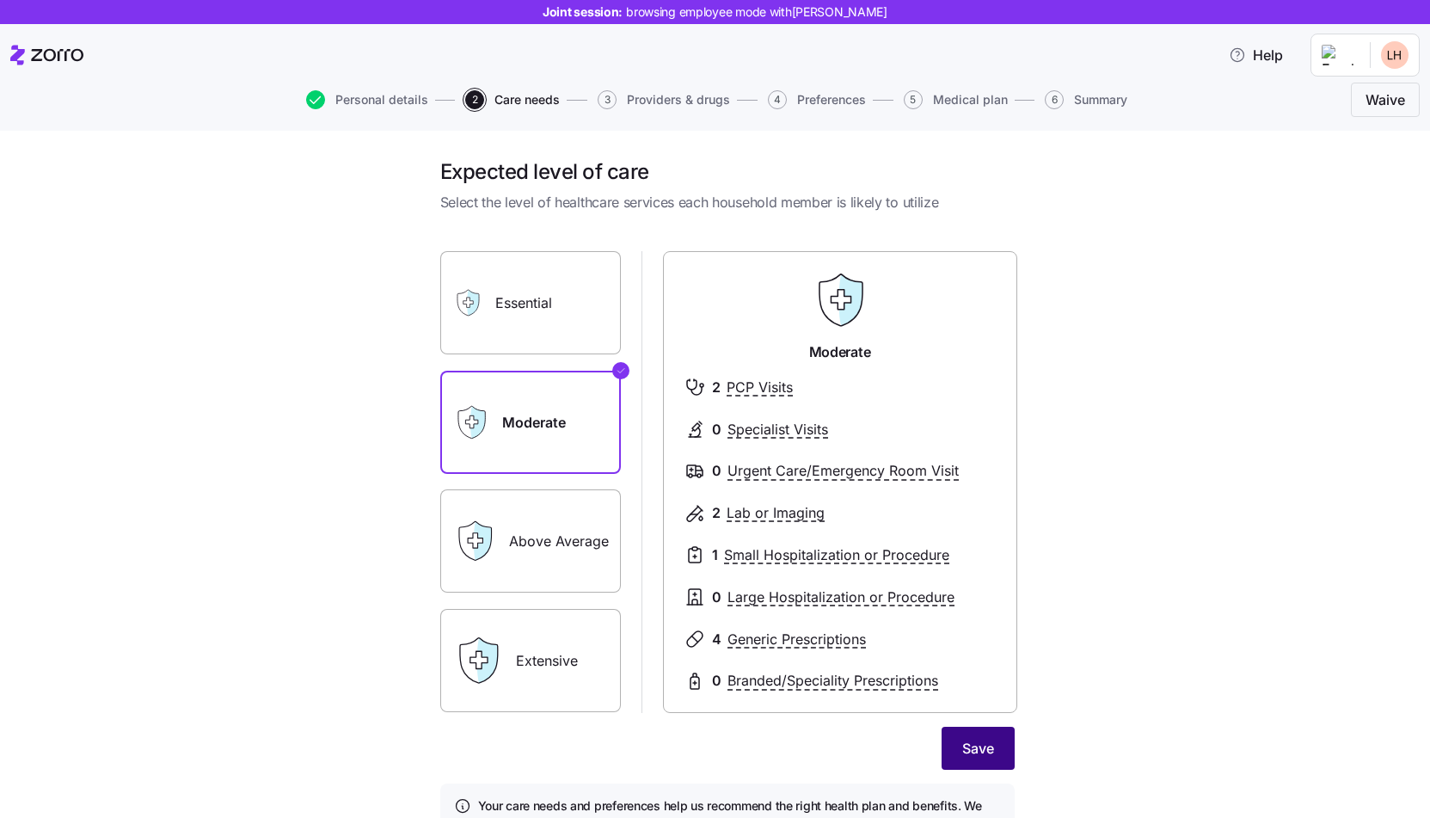
click at [985, 767] on button "Save" at bounding box center [978, 748] width 73 height 43
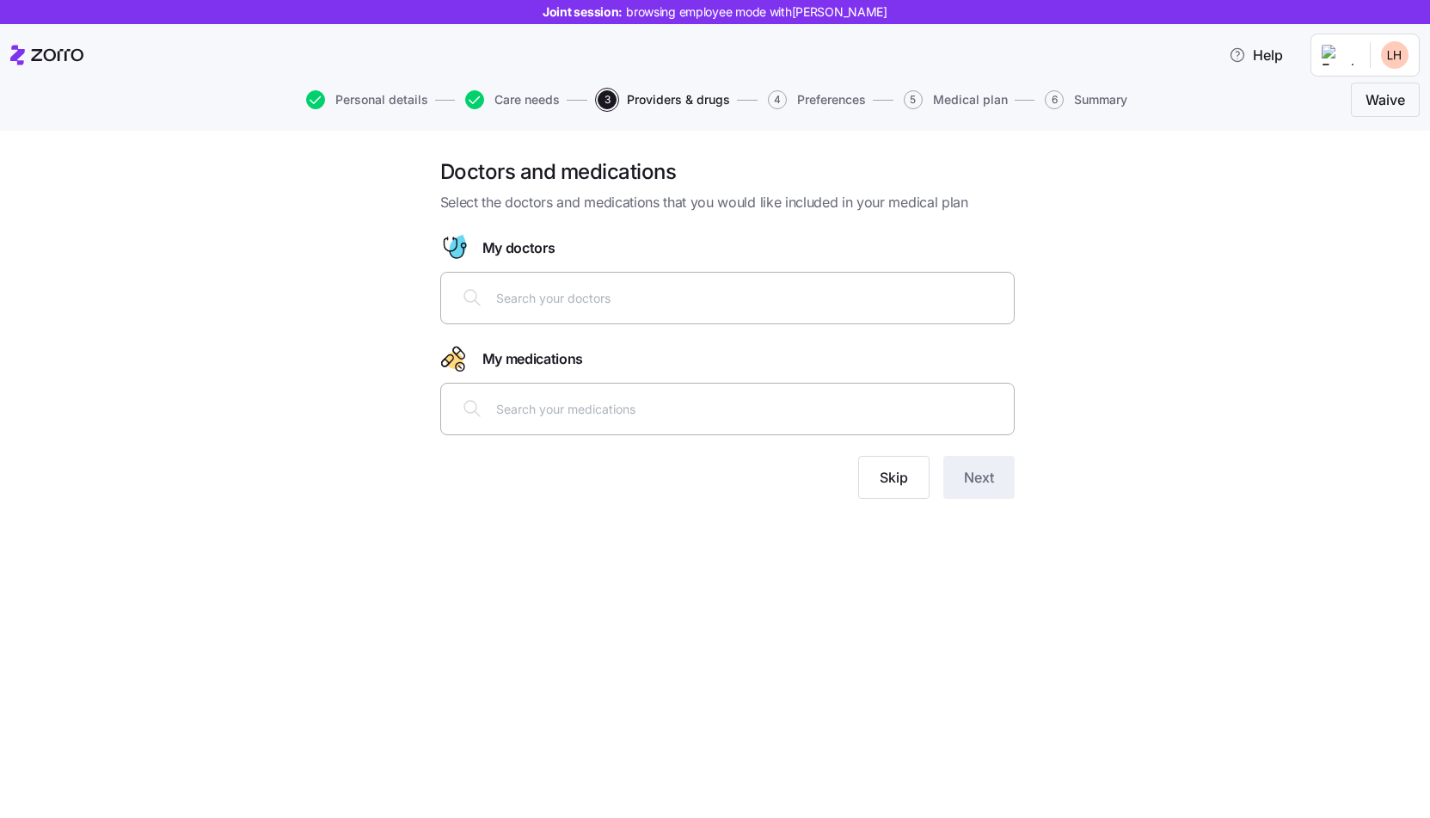
click at [655, 324] on div at bounding box center [727, 334] width 575 height 21
click at [687, 305] on input "text" at bounding box center [749, 297] width 507 height 19
type input "[PERSON_NAME]"
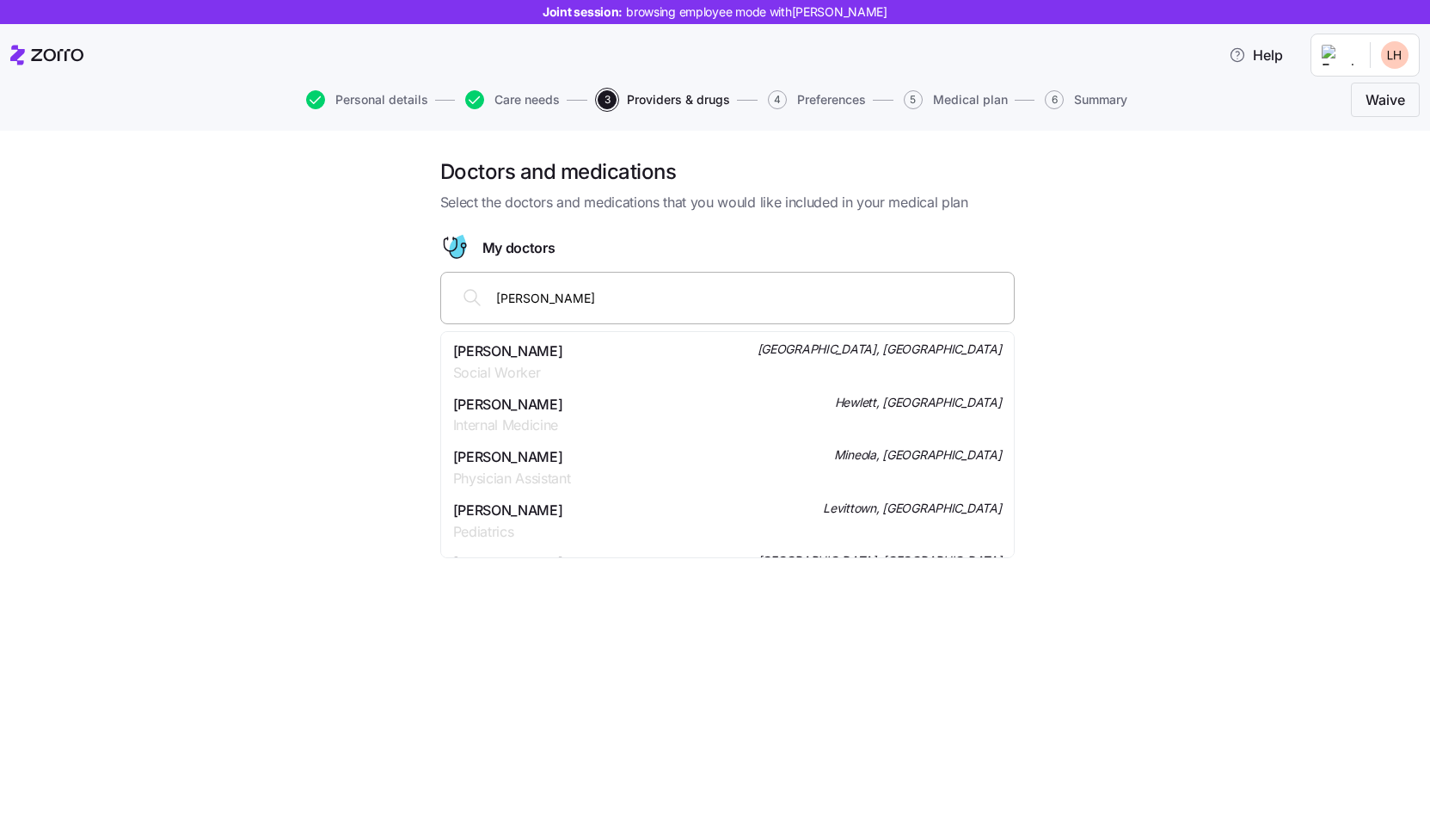
click at [643, 431] on div "[PERSON_NAME] Internal Medicine Hewlett, [GEOGRAPHIC_DATA]" at bounding box center [727, 415] width 549 height 43
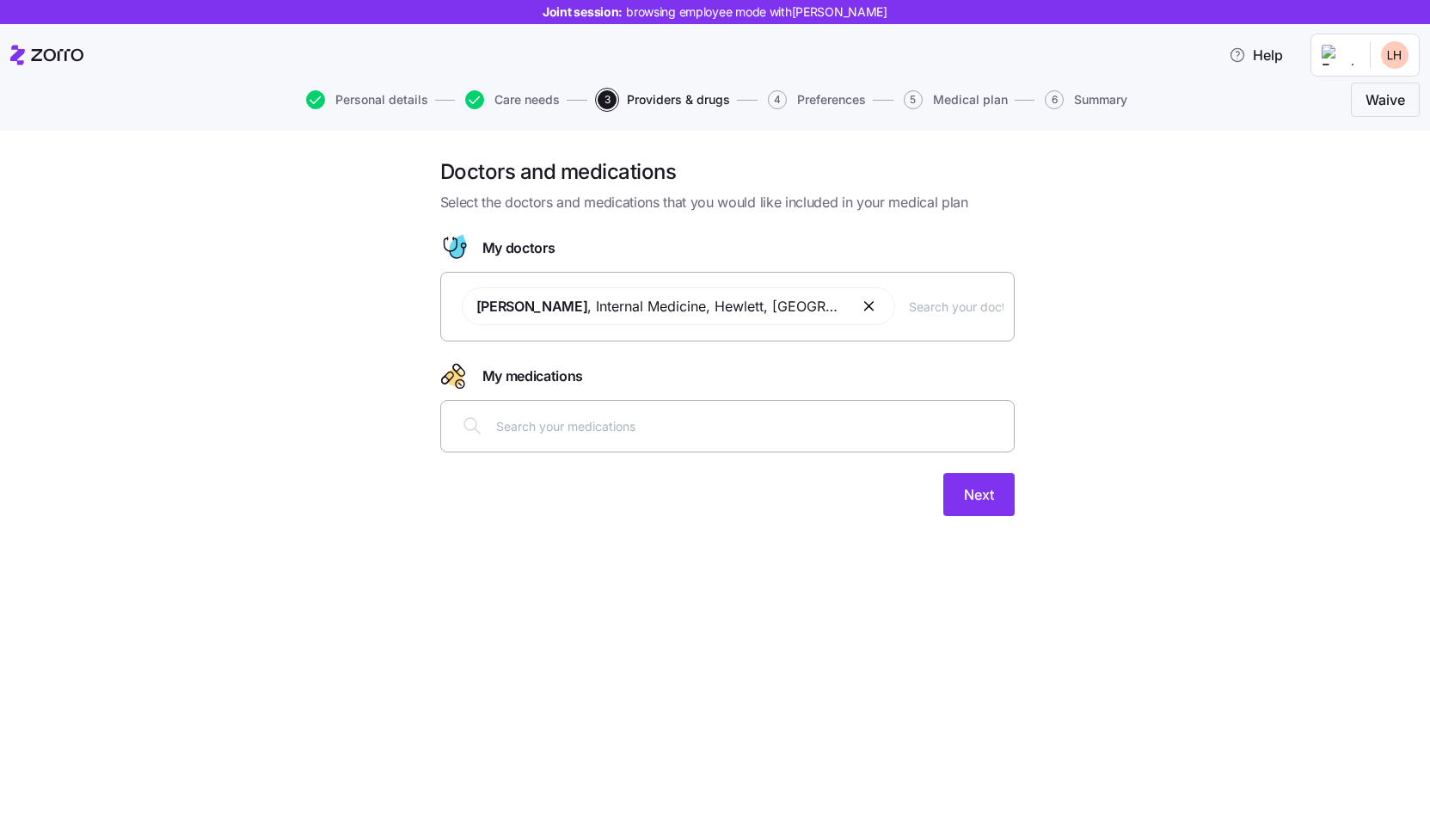
click at [638, 434] on input "text" at bounding box center [749, 425] width 507 height 19
type input "[MEDICAL_DATA]"
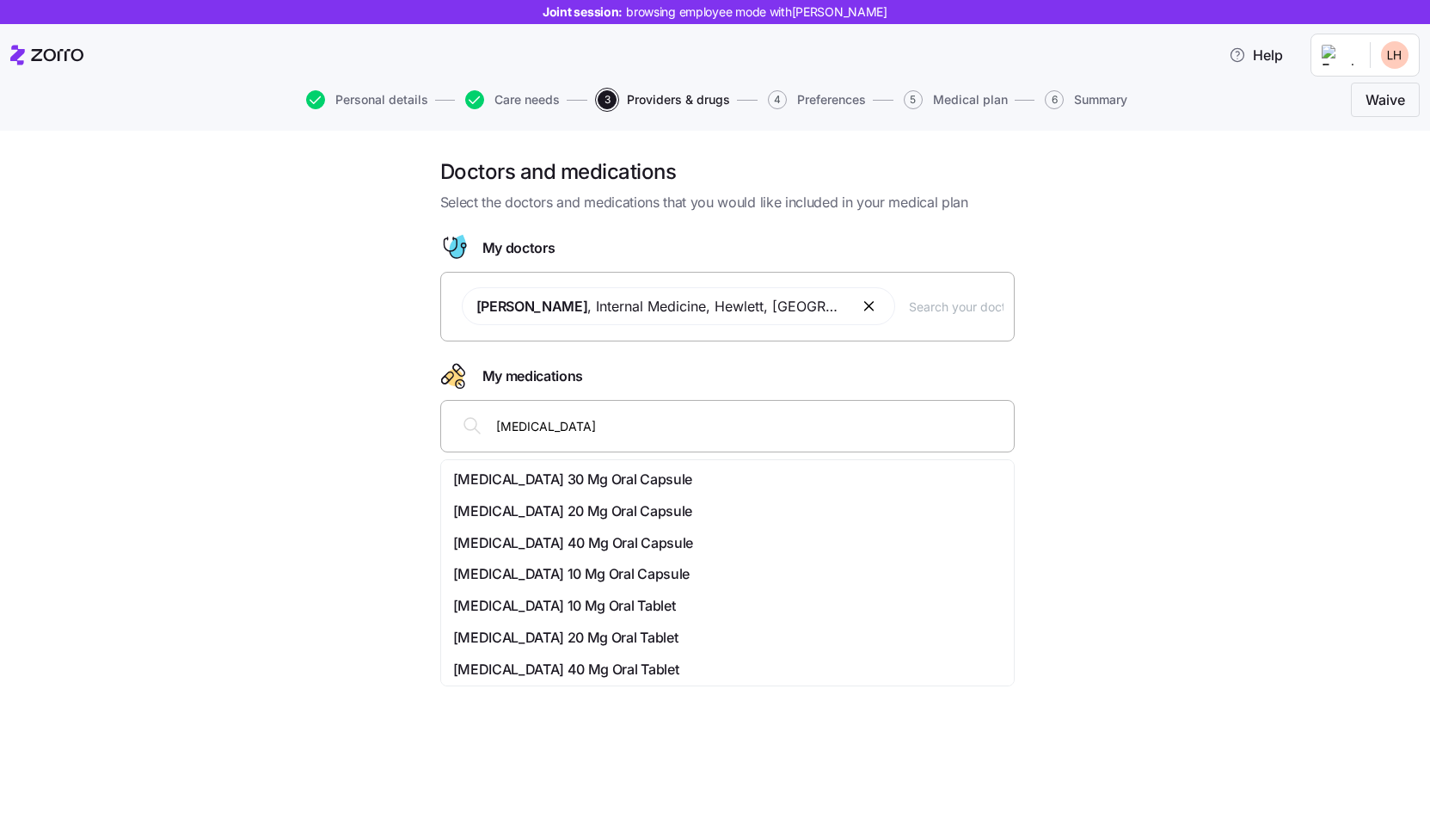
click at [648, 511] on div "[MEDICAL_DATA] 20 Mg Oral Capsule" at bounding box center [727, 512] width 549 height 22
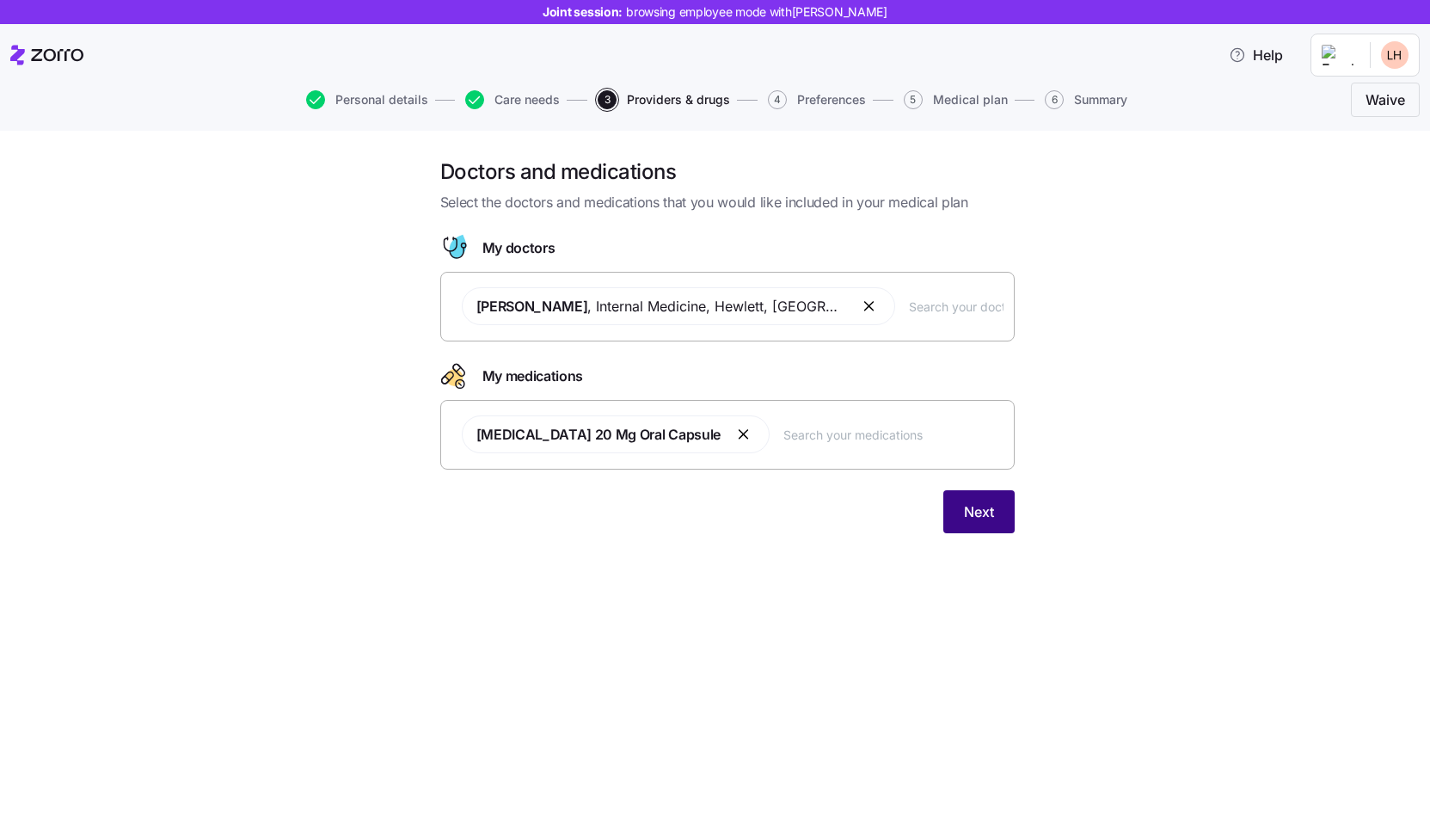
click at [988, 528] on button "Next" at bounding box center [979, 511] width 71 height 43
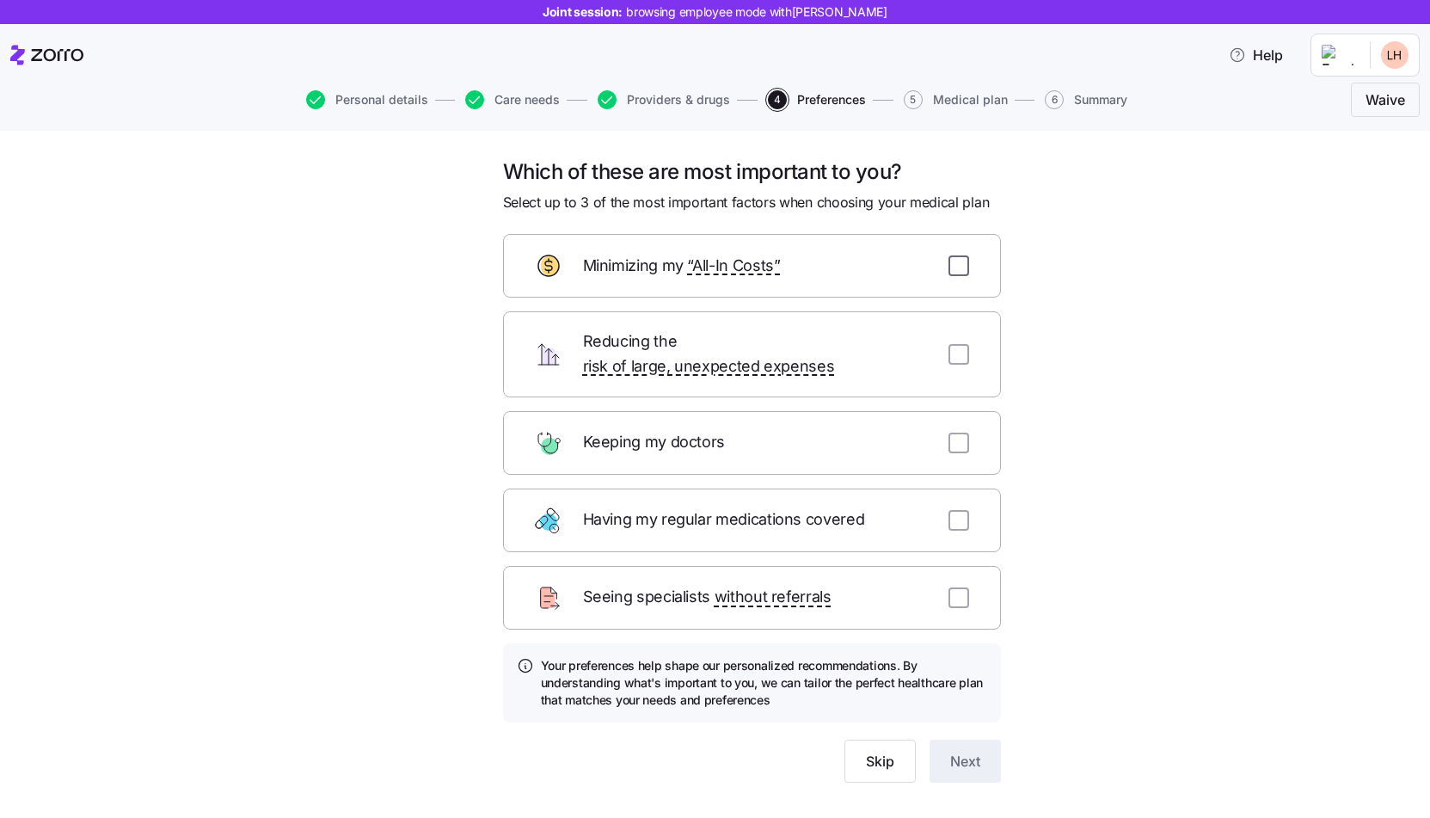
click at [964, 266] on input "checkbox" at bounding box center [959, 265] width 21 height 21
checkbox input "true"
click at [965, 344] on input "checkbox" at bounding box center [959, 354] width 21 height 21
checkbox input "true"
click at [965, 433] on input "checkbox" at bounding box center [959, 443] width 21 height 21
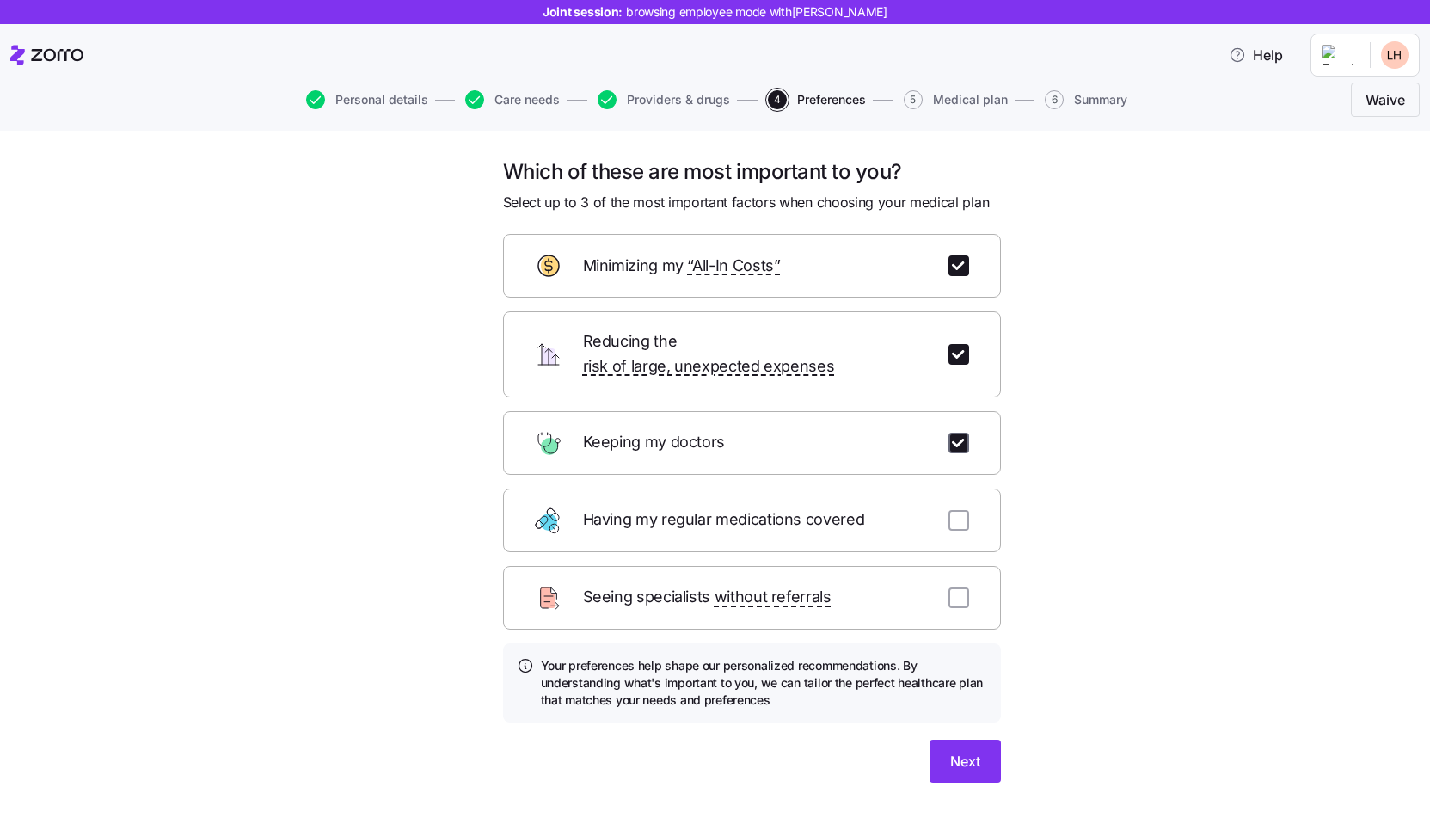
checkbox input "true"
click at [972, 751] on span "Next" at bounding box center [965, 761] width 30 height 21
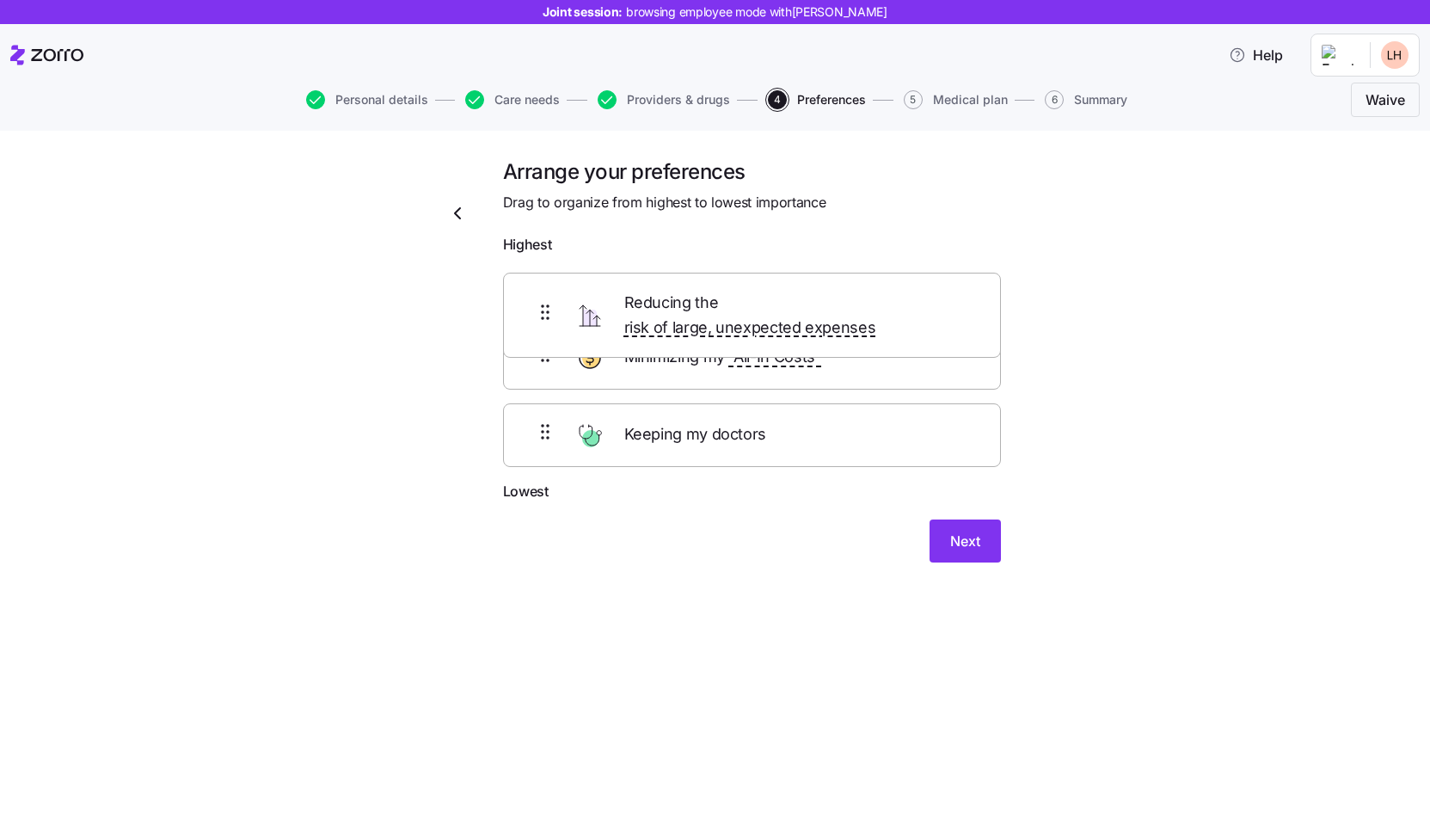
drag, startPoint x: 534, startPoint y: 373, endPoint x: 532, endPoint y: 288, distance: 85.2
click at [532, 288] on div "Minimizing my “All-In Costs” Reducing the risk of large, unexpected expenses Ke…" at bounding box center [752, 371] width 498 height 218
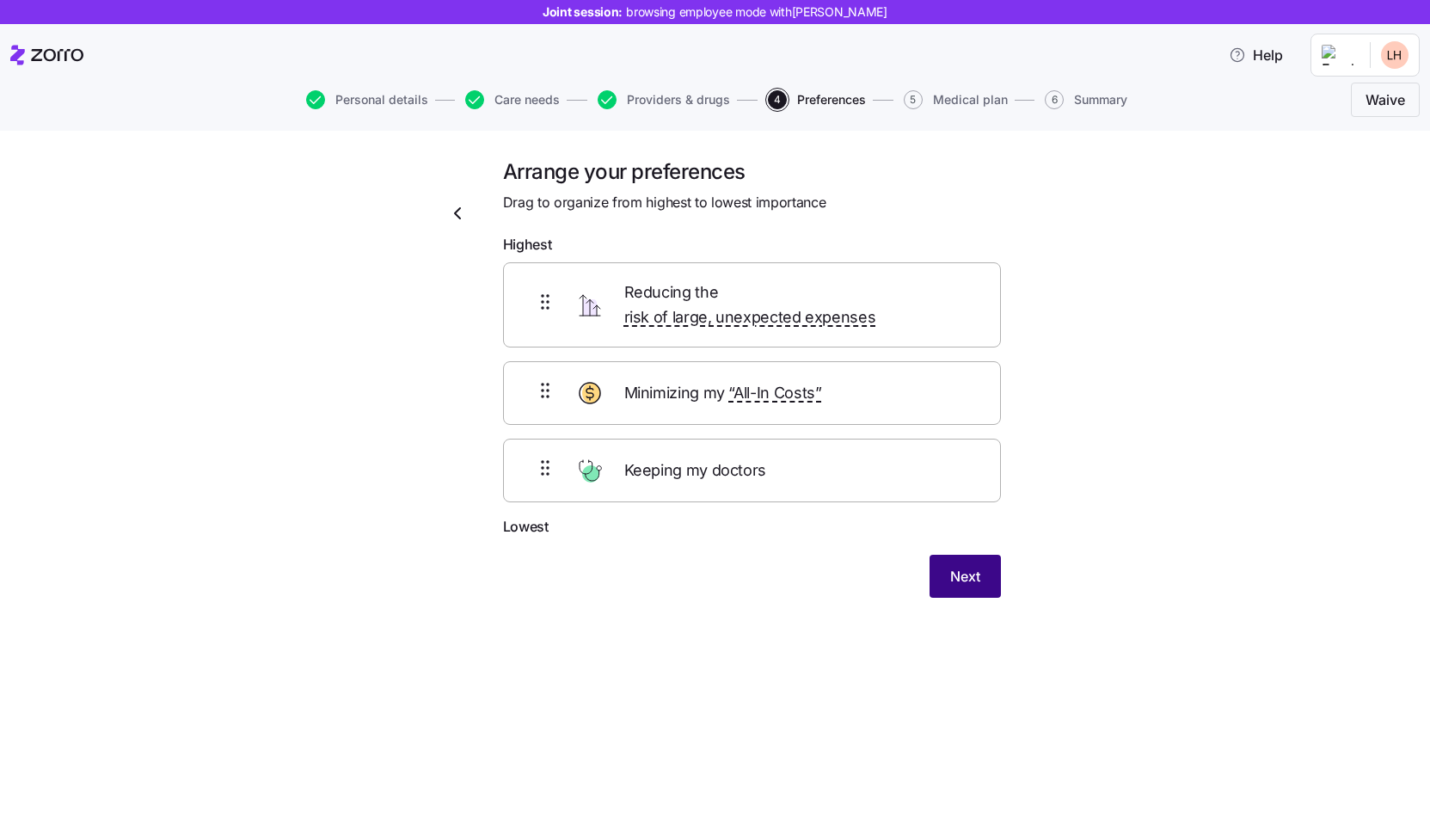
click at [947, 555] on button "Next" at bounding box center [965, 576] width 71 height 43
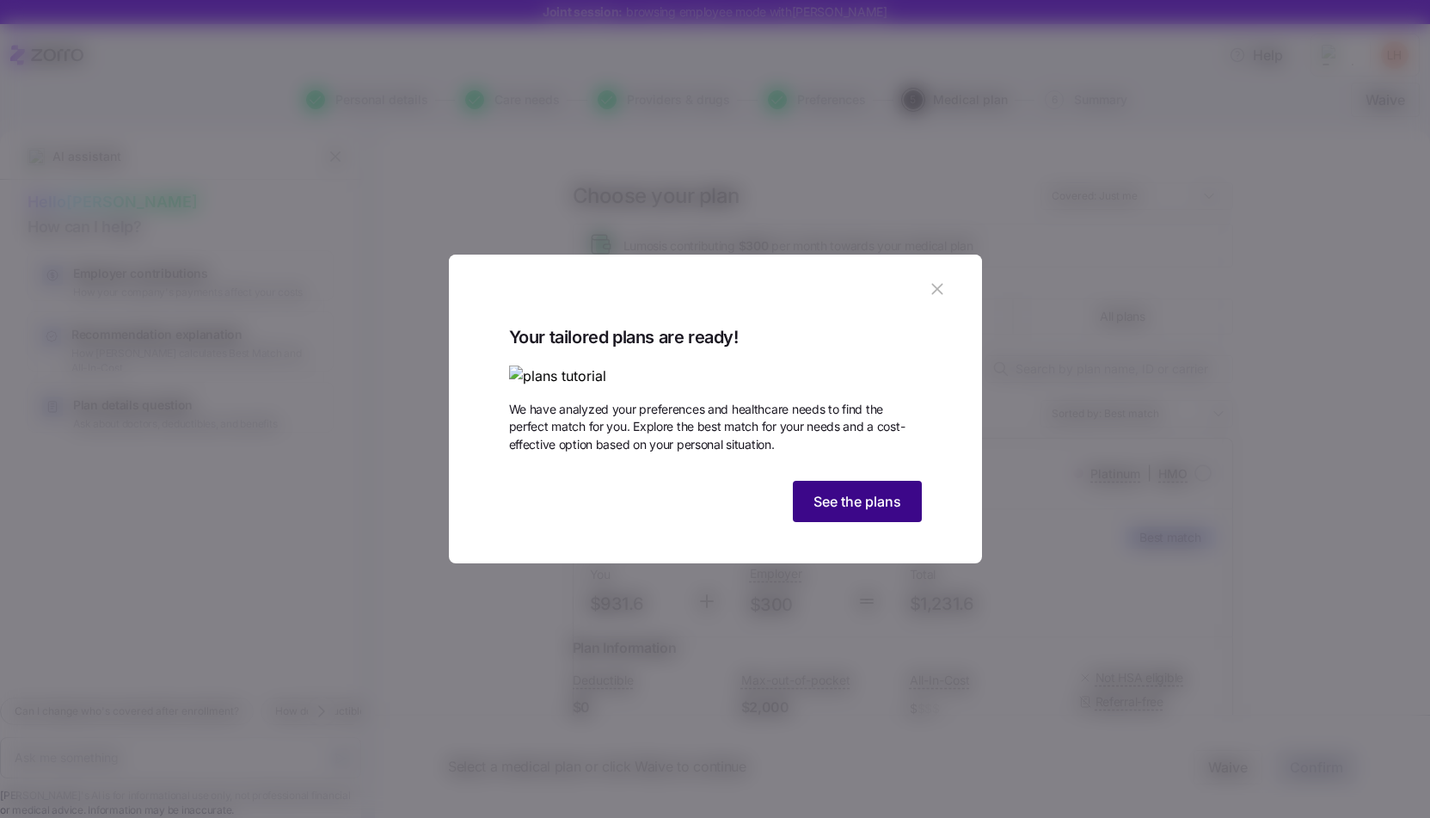
click at [881, 522] on button "See the plans" at bounding box center [857, 501] width 129 height 41
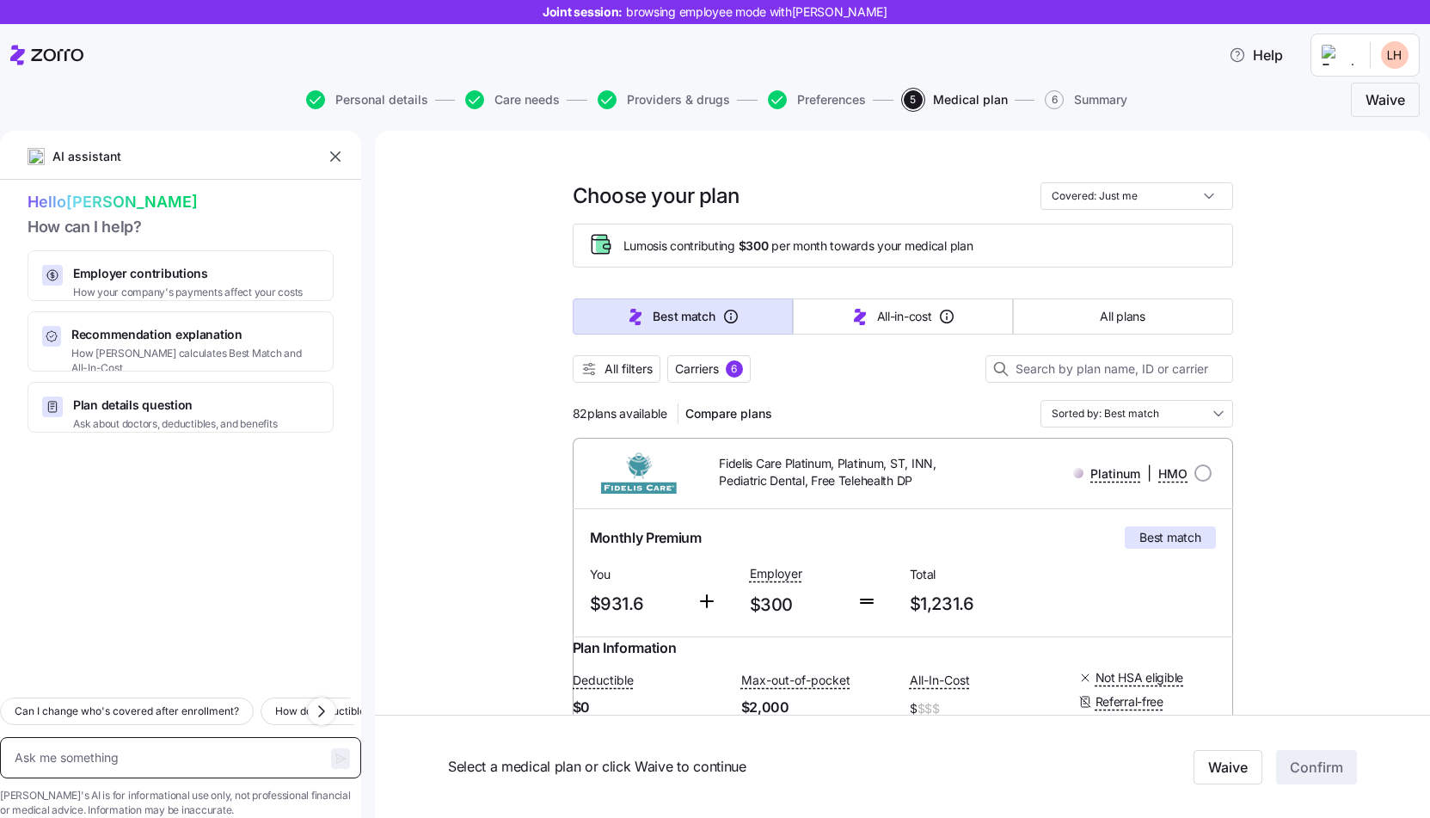
click at [187, 742] on textarea at bounding box center [180, 757] width 361 height 41
type textarea "x"
type textarea "ר"
type textarea "x"
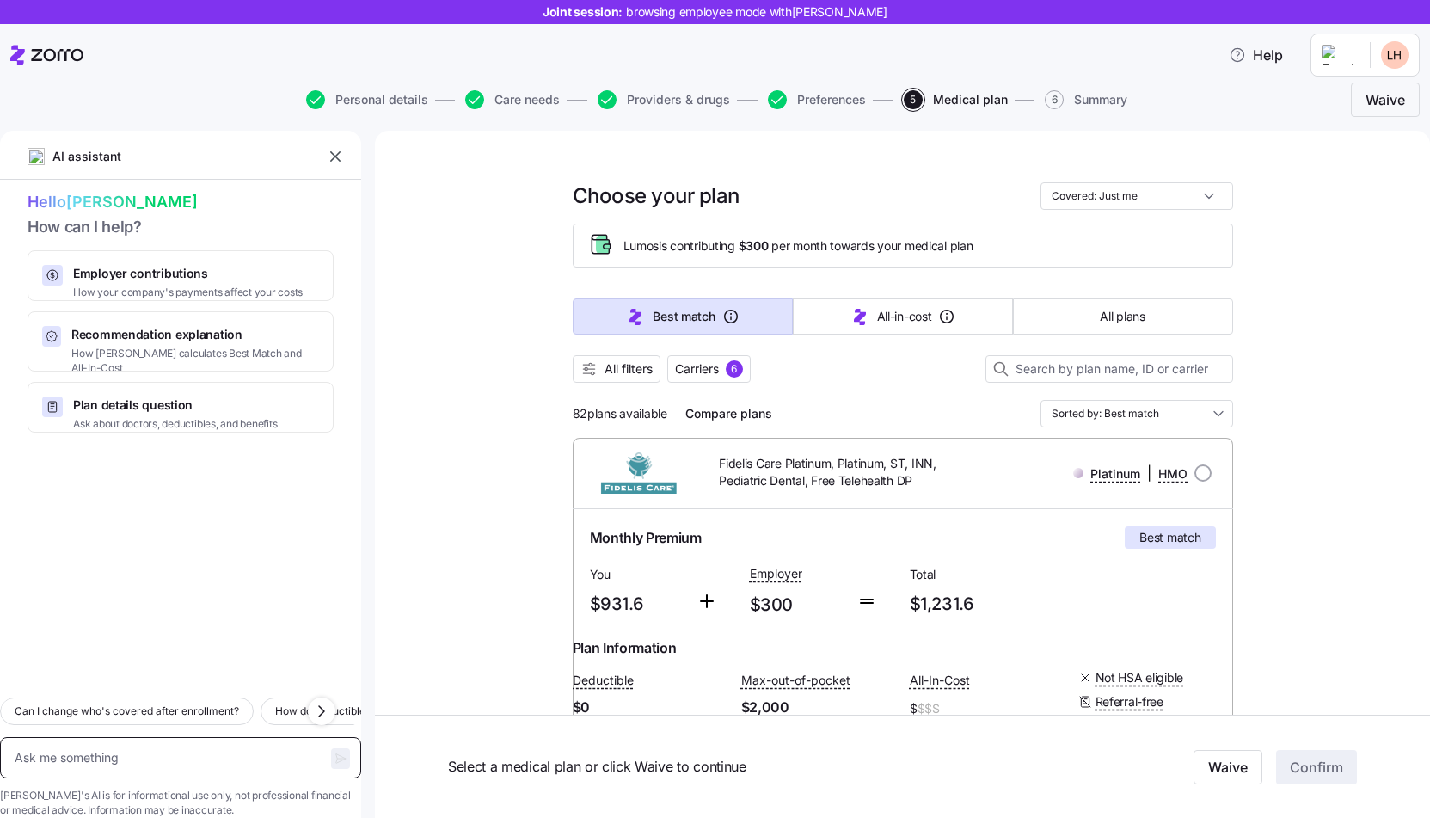
type textarea "H"
type textarea "x"
type textarea "Hr"
type textarea "x"
type textarea "Hry"
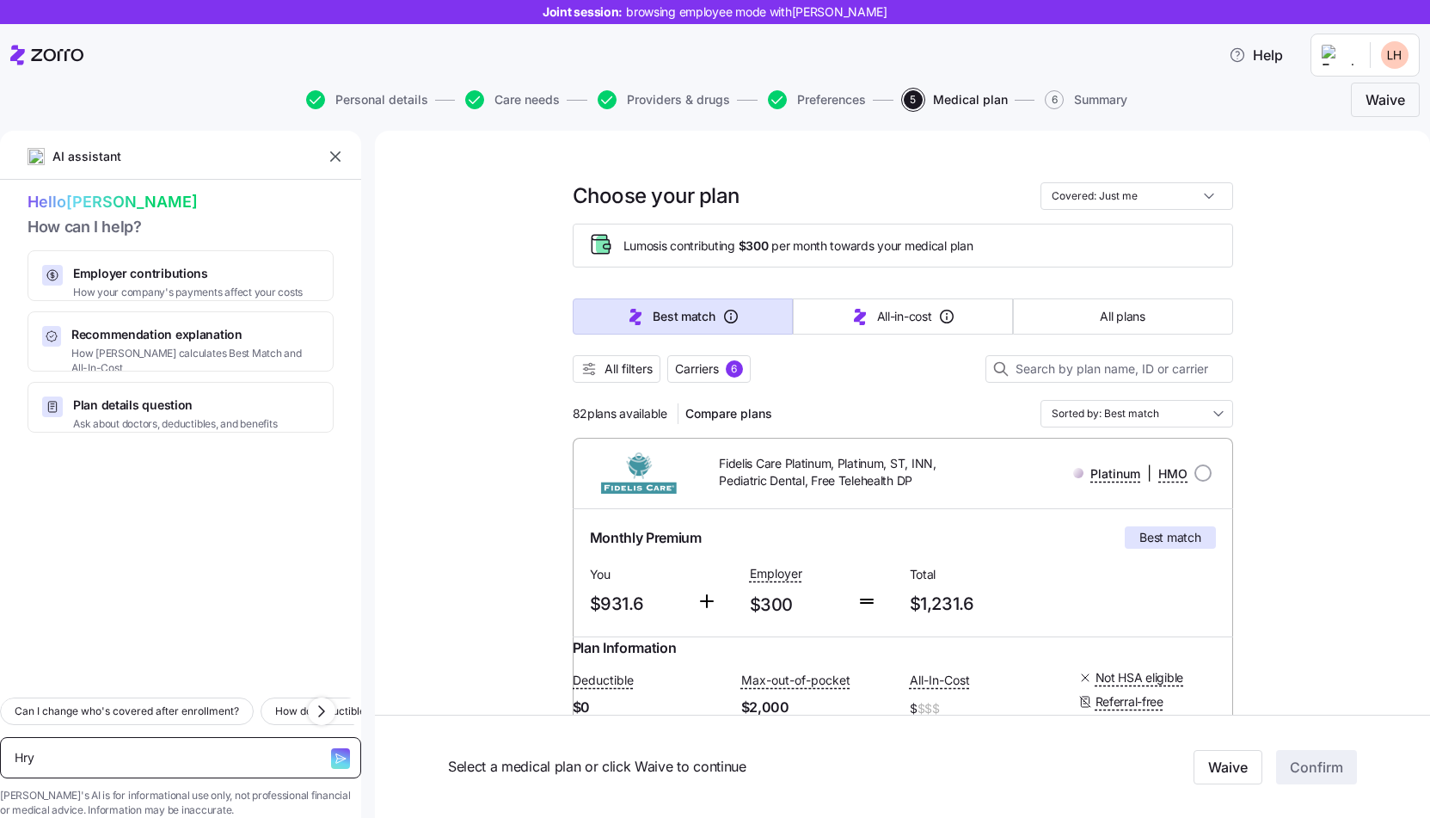
type textarea "x"
type textarea "Hr"
type textarea "x"
type textarea "H"
type textarea "x"
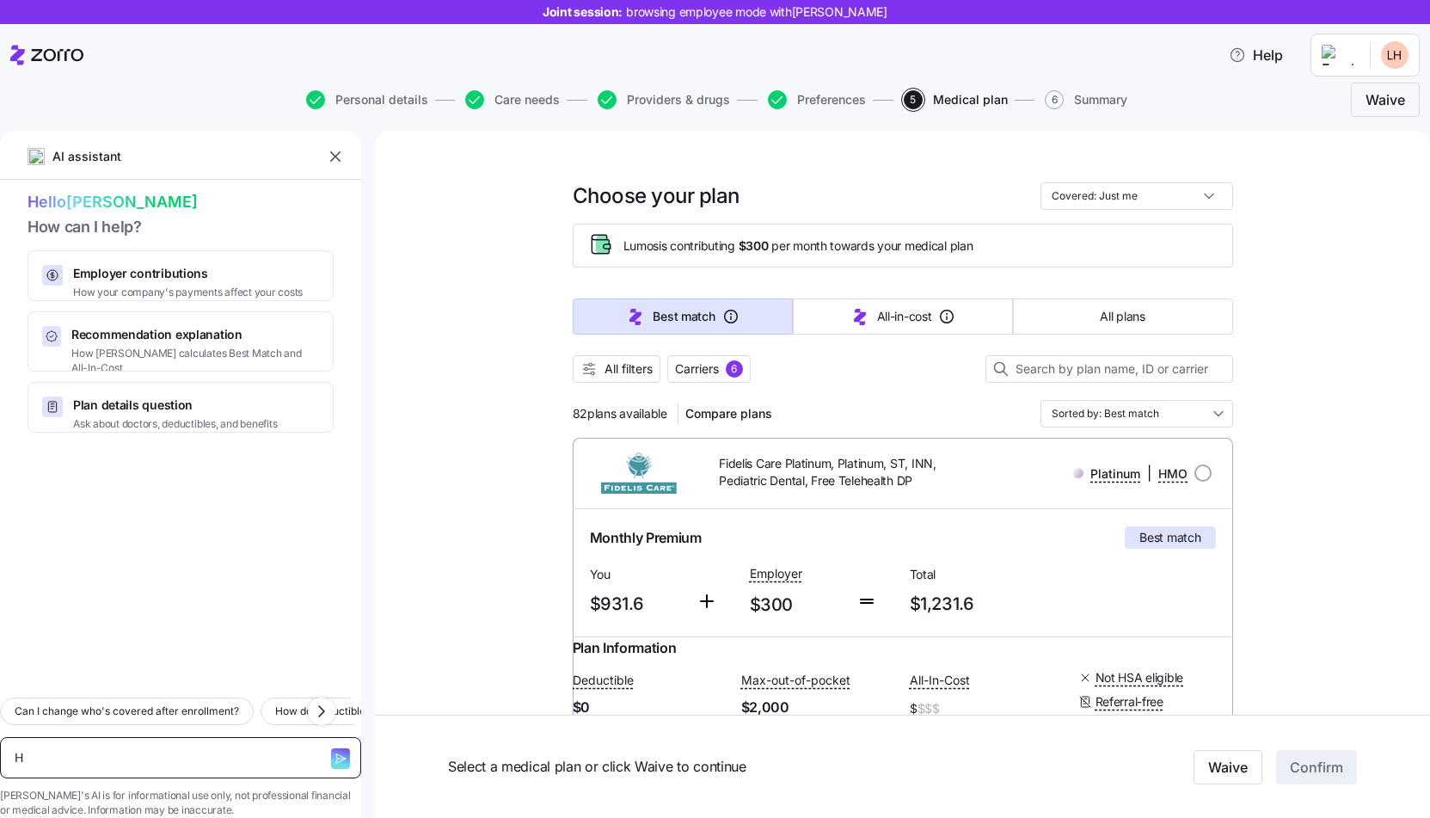
type textarea "He"
type textarea "x"
type textarea "Hey"
type textarea "x"
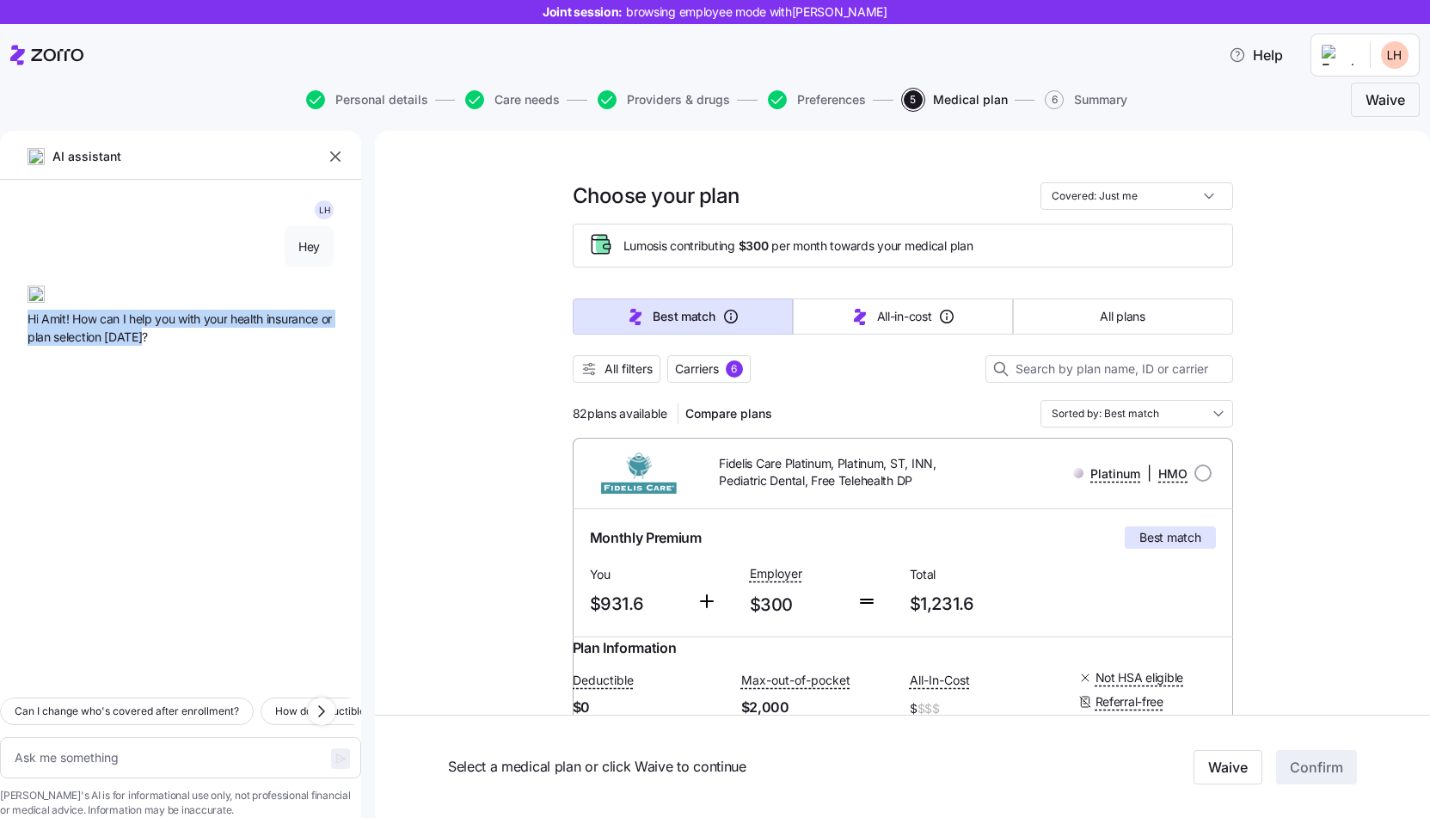
drag, startPoint x: 163, startPoint y: 332, endPoint x: 5, endPoint y: 323, distance: 158.5
click at [5, 323] on div "L H Hey Hi [PERSON_NAME]! How can I help you with your health insurance or plan…" at bounding box center [180, 432] width 361 height 504
copy span "Hi Amit! How can I help you with your health insurance or plan selection [DATE]?"
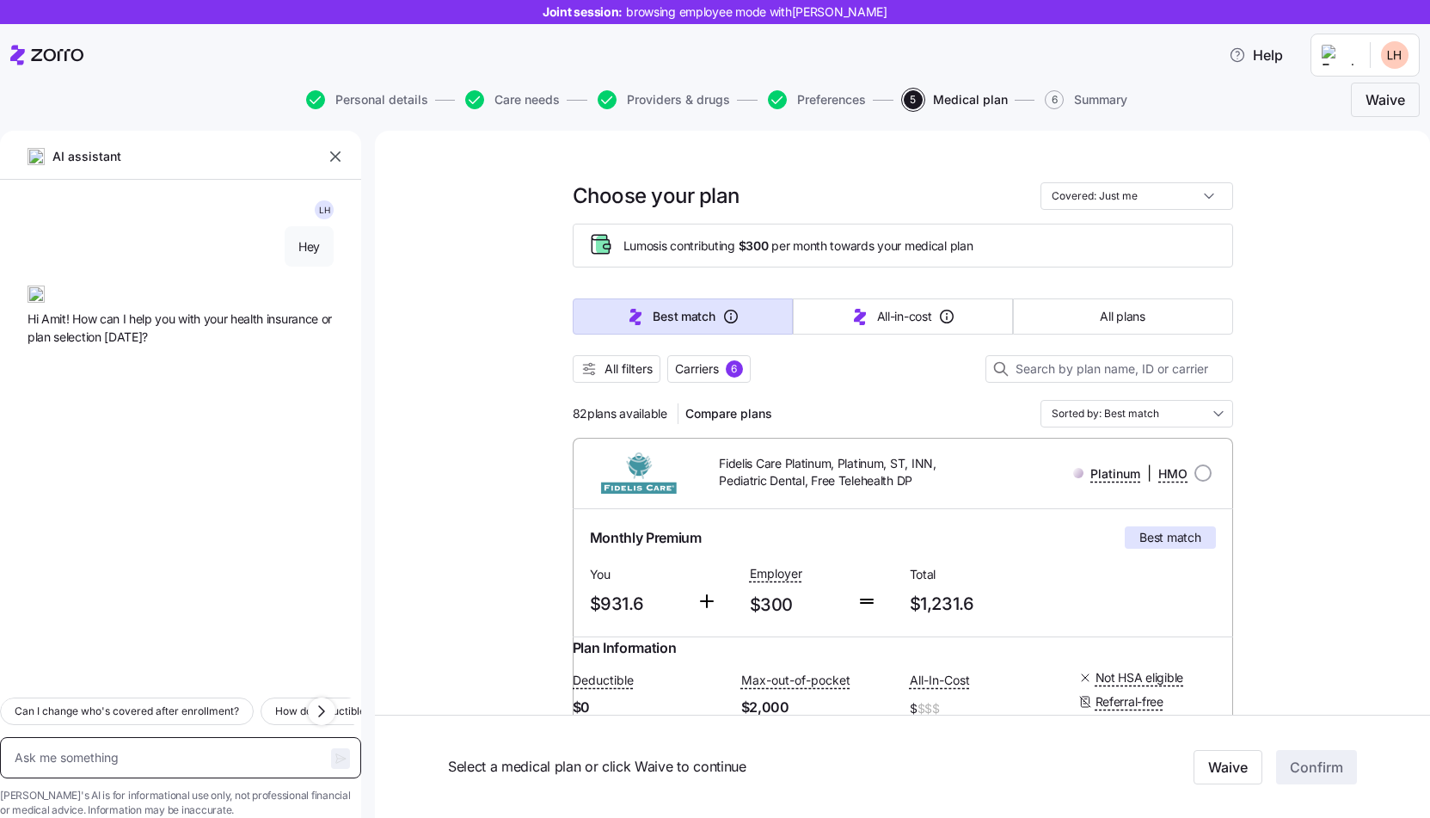
click at [126, 737] on textarea at bounding box center [180, 757] width 361 height 41
paste textarea "How do I schedule an appointment with a consultant?"
type textarea "x"
type textarea "How do I schedule an appointment with a consultant?"
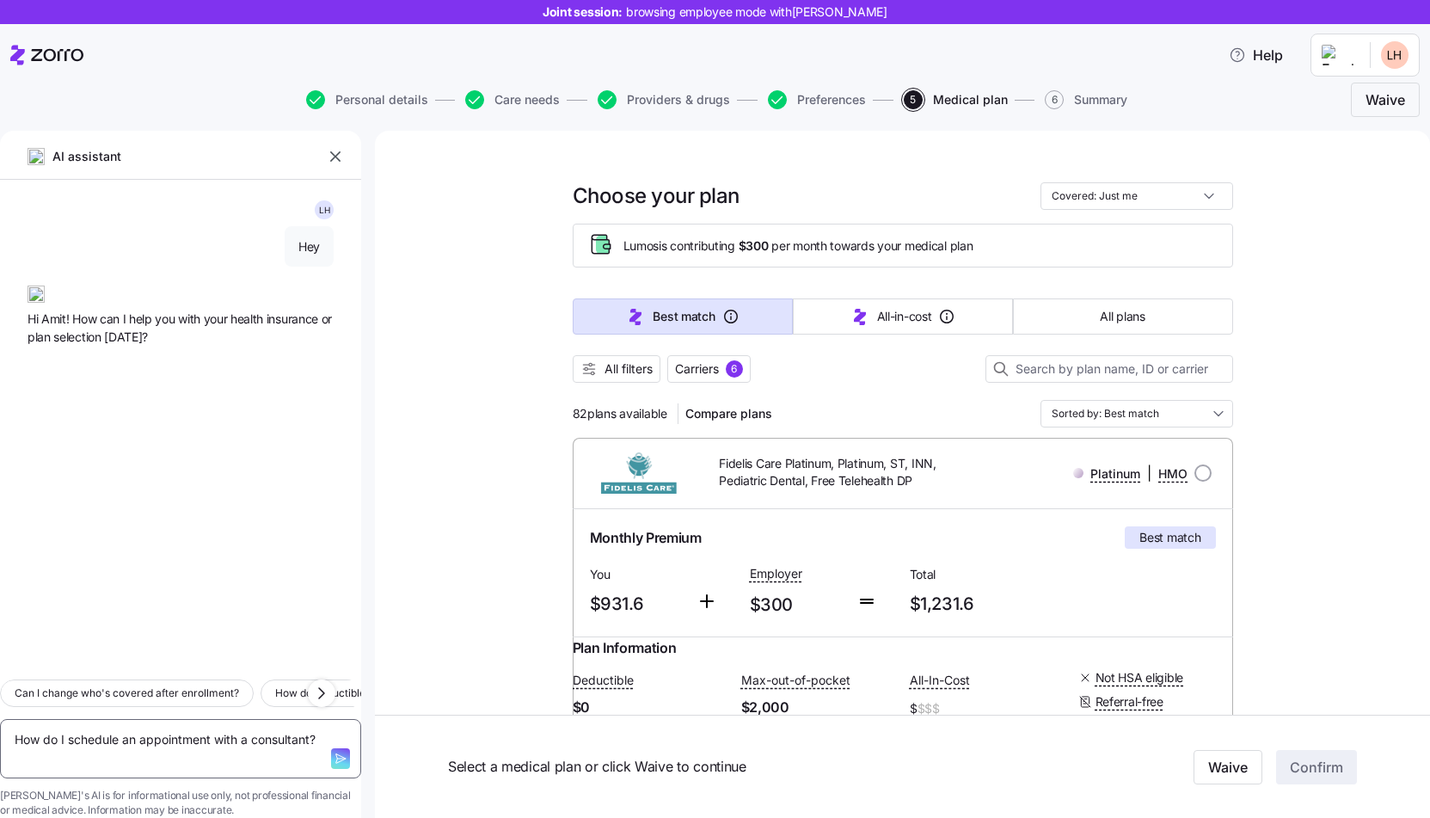
type textarea "x"
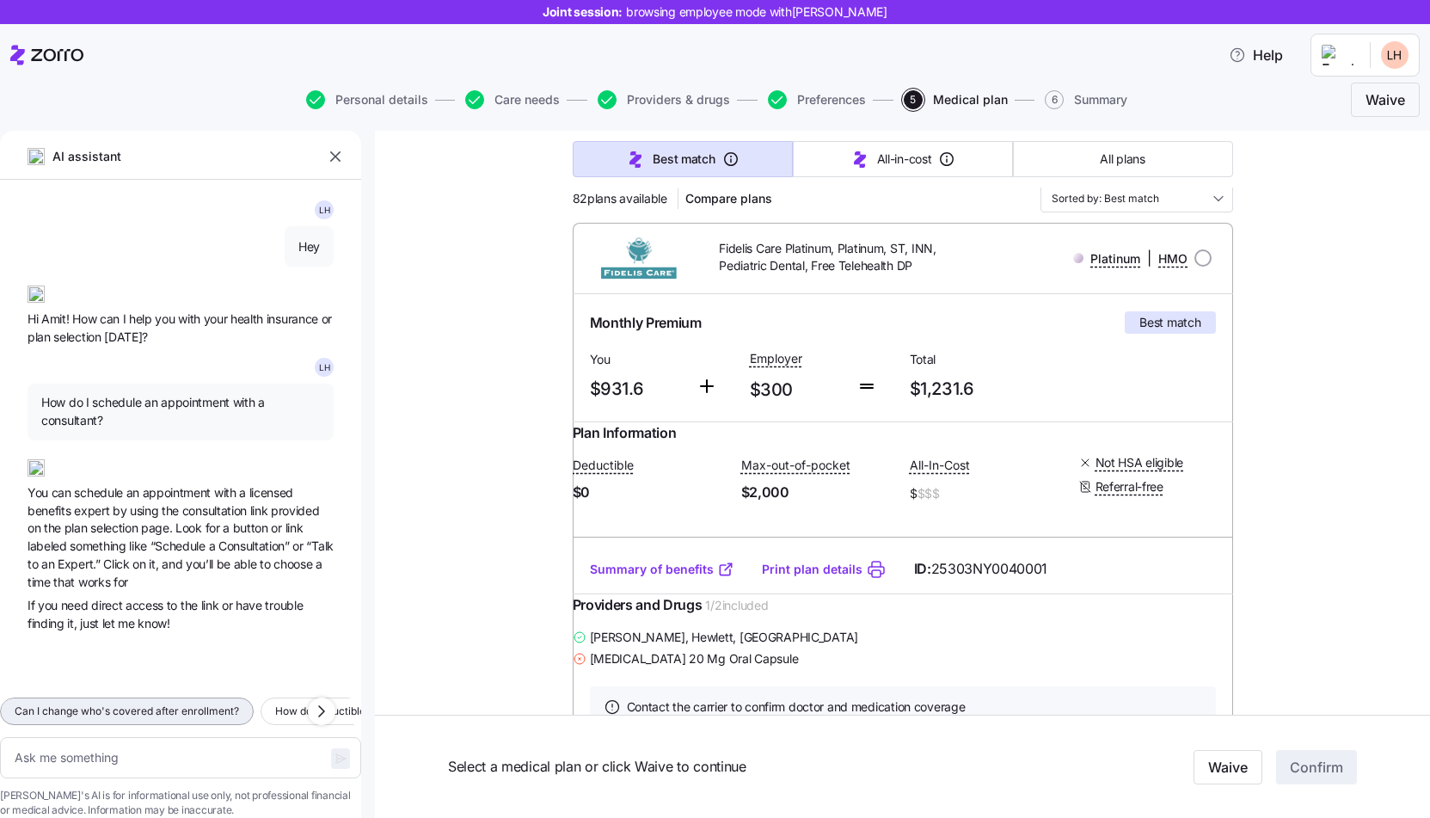
scroll to position [228, 0]
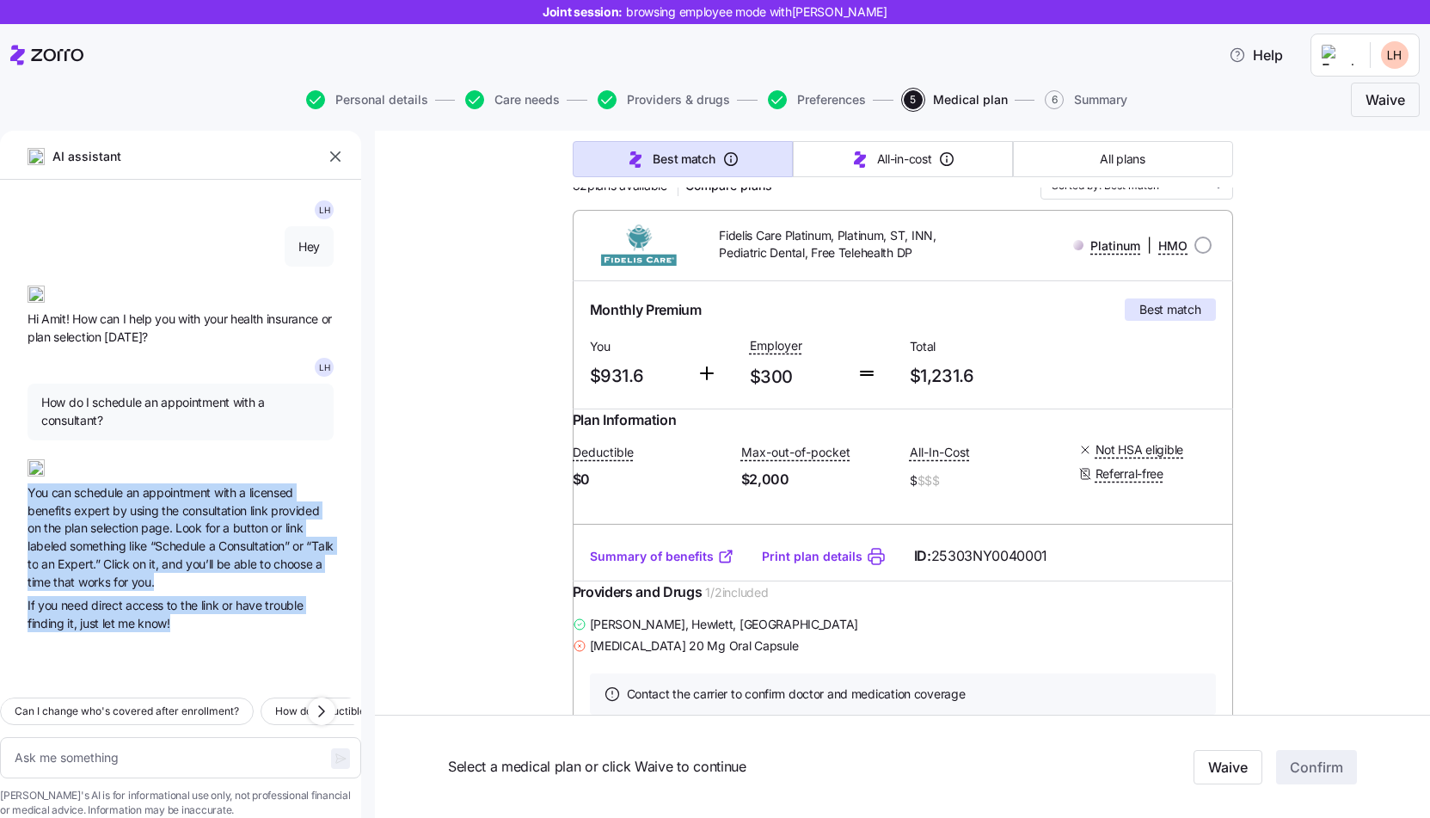
drag, startPoint x: 183, startPoint y: 627, endPoint x: 19, endPoint y: 501, distance: 207.3
click at [19, 501] on div "L H Hey Hi [PERSON_NAME]! How can I help you with your health insurance or plan…" at bounding box center [180, 432] width 361 height 504
copy div "You can schedule an appointment with a licensed benefits expert by using the co…"
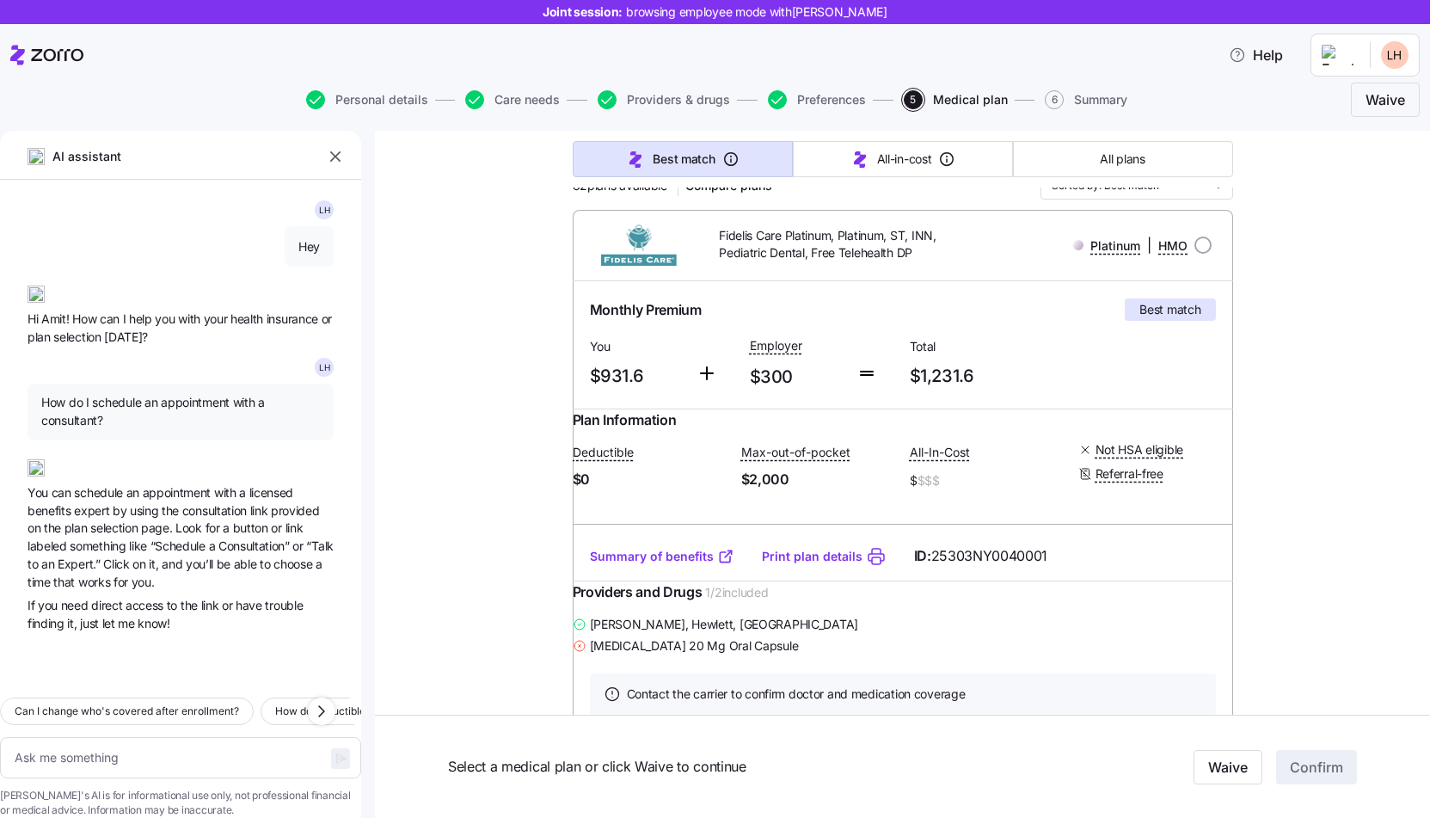
click at [137, 737] on textarea at bounding box center [180, 757] width 361 height 41
paste textarea "How would my portion of the premium affect my payroll? (knowledge base)"
type textarea "x"
type textarea "How would my portion of the premium affect my payroll? (knowledge base)"
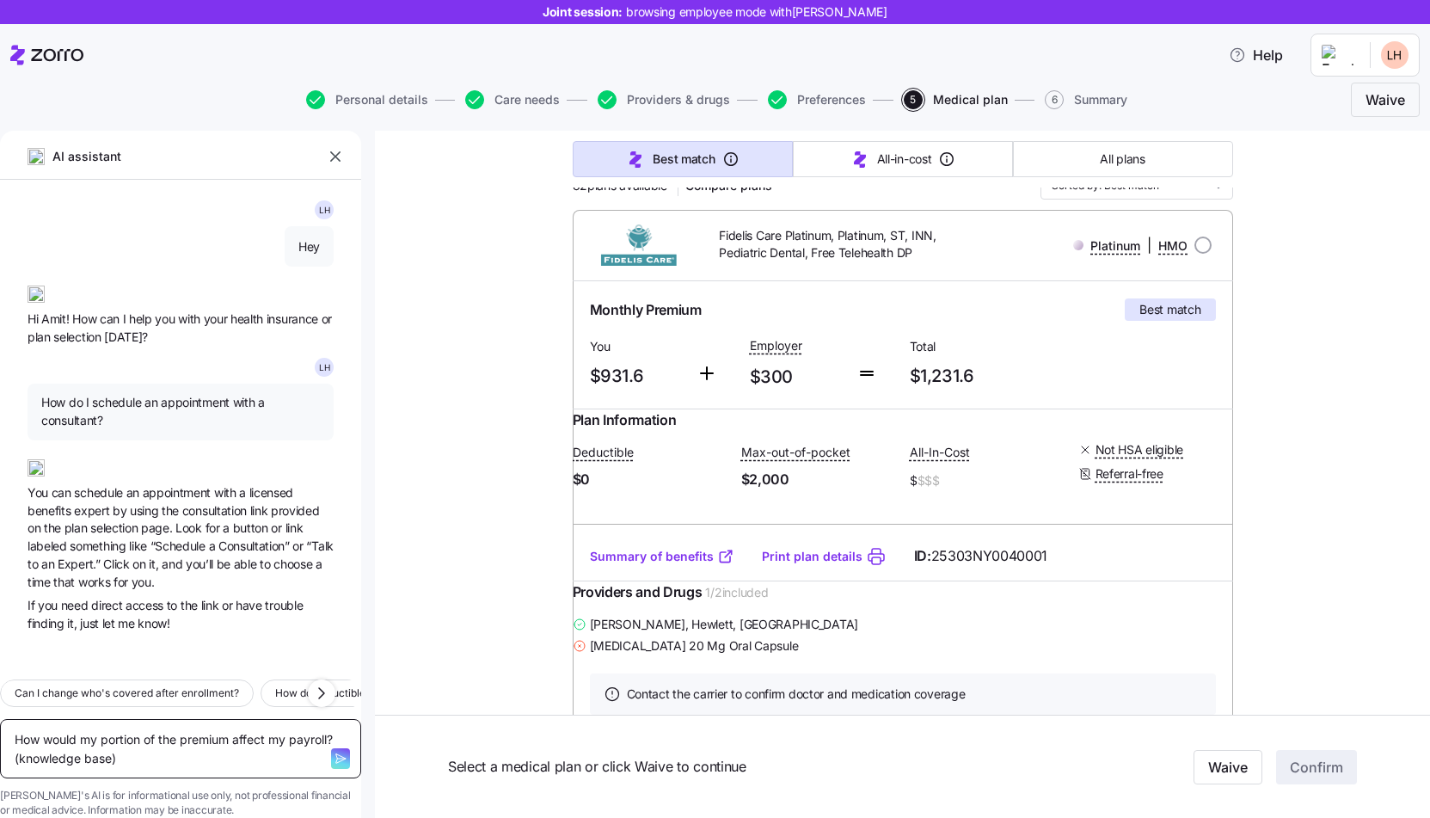
type textarea "x"
type textarea "How would my portion of the premium affect my payroll? (knowledge base"
type textarea "x"
type textarea "How would my portion of the premium affect my payroll? (knowledge bas"
type textarea "x"
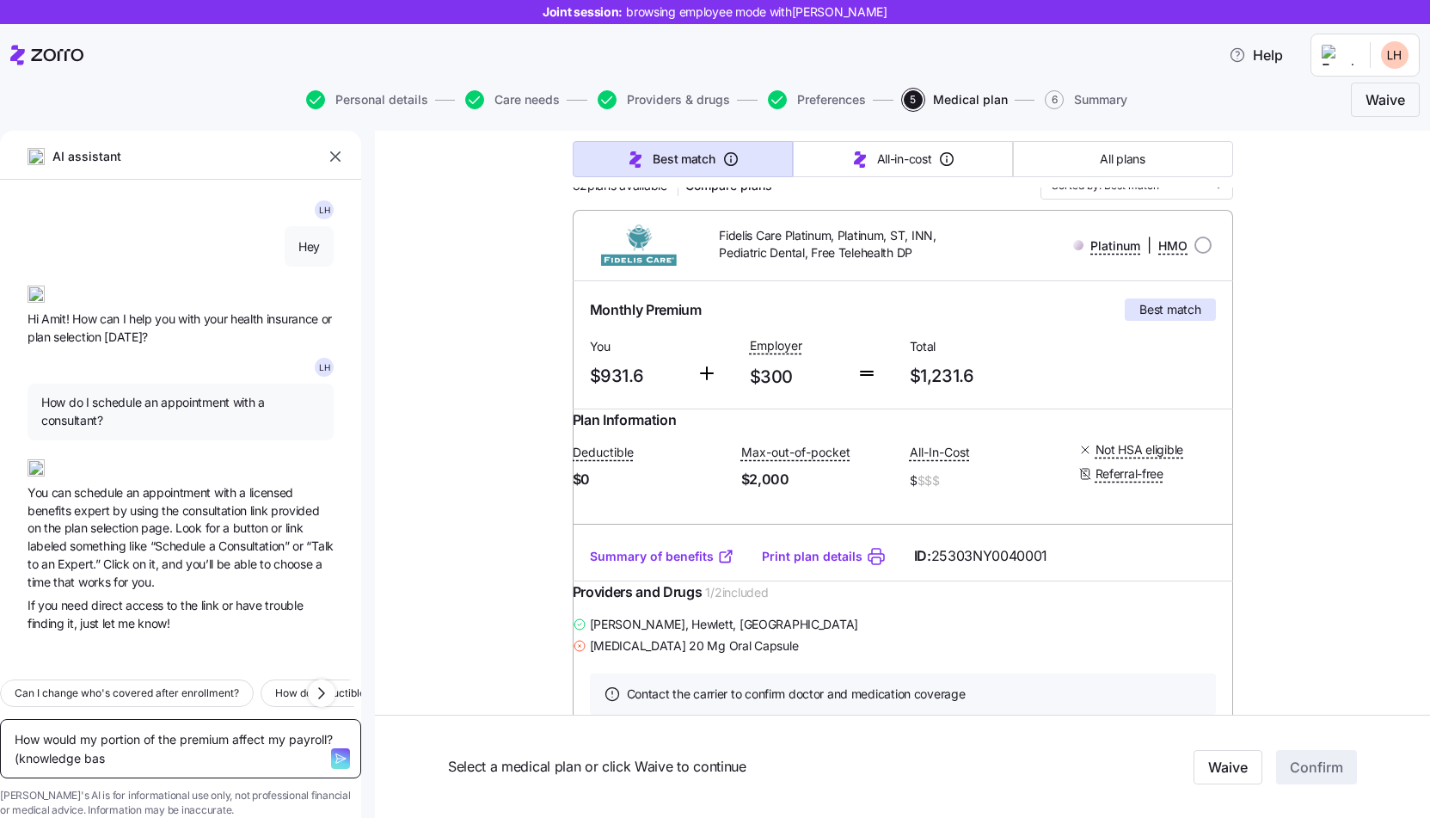
type textarea "How would my portion of the premium affect my payroll? (knowledge ba"
type textarea "x"
type textarea "How would my portion of the premium affect my payroll? (knowledge b"
type textarea "x"
type textarea "How would my portion of the premium affect my payroll? (knowledge"
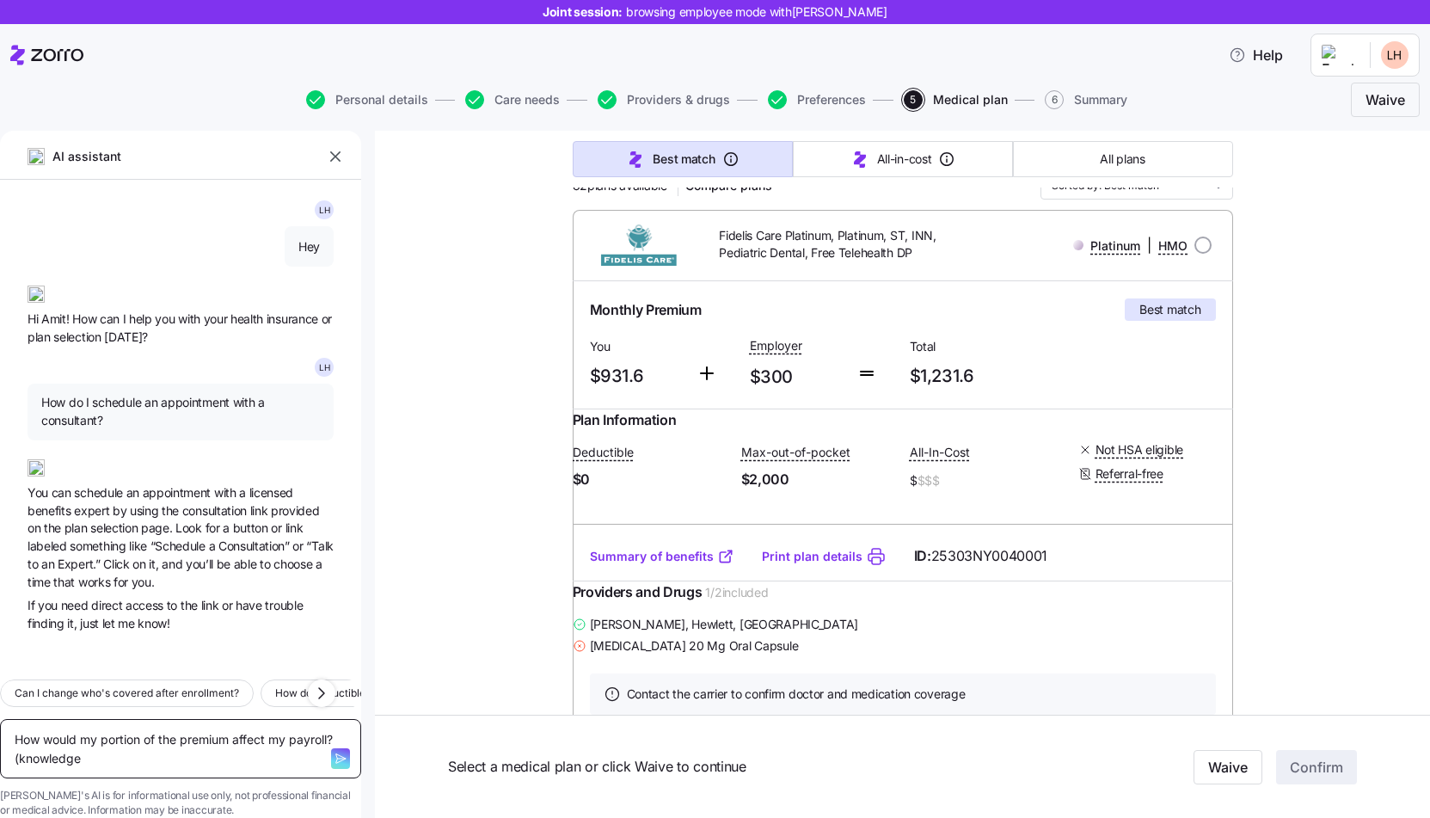
type textarea "x"
type textarea "How would my portion of the premium affect my payroll? (knowledge"
type textarea "x"
type textarea "How would my portion of the premium affect my payroll? (knowledg"
type textarea "x"
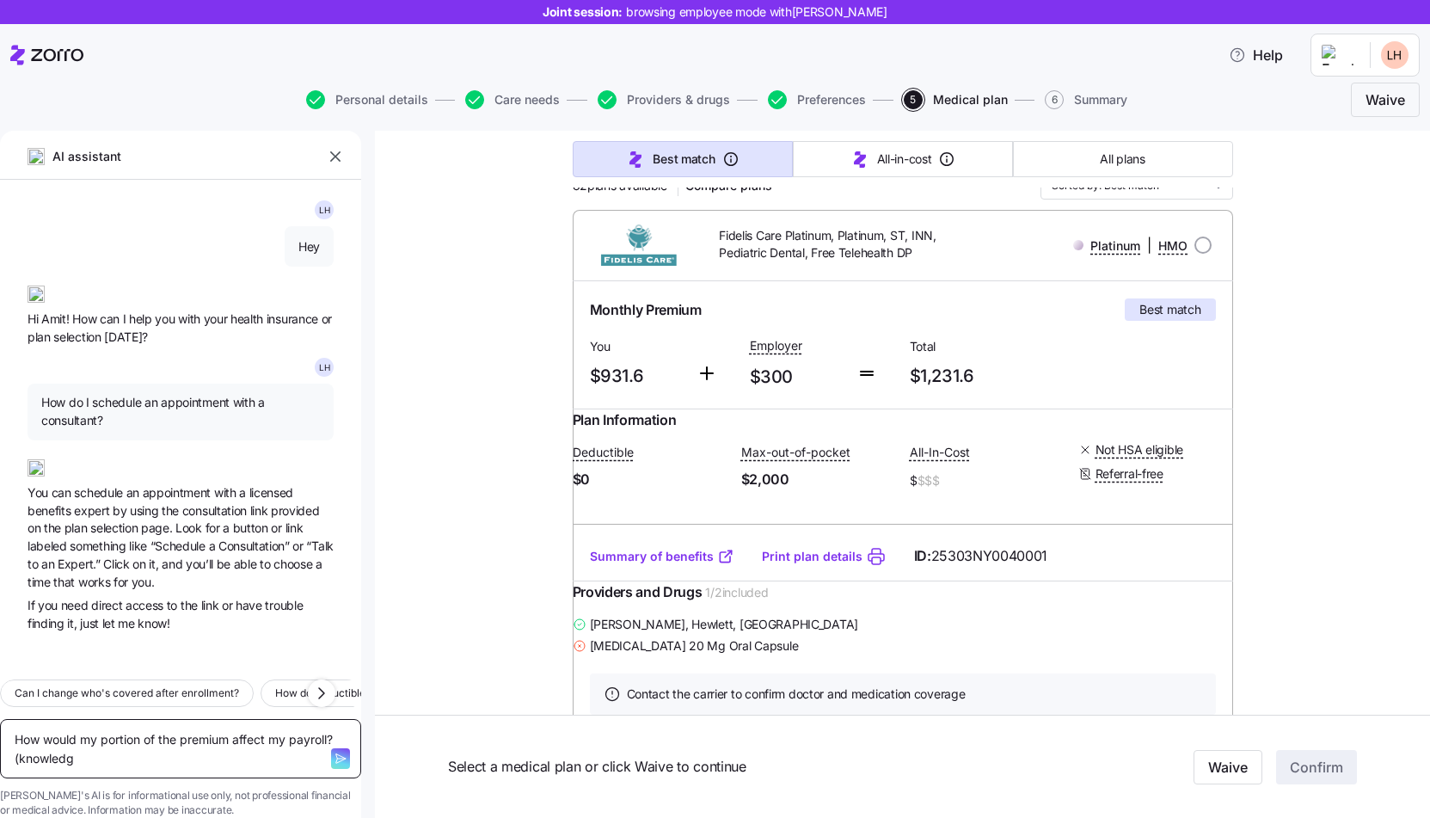
type textarea "How would my portion of the premium affect my payroll? (knowled"
type textarea "x"
type textarea "How would my portion of the premium affect my payroll? (knowle"
type textarea "x"
type textarea "How would my portion of the premium affect my payroll? (knowl"
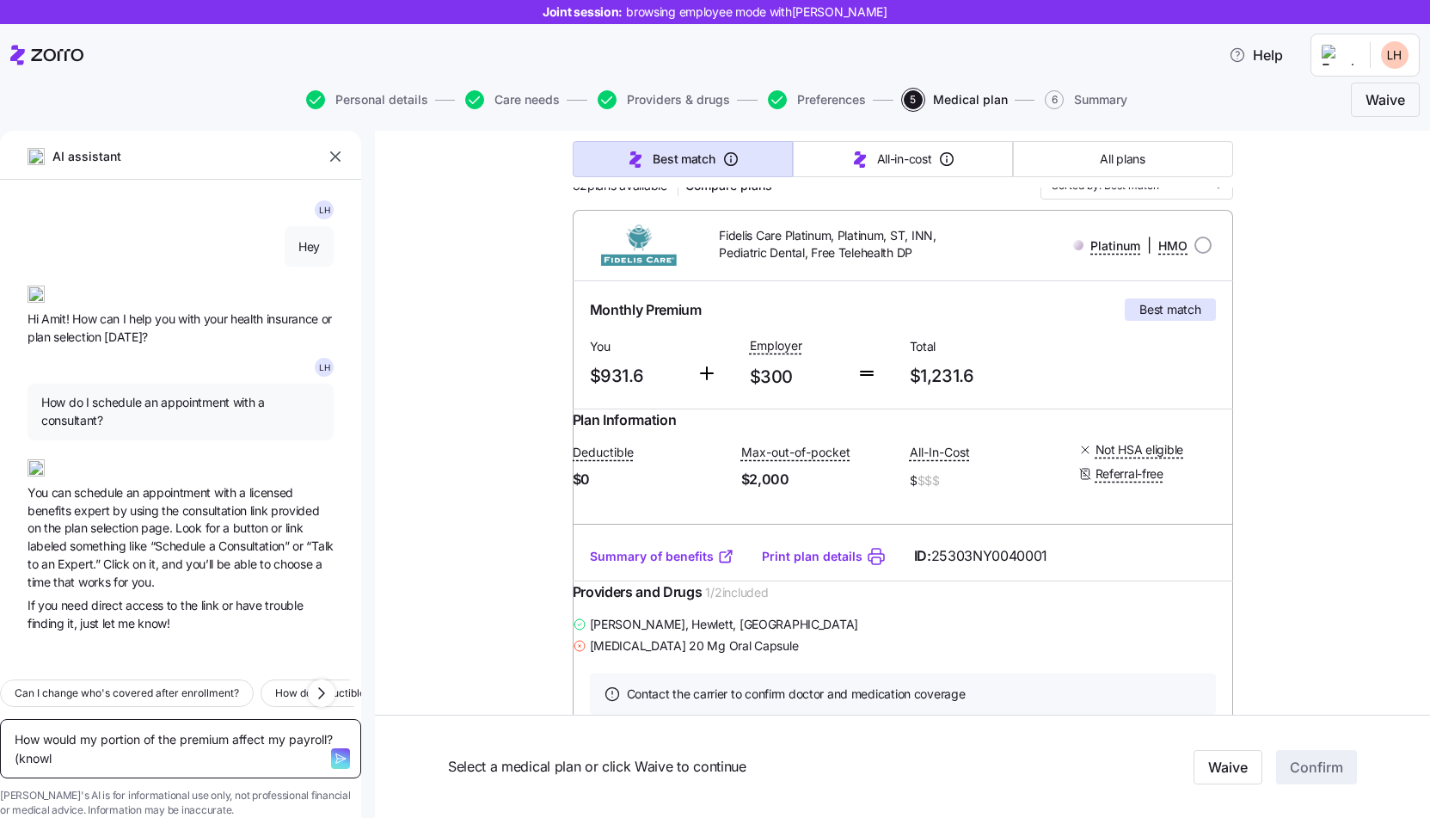
type textarea "x"
type textarea "How would my portion of the premium affect my payroll? (know"
type textarea "x"
type textarea "How would my portion of the premium affect my payroll? (kno"
type textarea "x"
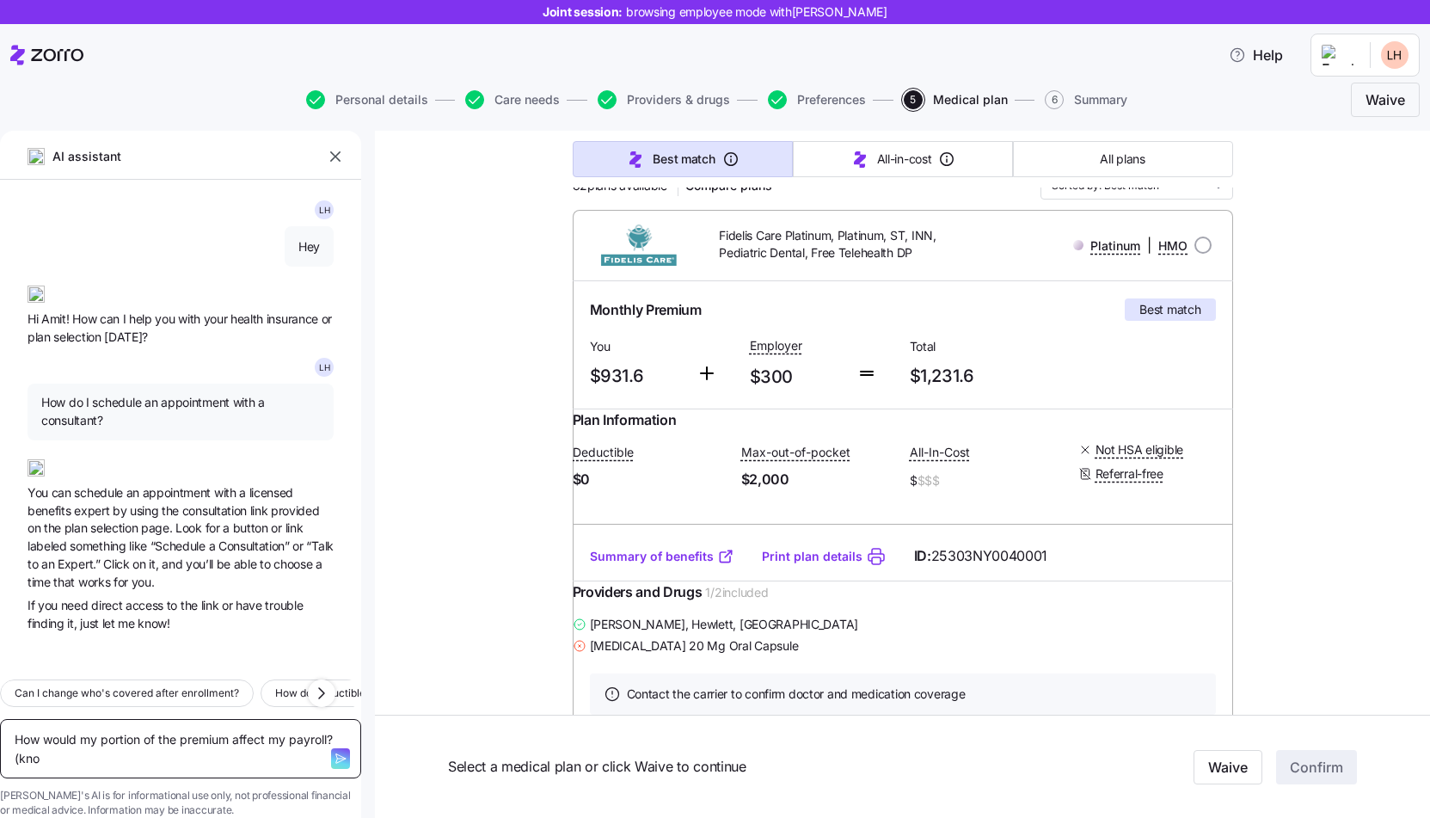
type textarea "How would my portion of the premium affect my payroll? (kn"
type textarea "x"
type textarea "How would my portion of the premium affect my payroll? (k"
type textarea "x"
type textarea "How would my portion of the premium affect my payroll? ("
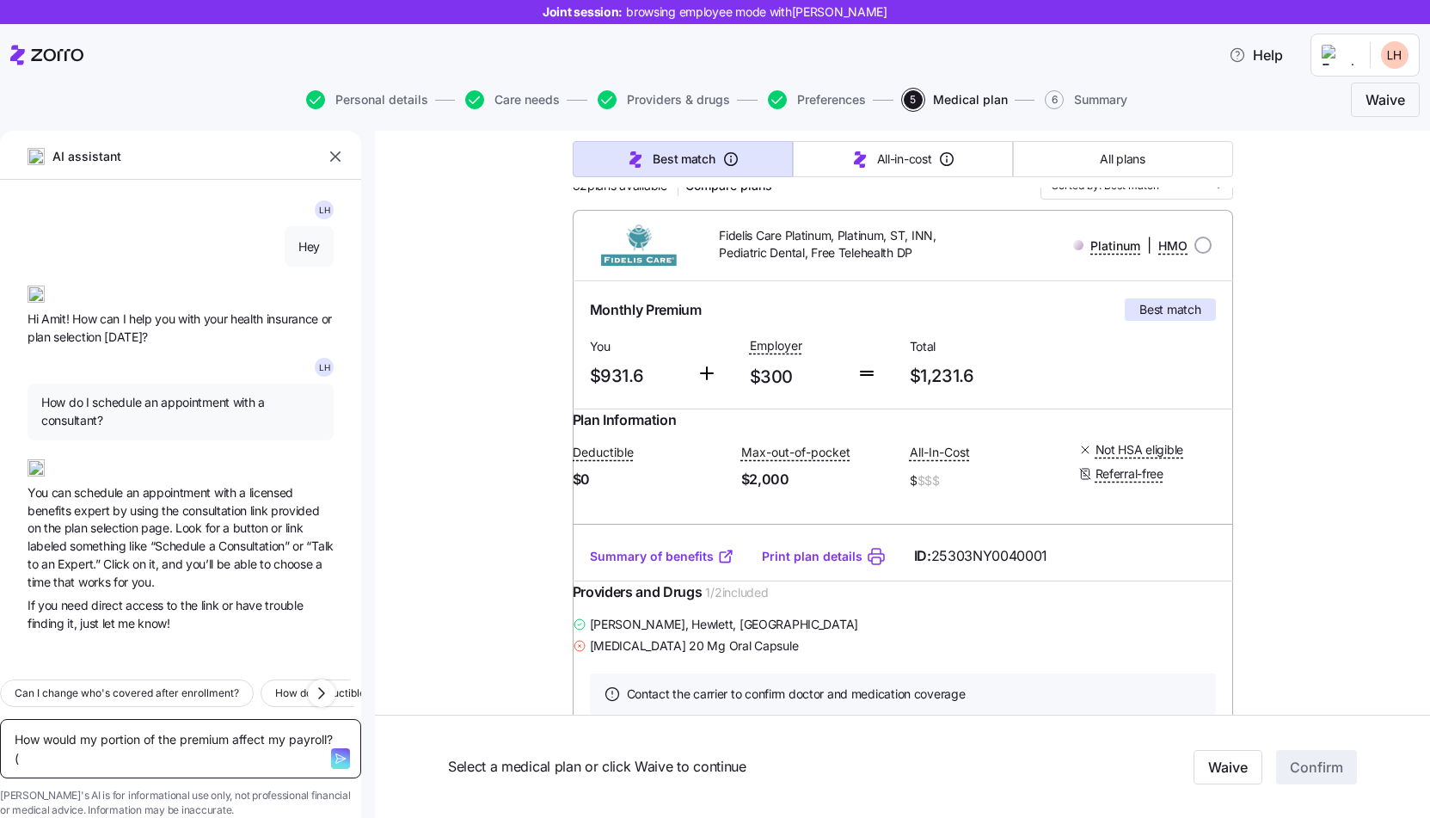
type textarea "x"
type textarea "How would my portion of the premium affect my payroll?"
type textarea "x"
type textarea "How would my portion of the premium affect my payroll?"
type textarea "x"
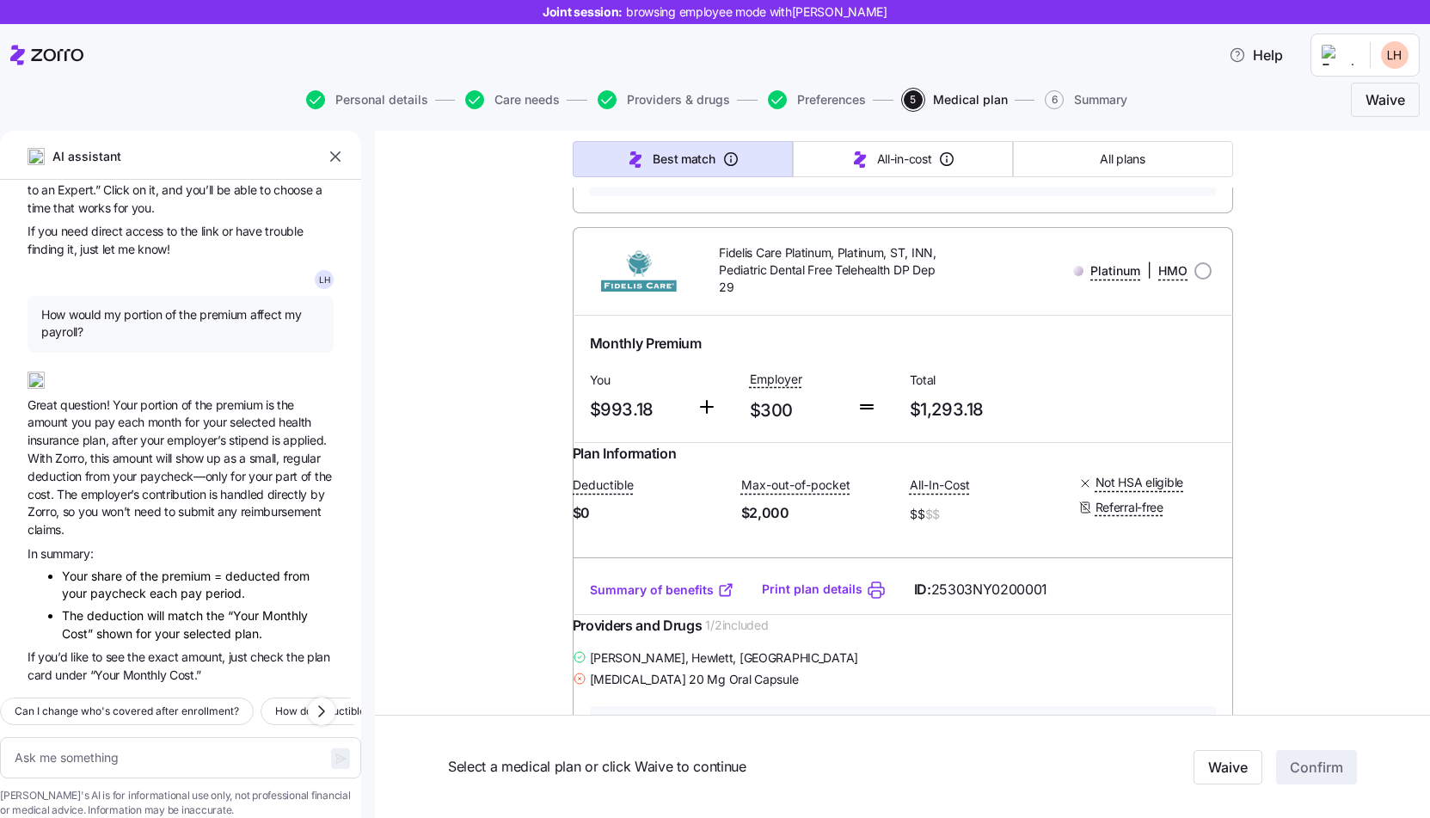
scroll to position [747, 0]
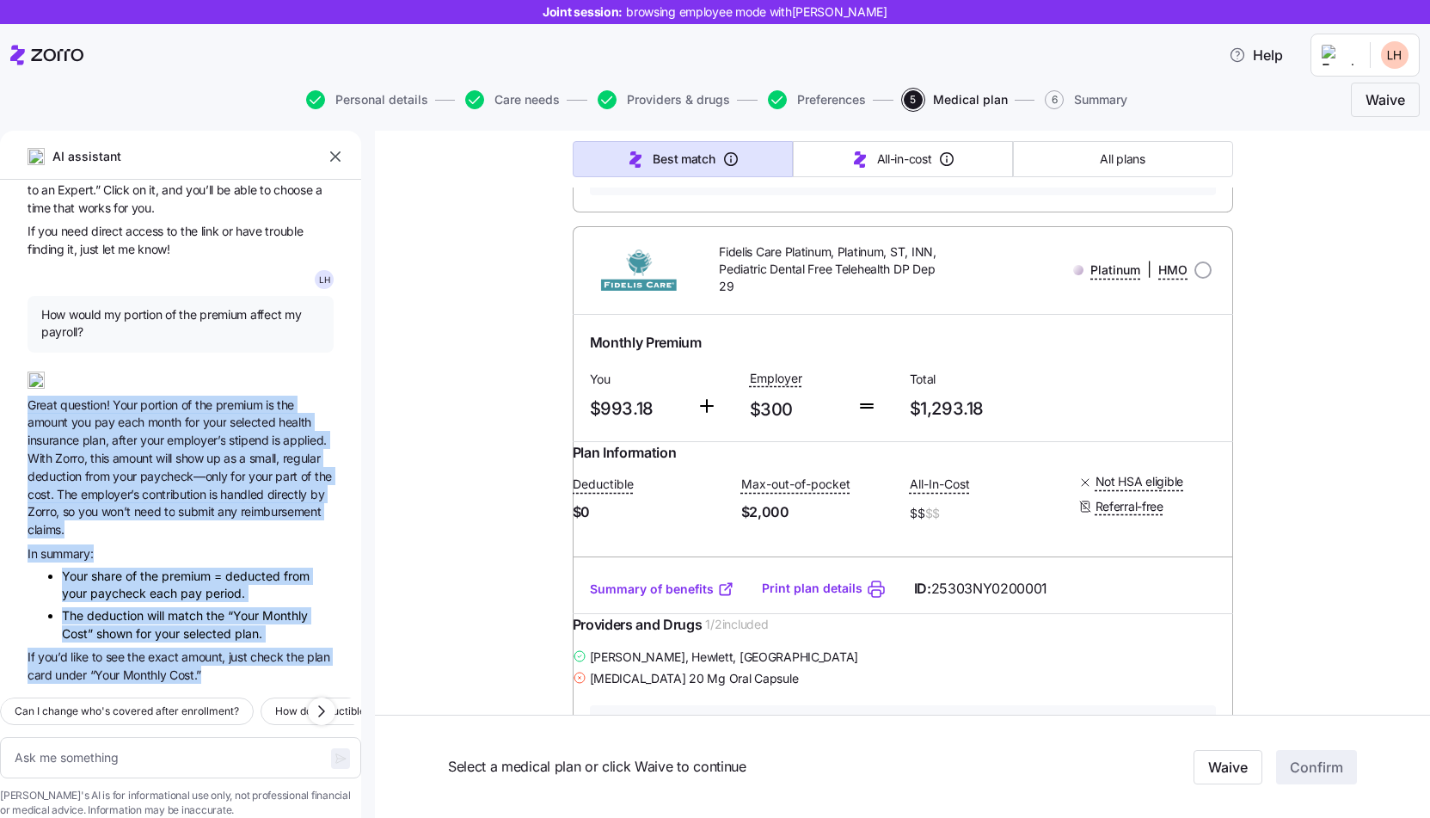
drag, startPoint x: 214, startPoint y: 648, endPoint x: 8, endPoint y: 399, distance: 323.1
click at [8, 399] on div "L H Hey Hi [PERSON_NAME]! How can I help you with your health insurance or plan…" at bounding box center [180, 432] width 361 height 504
copy div "Great question! Your portion of the premium is the amount you pay each month fo…"
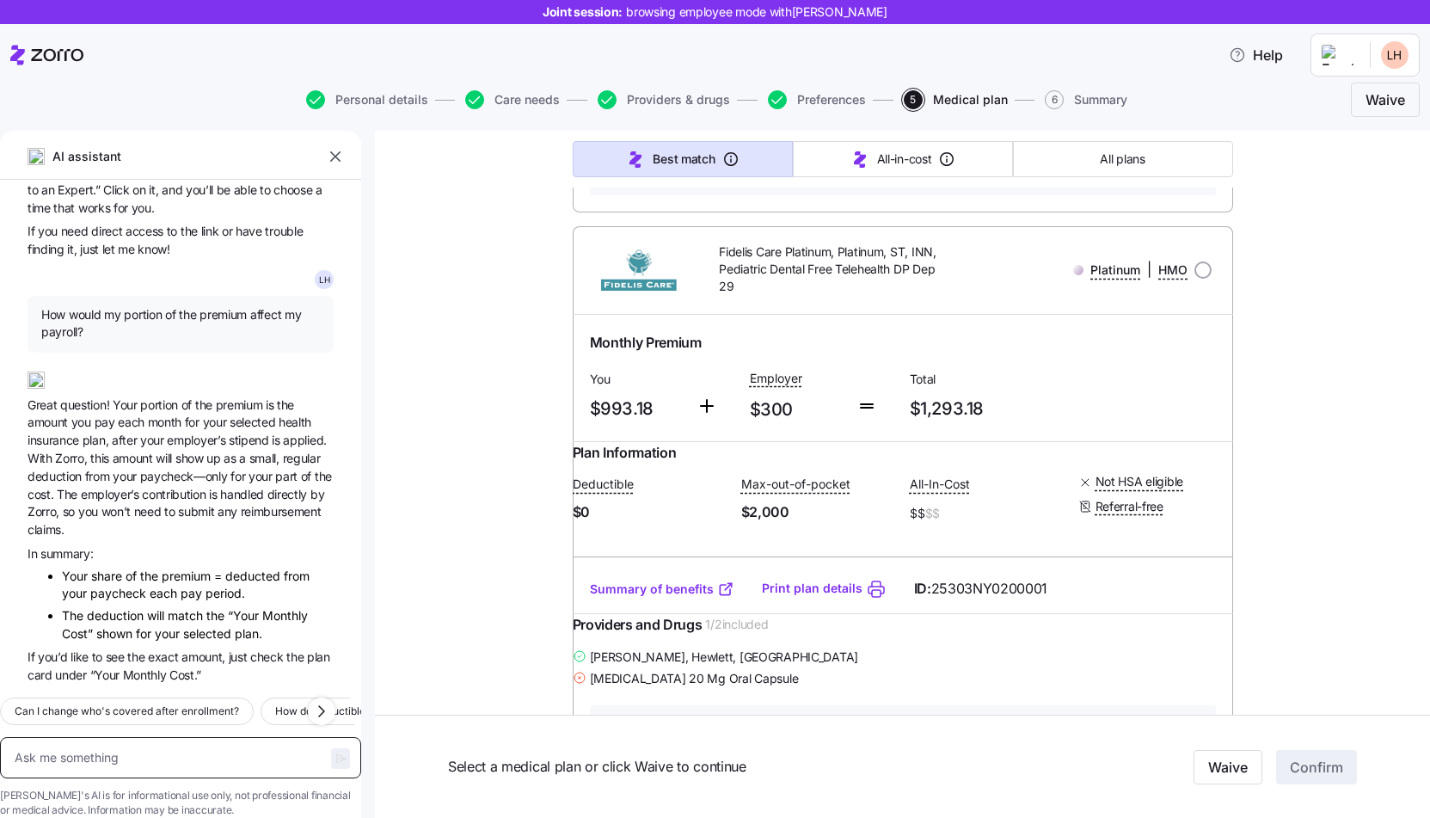
click at [131, 737] on textarea at bounding box center [180, 757] width 361 height 41
paste textarea "Which of the plans include my doctor and has the lowest deductible?"
type textarea "x"
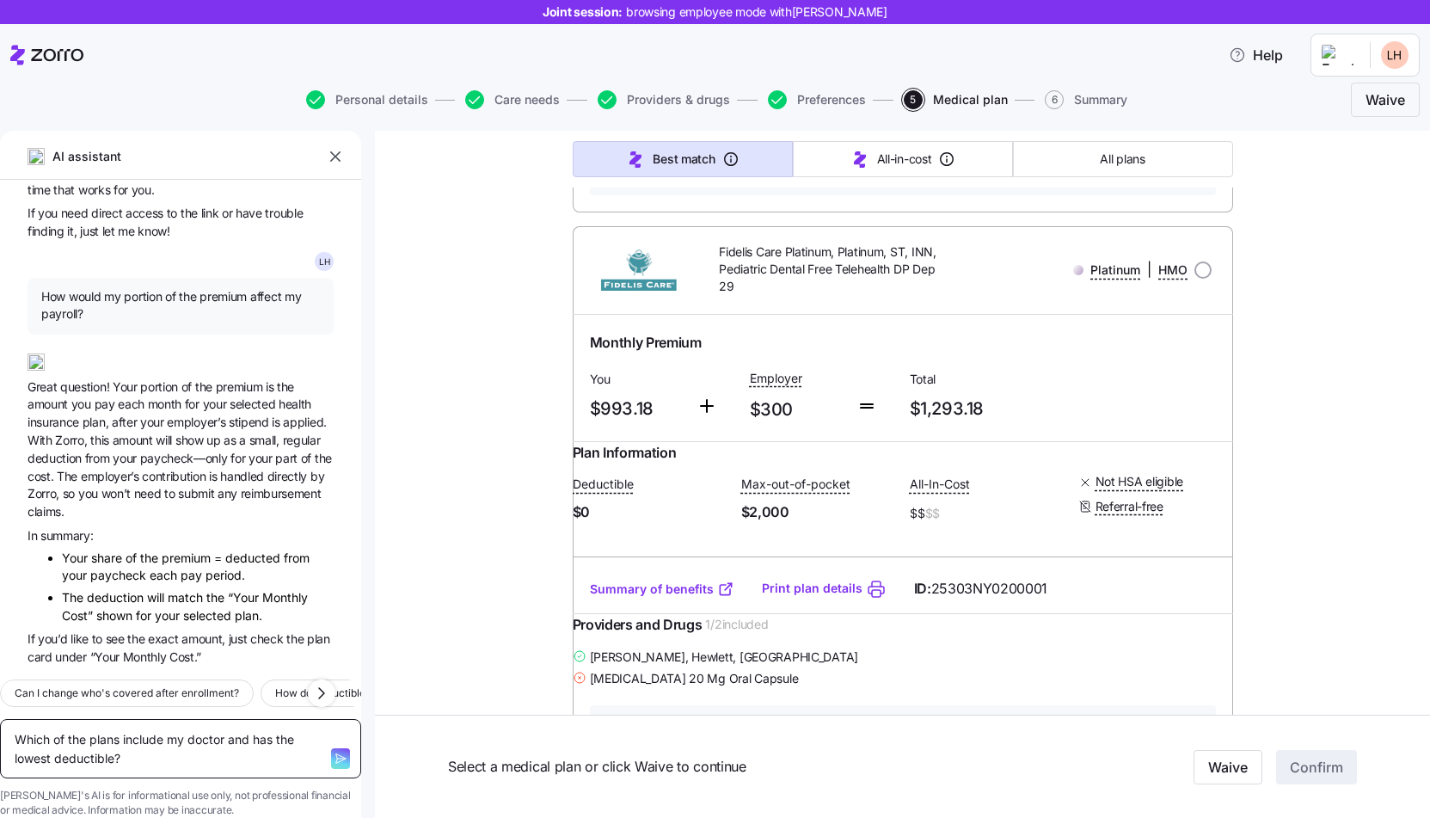
type textarea "Which of the plans include my doctor and has the lowest deductible?"
type textarea "x"
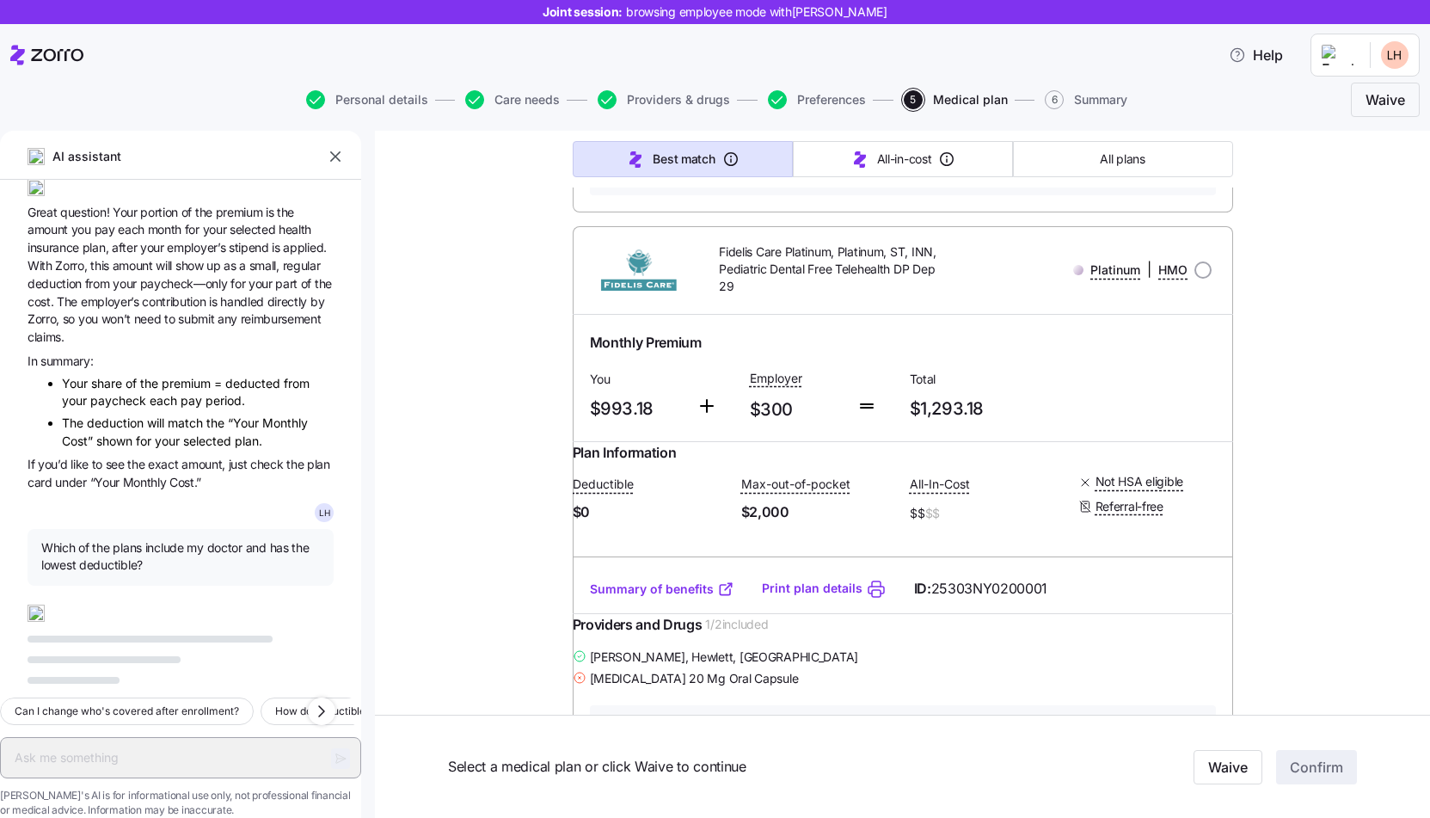
scroll to position [593, 0]
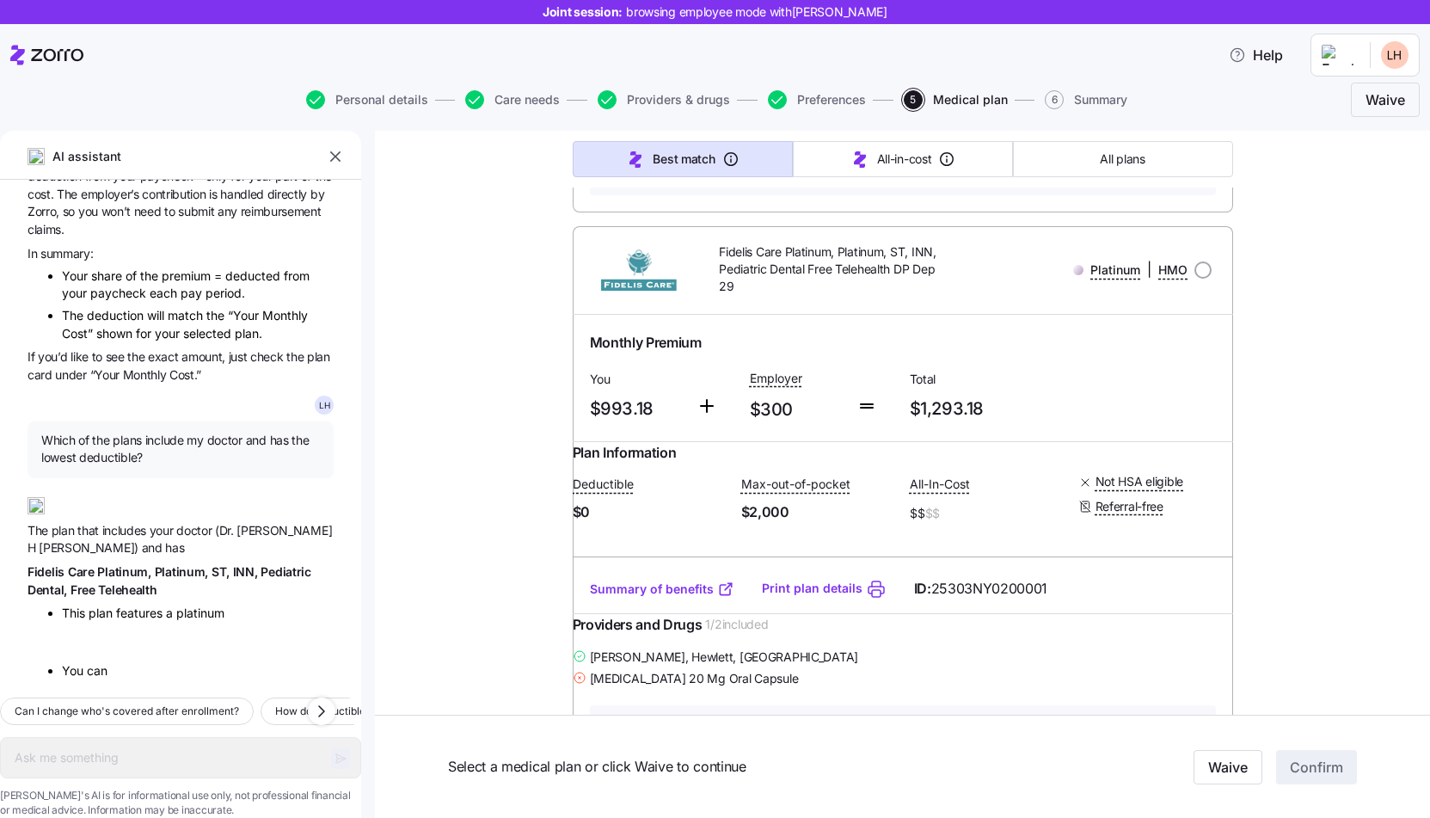
type textarea "x"
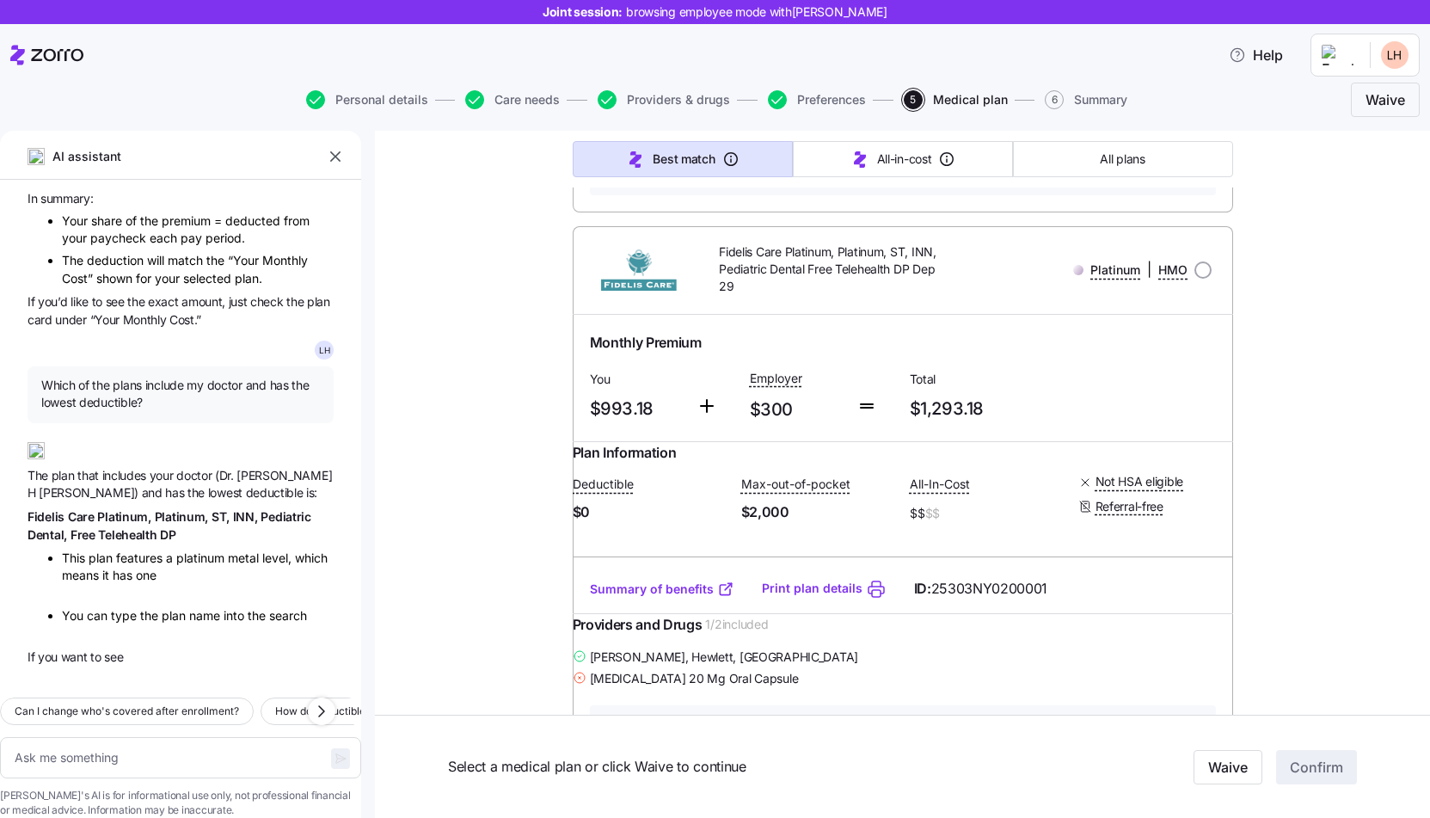
scroll to position [756, 0]
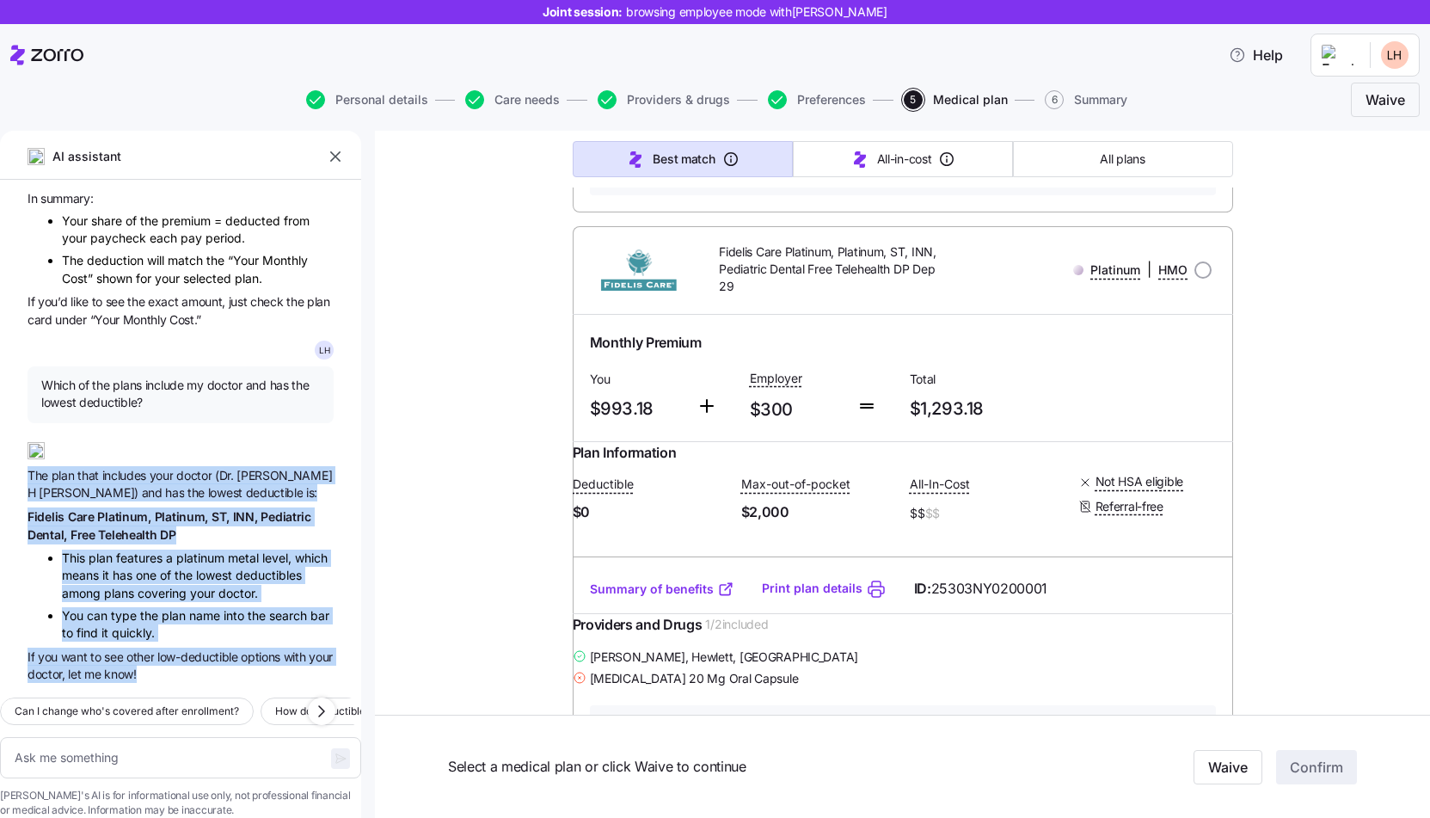
drag, startPoint x: 174, startPoint y: 648, endPoint x: 17, endPoint y: 447, distance: 254.3
click at [17, 447] on div "L H Hey Hi [PERSON_NAME]! How can I help you with your health insurance or plan…" at bounding box center [180, 432] width 361 height 504
copy div "The plan that includes your doctor ([PERSON_NAME]) and has the lowest deductibl…"
